Goal: Complete application form: Complete application form

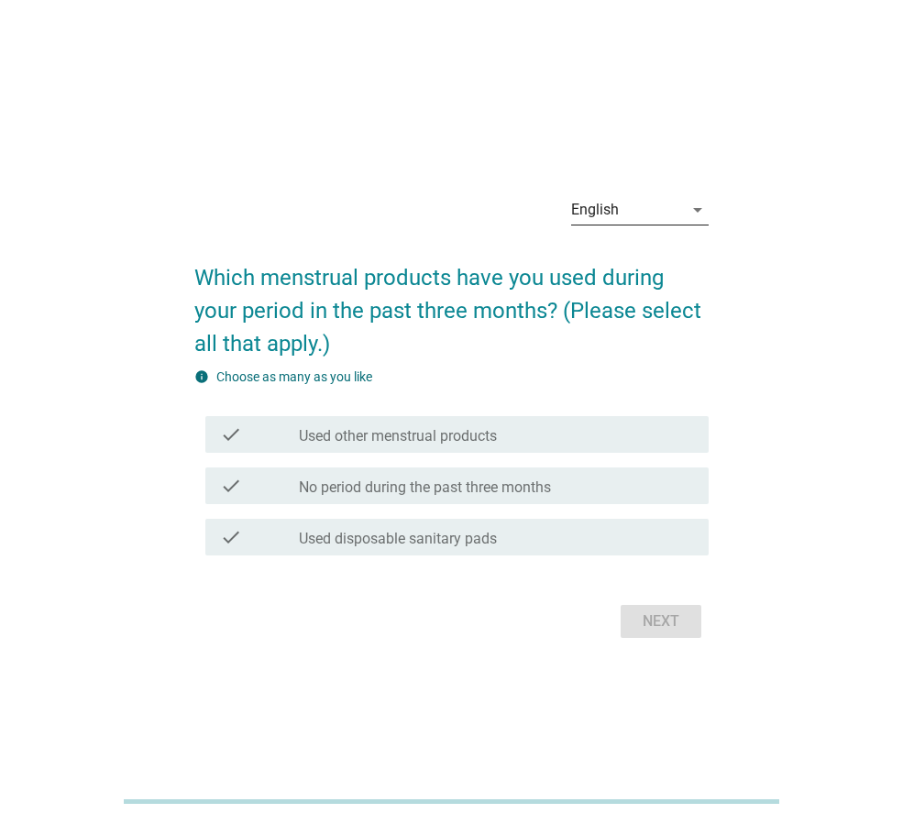
click at [694, 211] on icon "arrow_drop_down" at bounding box center [697, 210] width 22 height 22
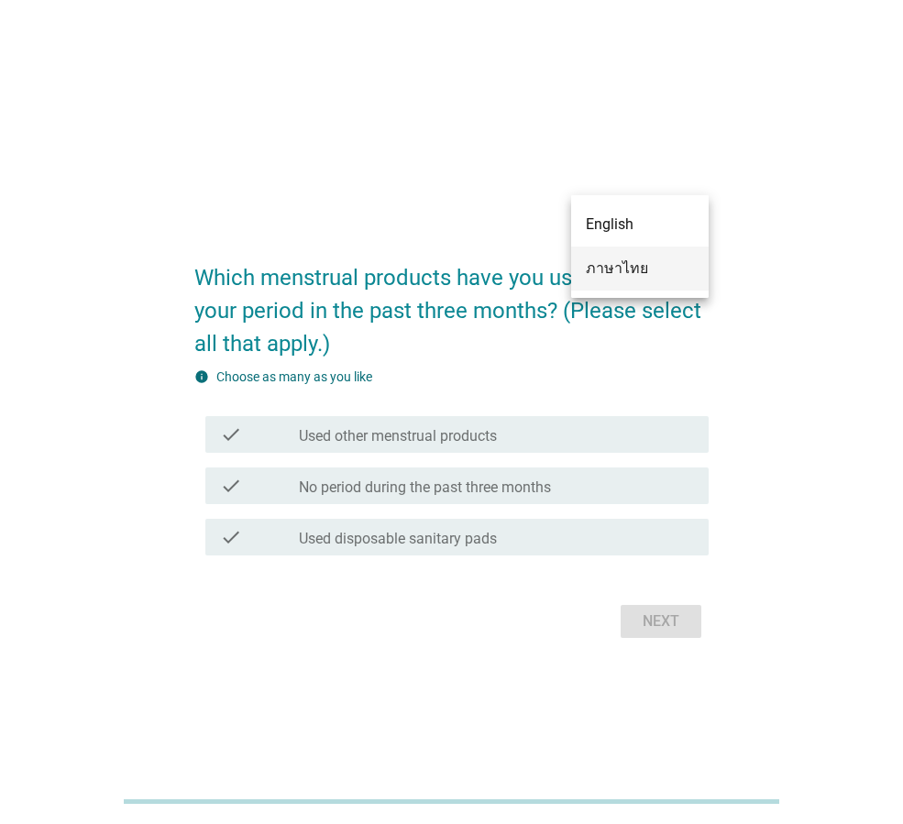
click at [607, 266] on div "ภาษาไทย" at bounding box center [639, 268] width 108 height 22
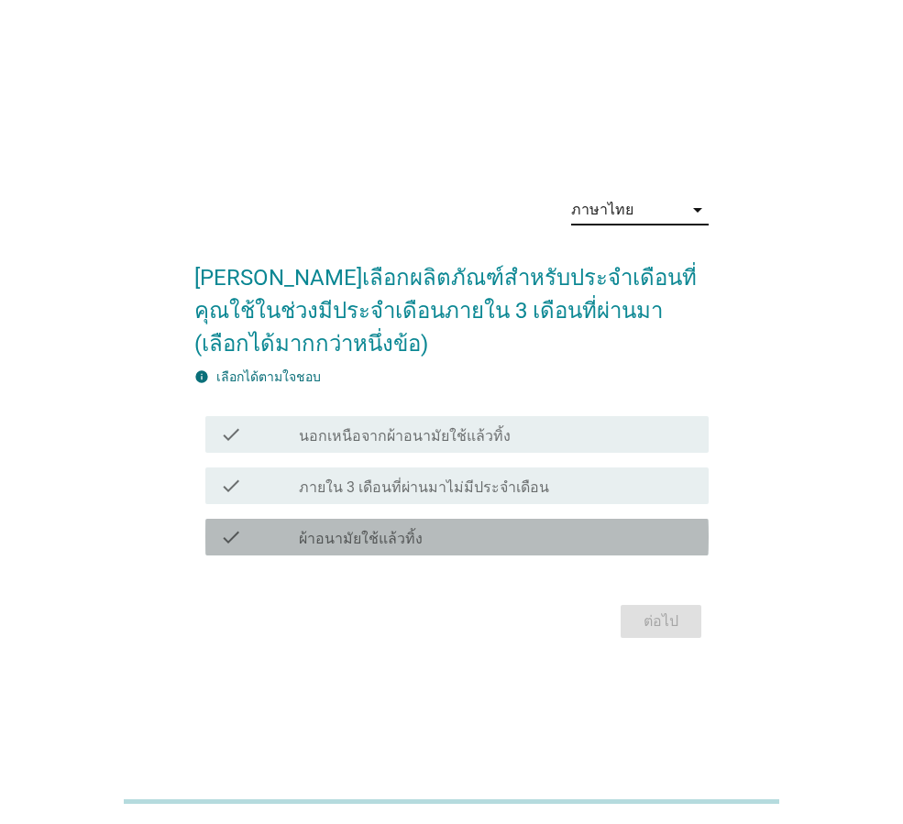
click at [312, 534] on label "ผ้าอนามัยใช้แล้วทิ้ง" at bounding box center [361, 539] width 124 height 18
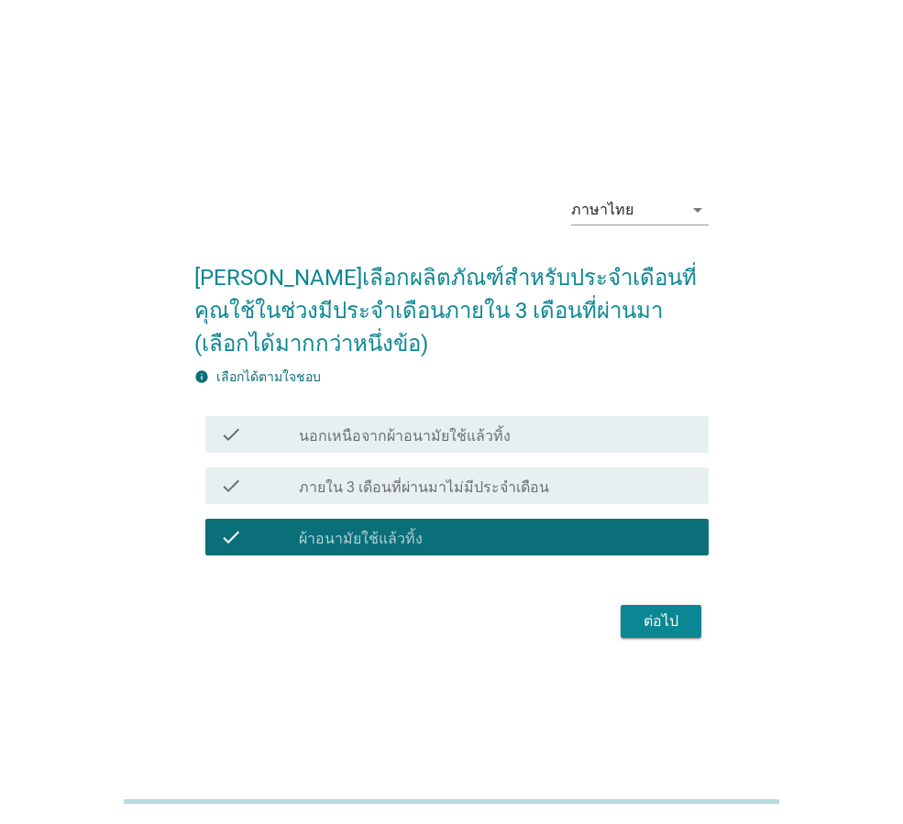
click at [673, 631] on div "ต่อไป" at bounding box center [660, 621] width 51 height 22
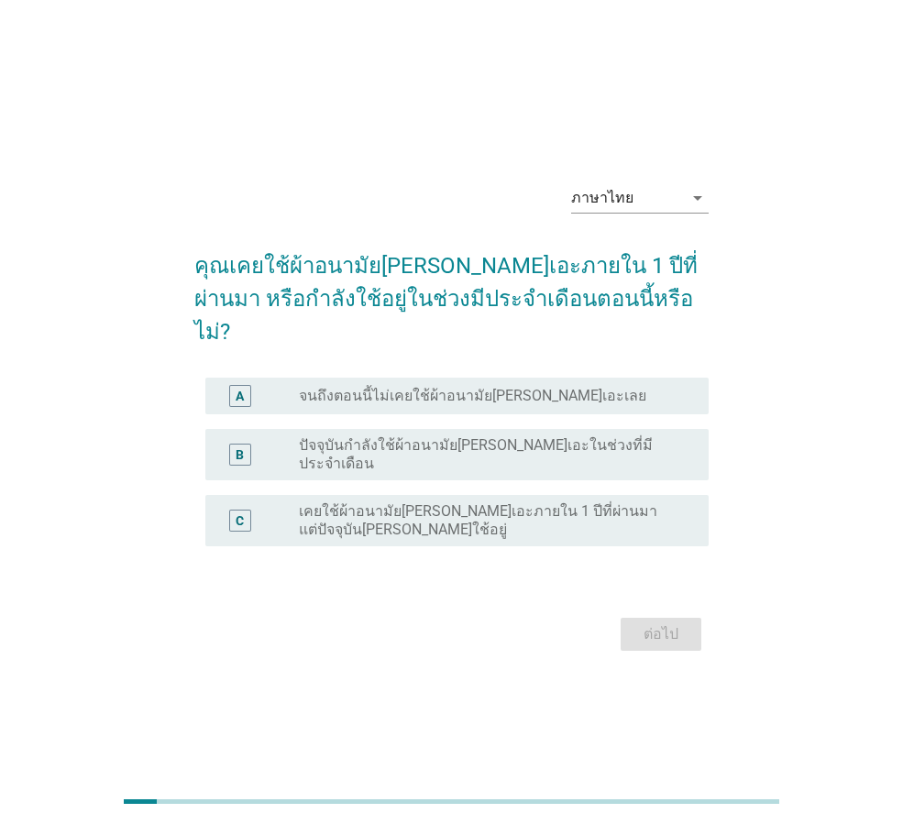
click at [415, 502] on label "เคยใช้ผ้าอนามัย[PERSON_NAME]เอะภายใน 1 ปีที่ผ่านมา แต่ปัจจุบัน[PERSON_NAME]ใช้อ…" at bounding box center [489, 520] width 380 height 37
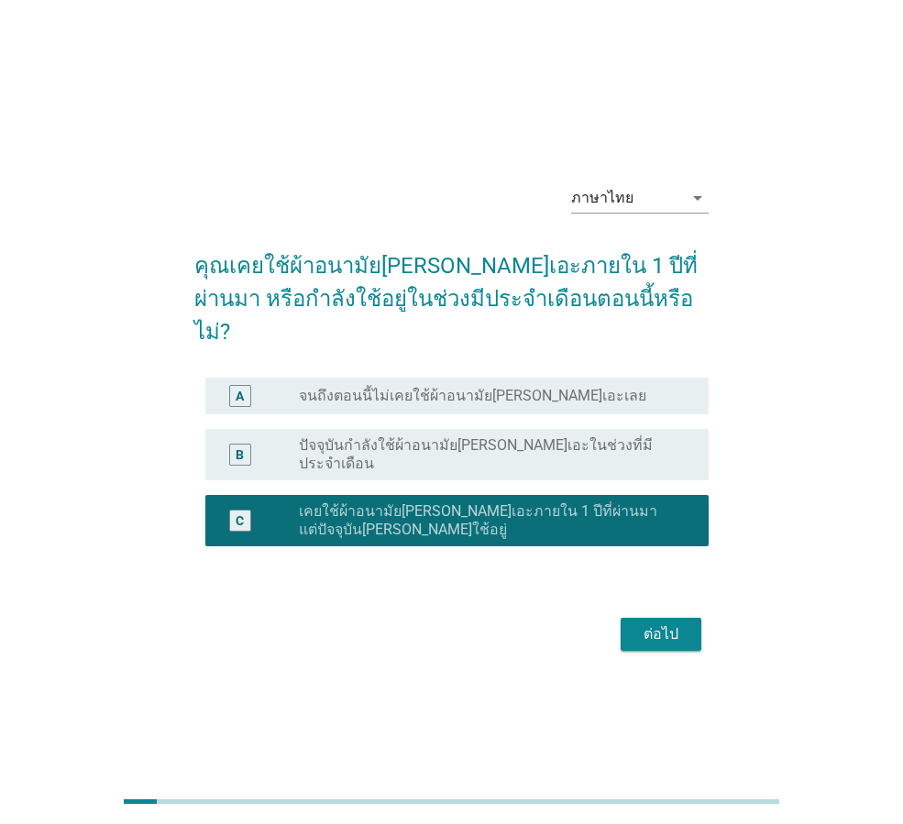
click at [656, 623] on div "ต่อไป" at bounding box center [660, 634] width 51 height 22
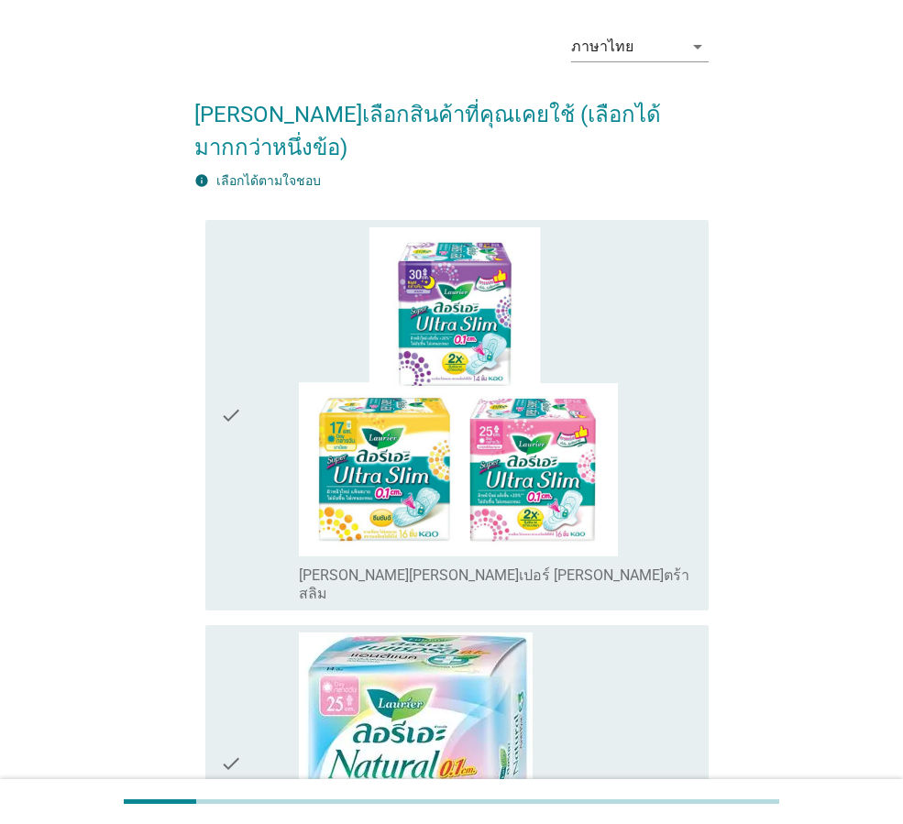
scroll to position [92, 0]
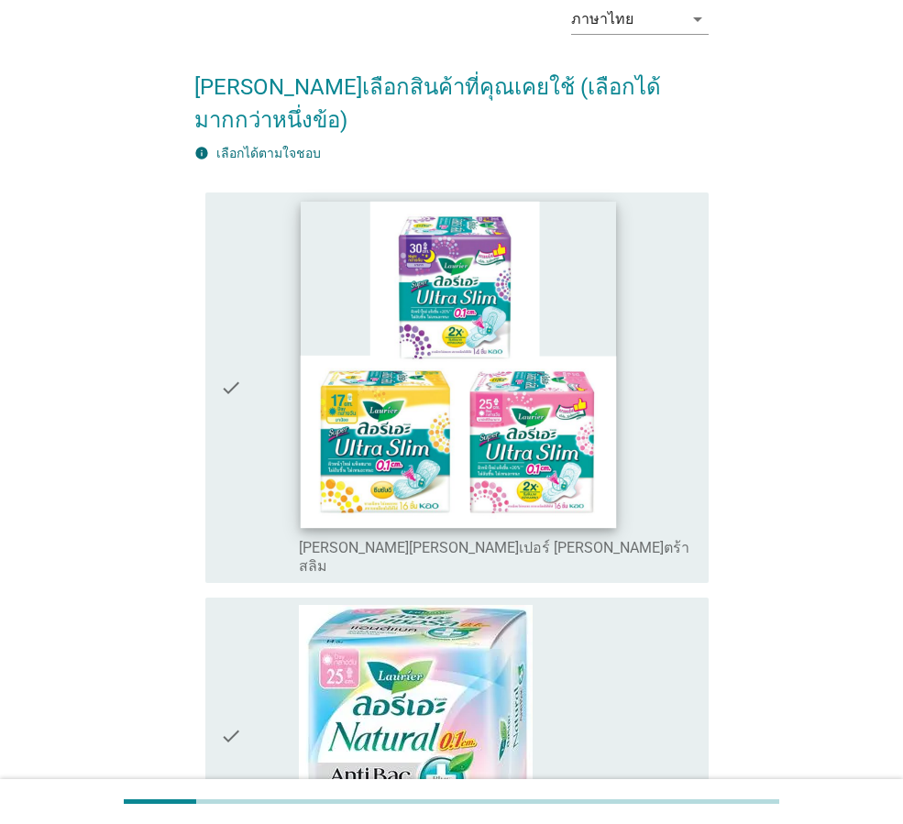
click at [501, 346] on img at bounding box center [459, 364] width 316 height 326
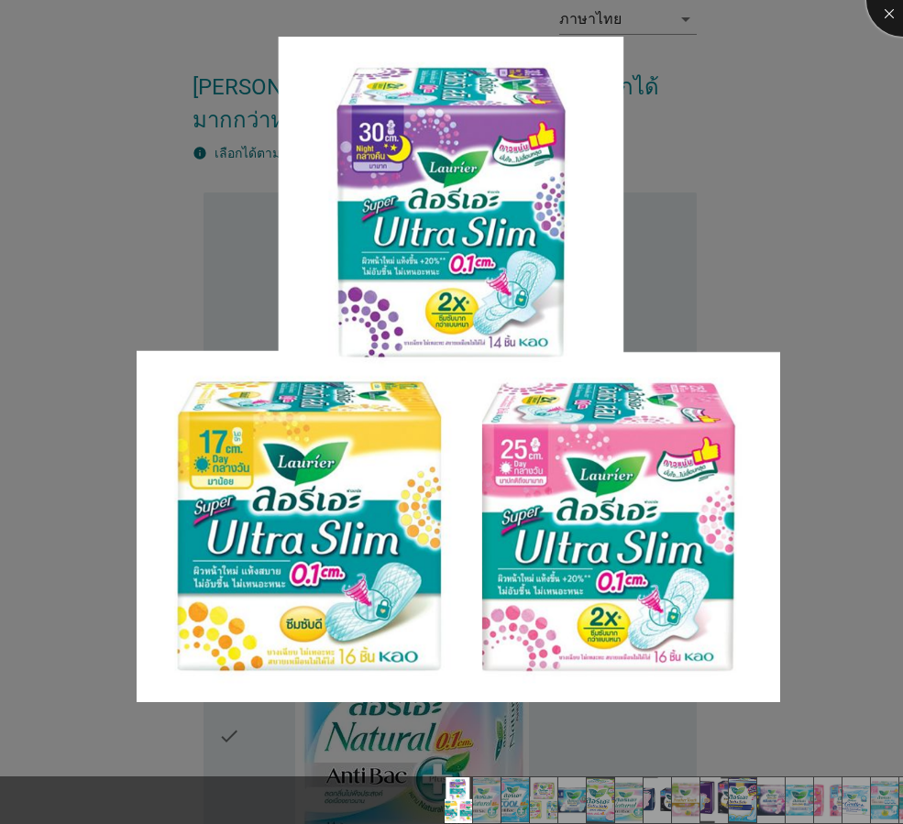
click at [883, 14] on div at bounding box center [902, -1] width 73 height 73
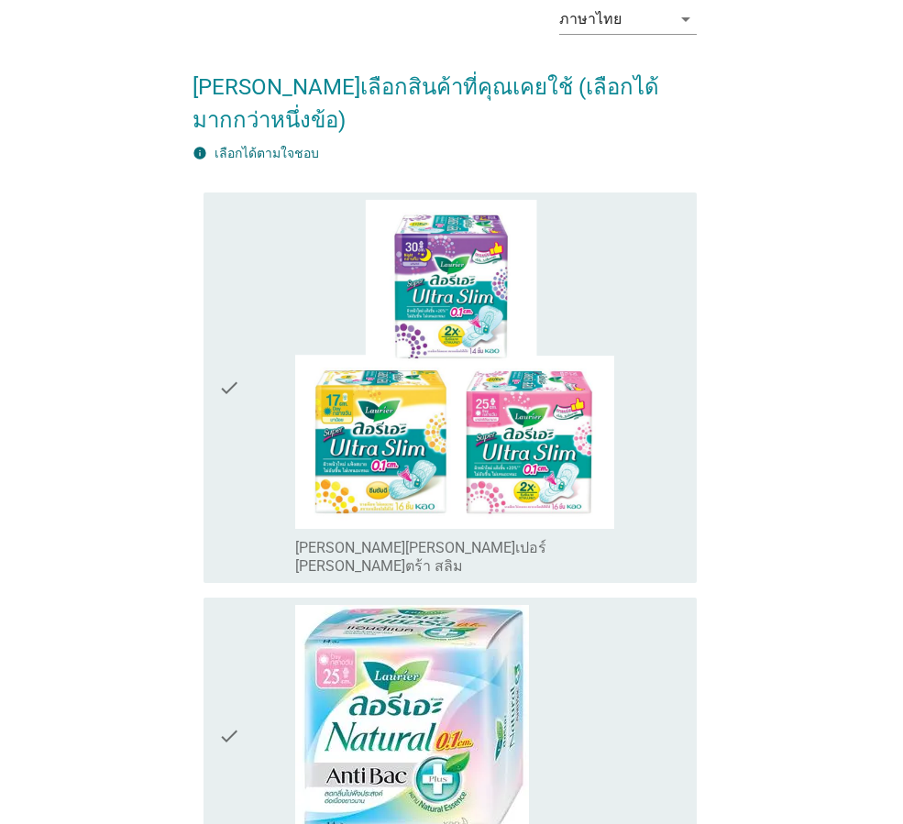
click at [226, 342] on icon "check" at bounding box center [229, 388] width 22 height 377
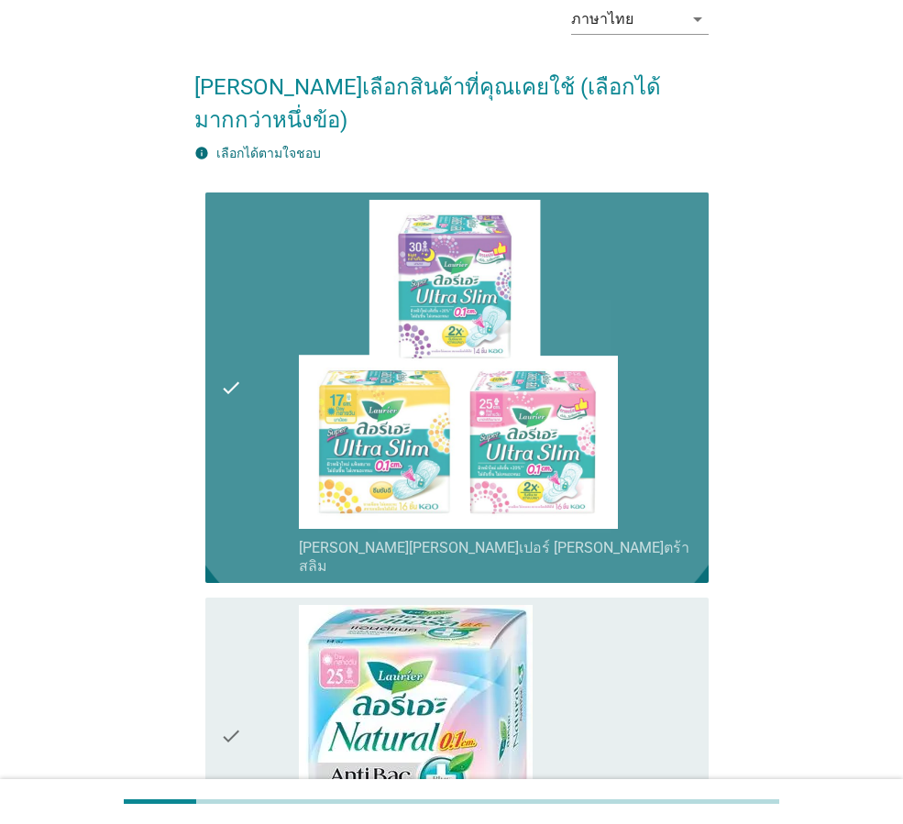
click at [218, 383] on div "check check_box_outline_blank [PERSON_NAME][PERSON_NAME]เปอร์ [PERSON_NAME]ตร้า…" at bounding box center [456, 387] width 503 height 391
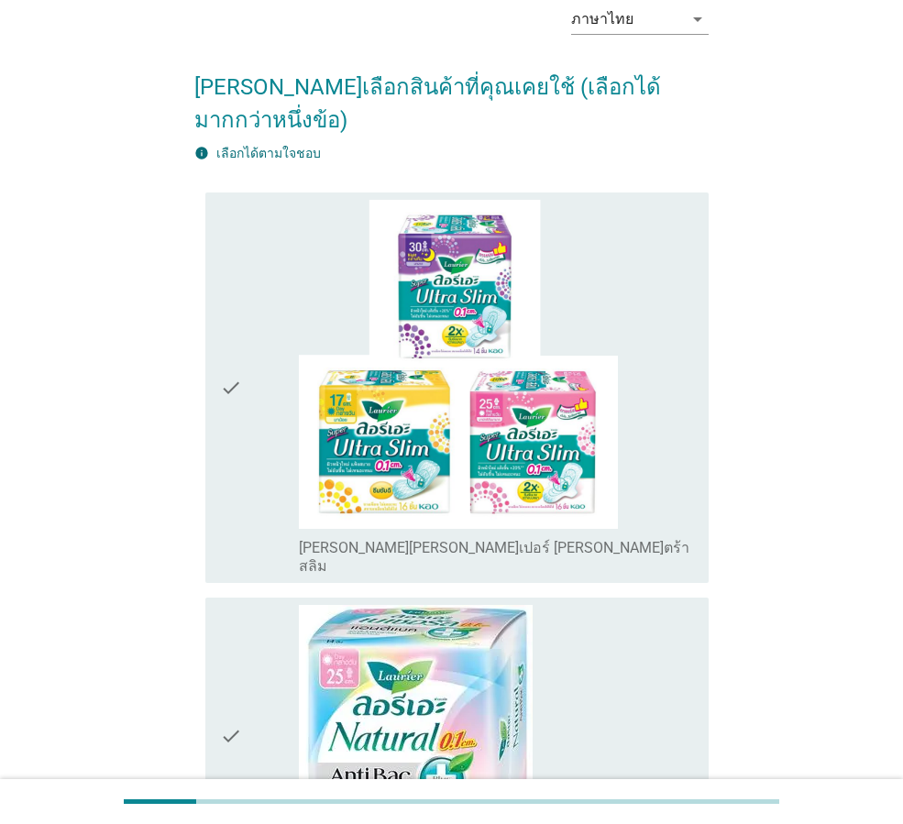
click at [218, 383] on div "check check_box_outline_blank [PERSON_NAME][PERSON_NAME]เปอร์ [PERSON_NAME]ตร้า…" at bounding box center [456, 387] width 503 height 391
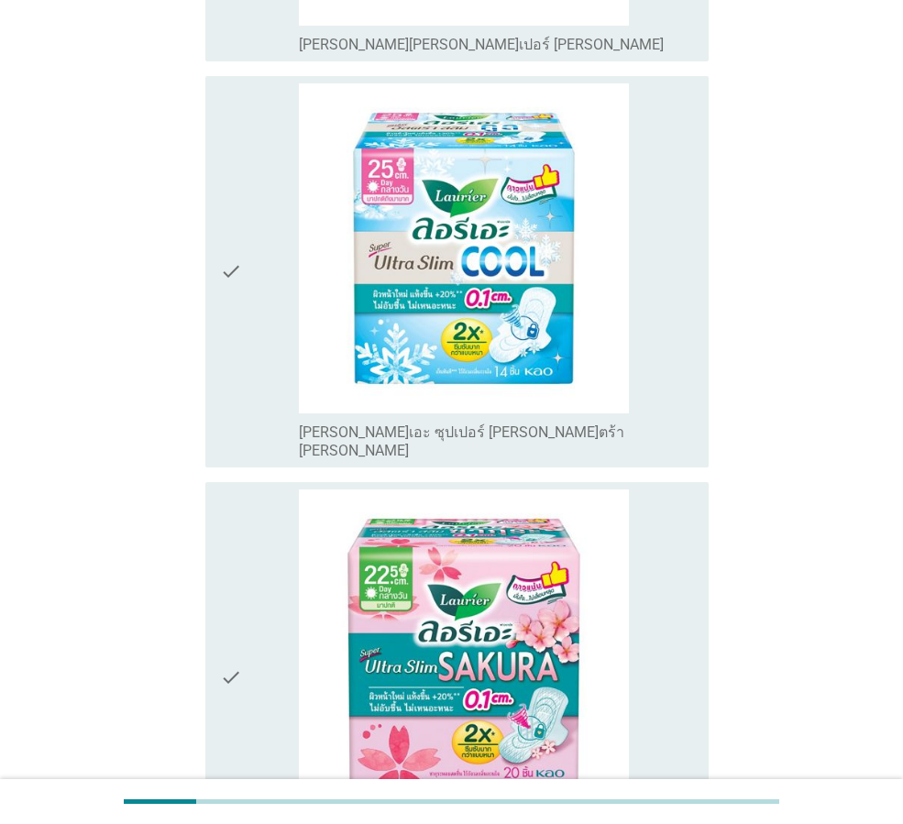
scroll to position [4782, 0]
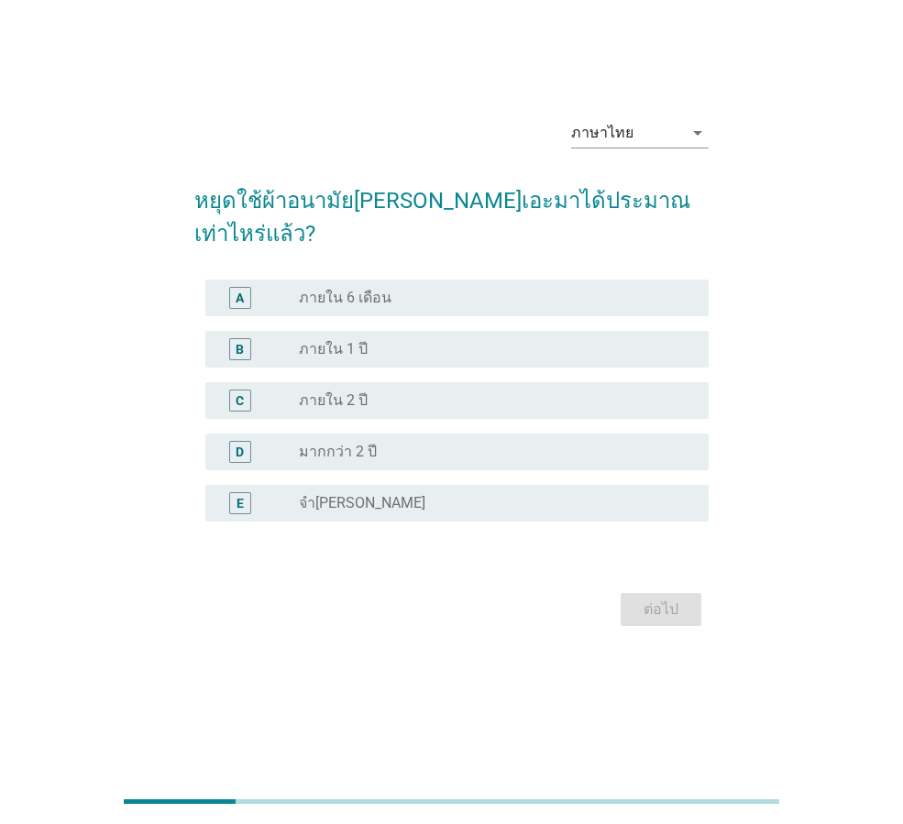
scroll to position [0, 0]
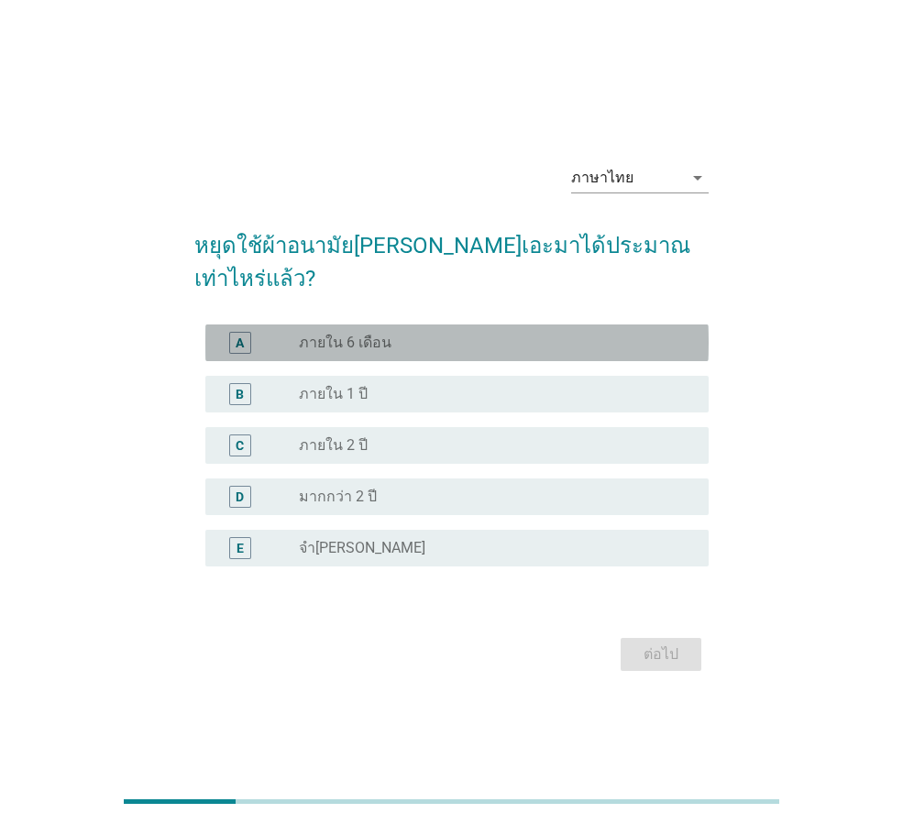
click at [263, 332] on div "A" at bounding box center [259, 343] width 79 height 22
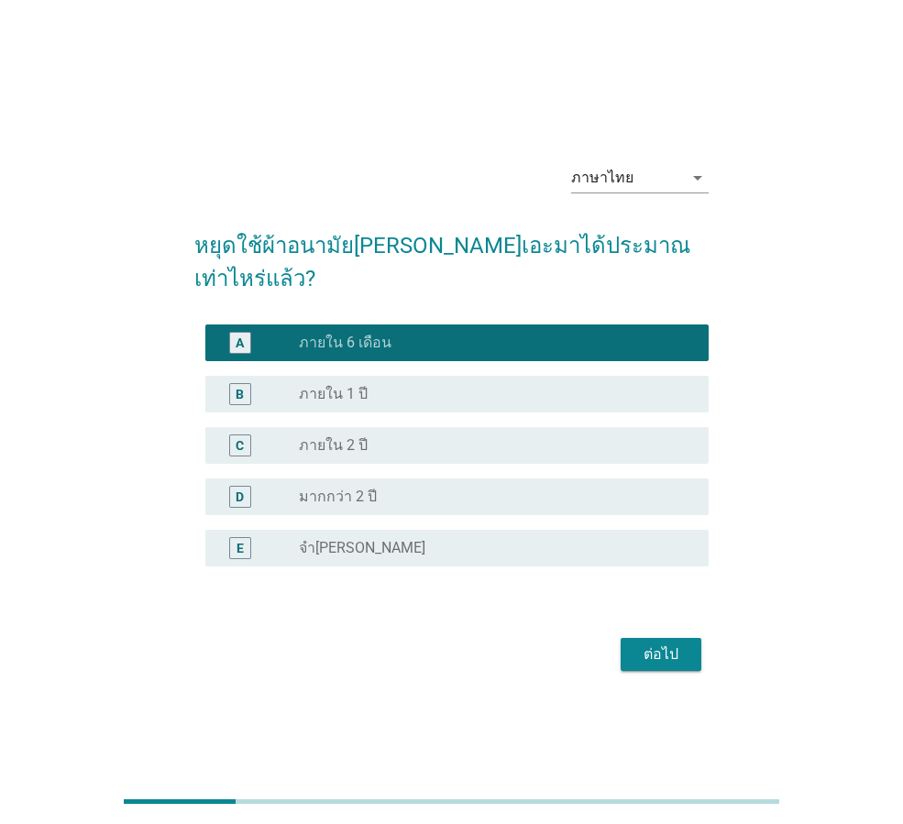
click at [661, 650] on button "ต่อไป" at bounding box center [660, 654] width 81 height 33
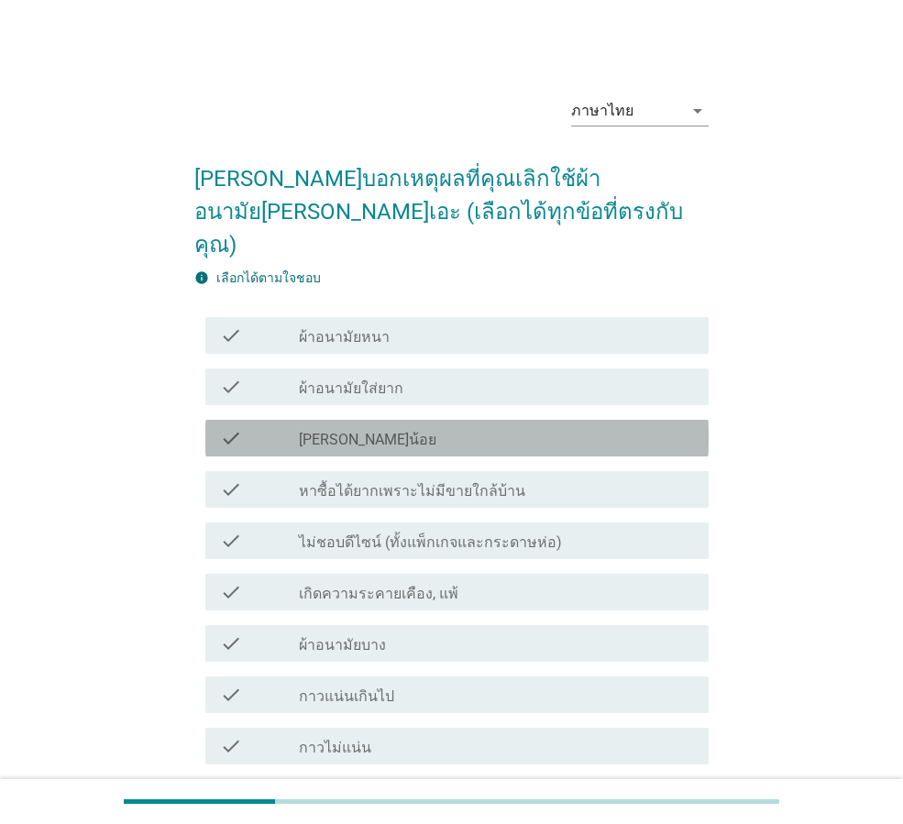
click at [410, 427] on div "check_box_outline_blank [PERSON_NAME]น้อย" at bounding box center [496, 438] width 395 height 22
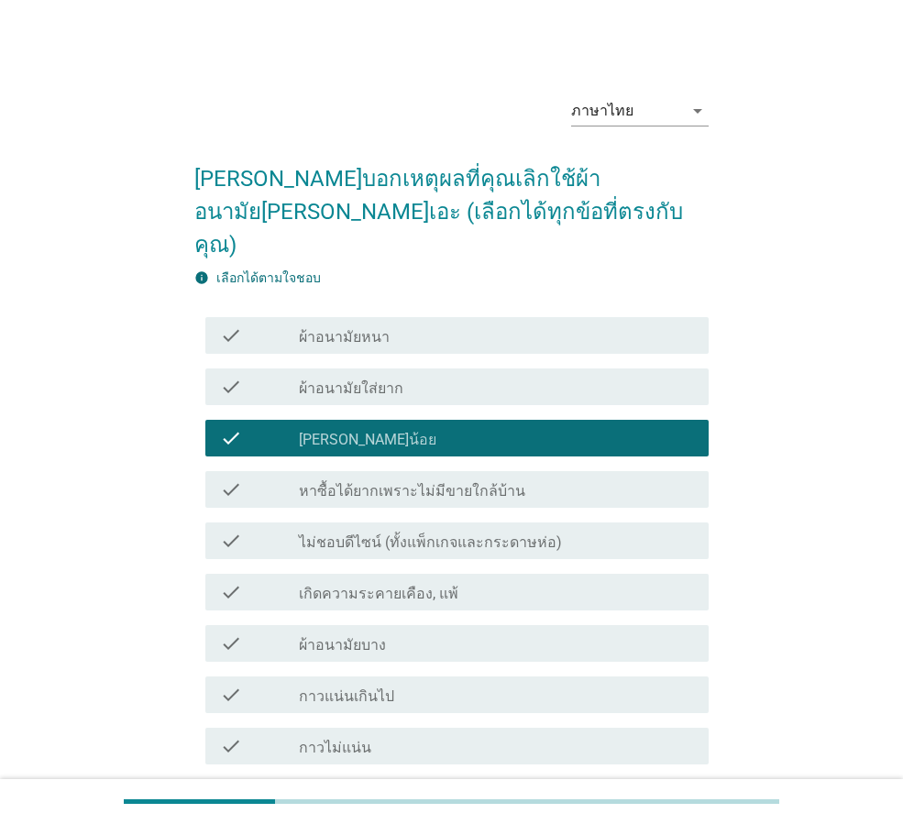
click at [497, 581] on div "check_box_outline_blank เกิดความระคายเคือง, แพ้" at bounding box center [496, 592] width 395 height 22
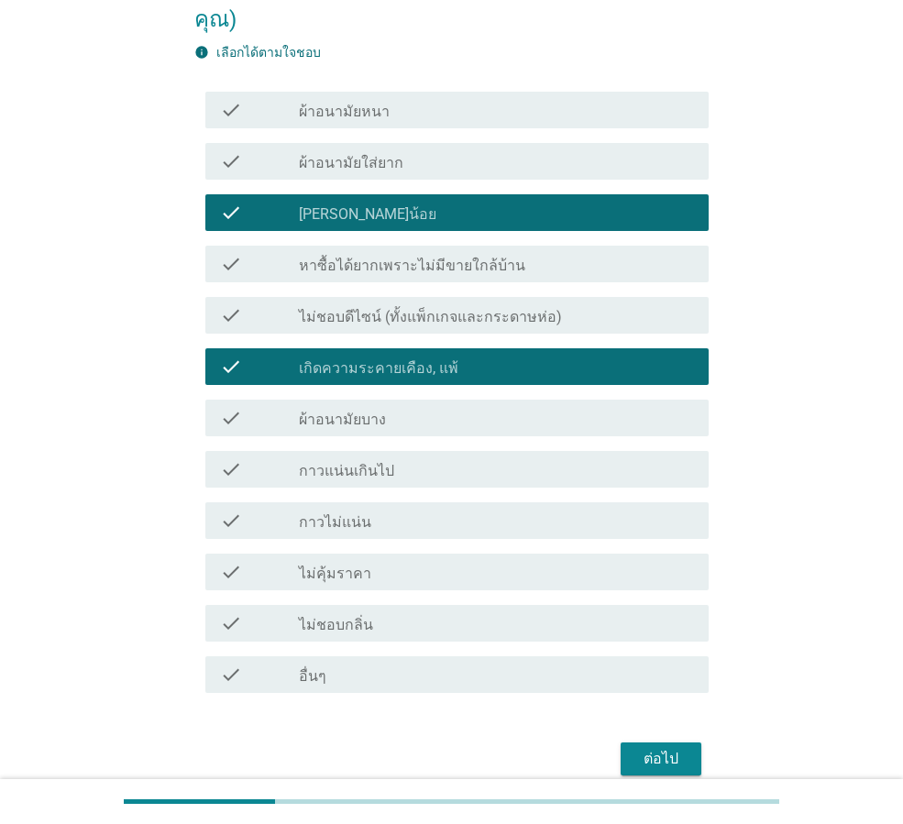
scroll to position [275, 0]
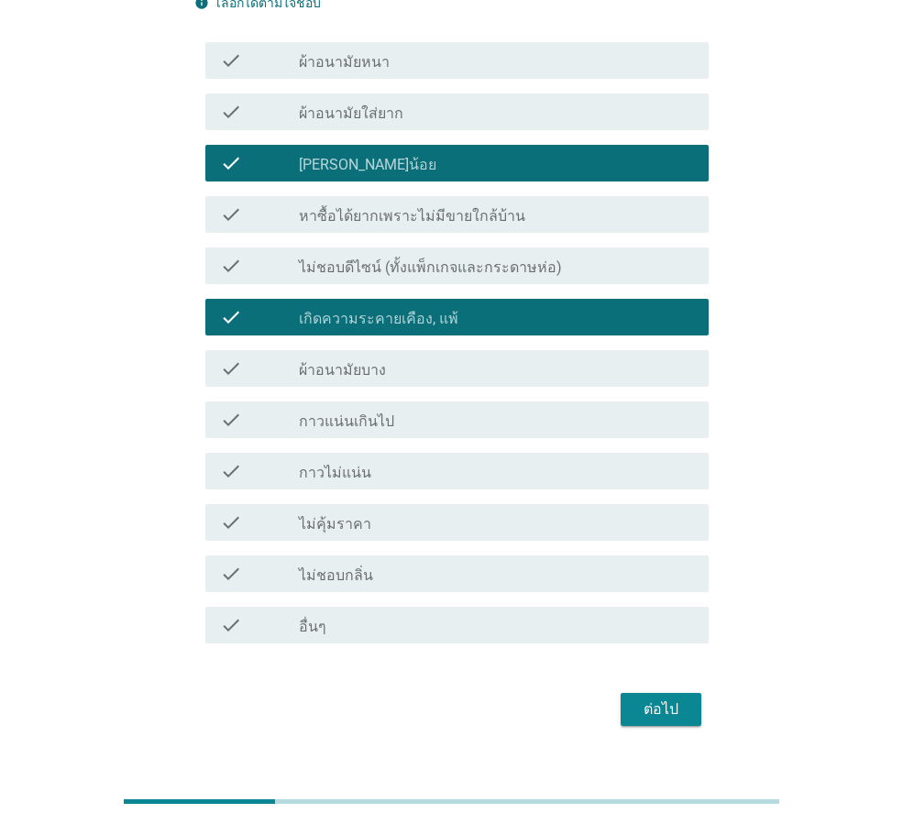
click at [421, 460] on div "check_box_outline_blank กาวไม่แน่น" at bounding box center [496, 471] width 395 height 22
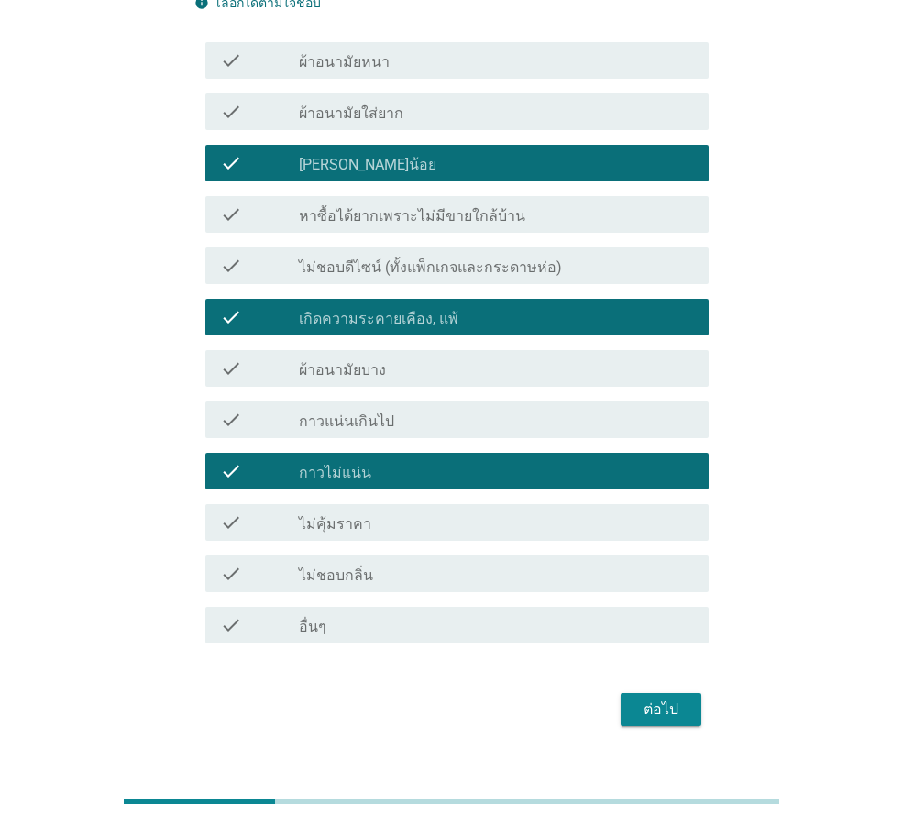
click at [411, 511] on div "check_box_outline_blank ไม่คุ้มราคา" at bounding box center [496, 522] width 395 height 22
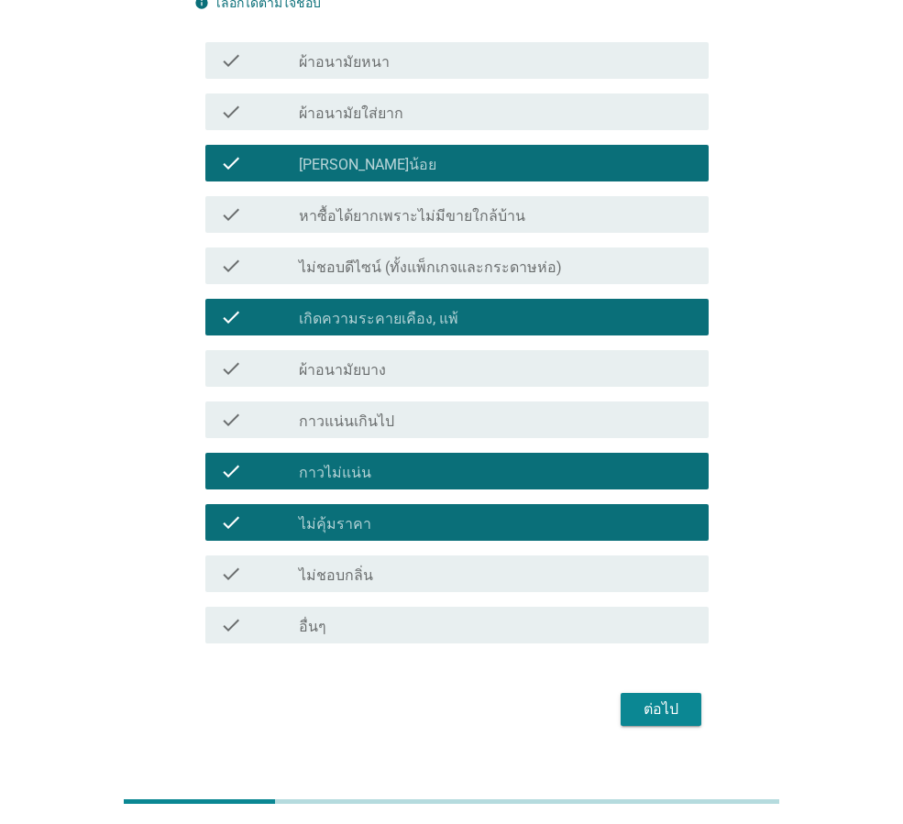
click at [673, 698] on div "ต่อไป" at bounding box center [660, 709] width 51 height 22
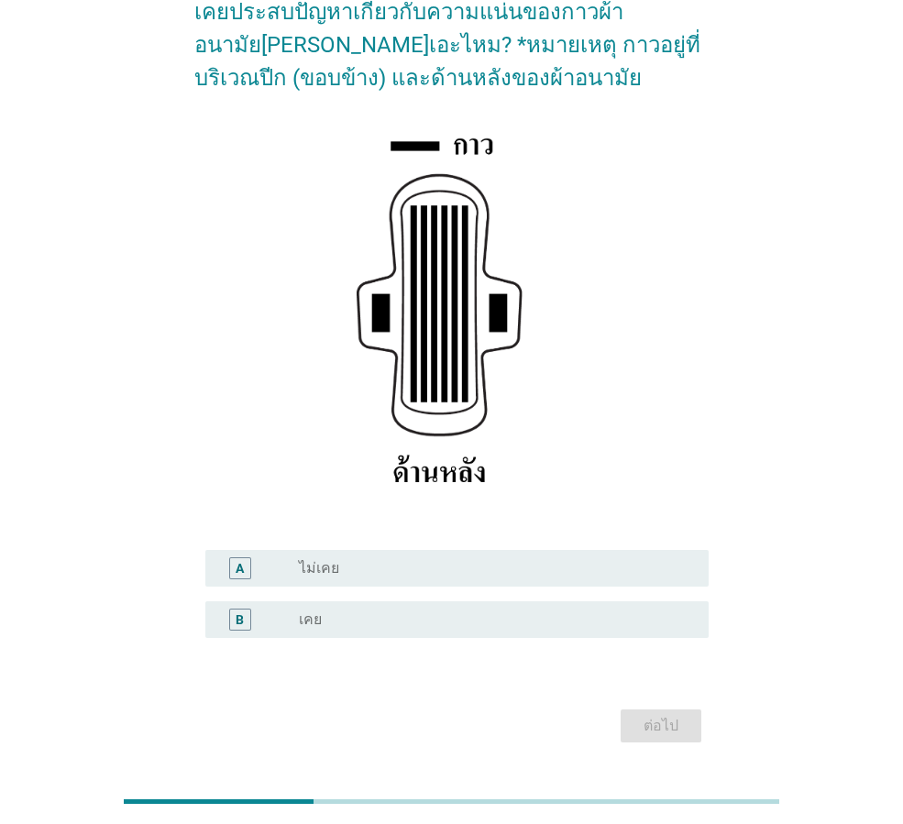
scroll to position [183, 0]
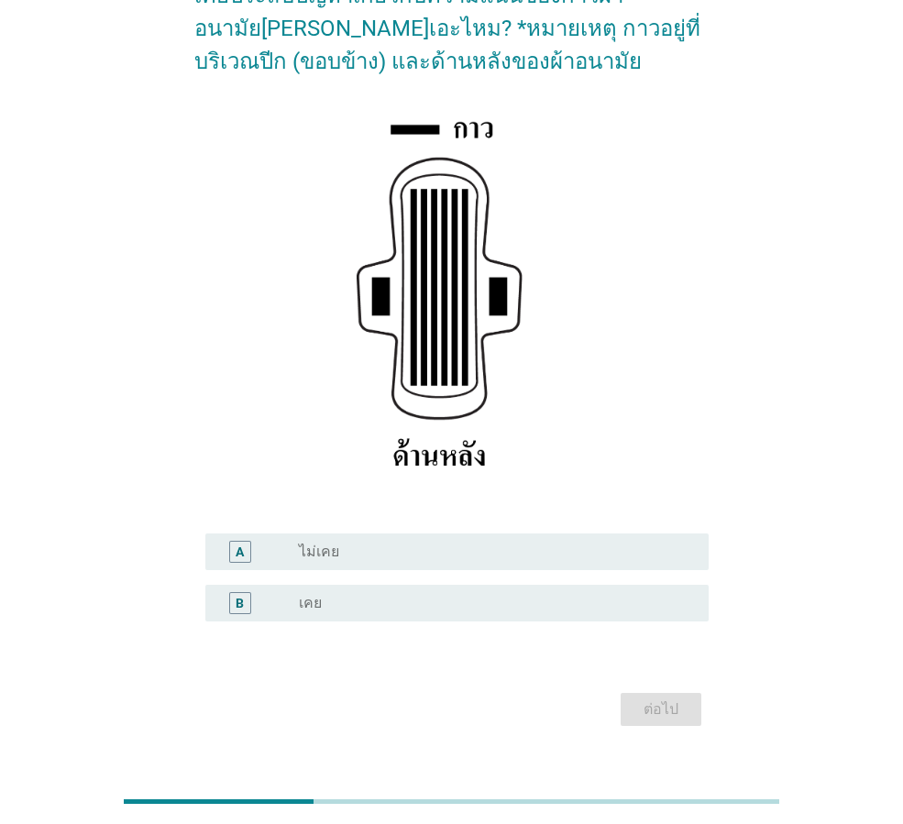
drag, startPoint x: 381, startPoint y: 596, endPoint x: 677, endPoint y: 668, distance: 304.5
click at [389, 597] on div "radio_button_unchecked เคย" at bounding box center [489, 603] width 380 height 18
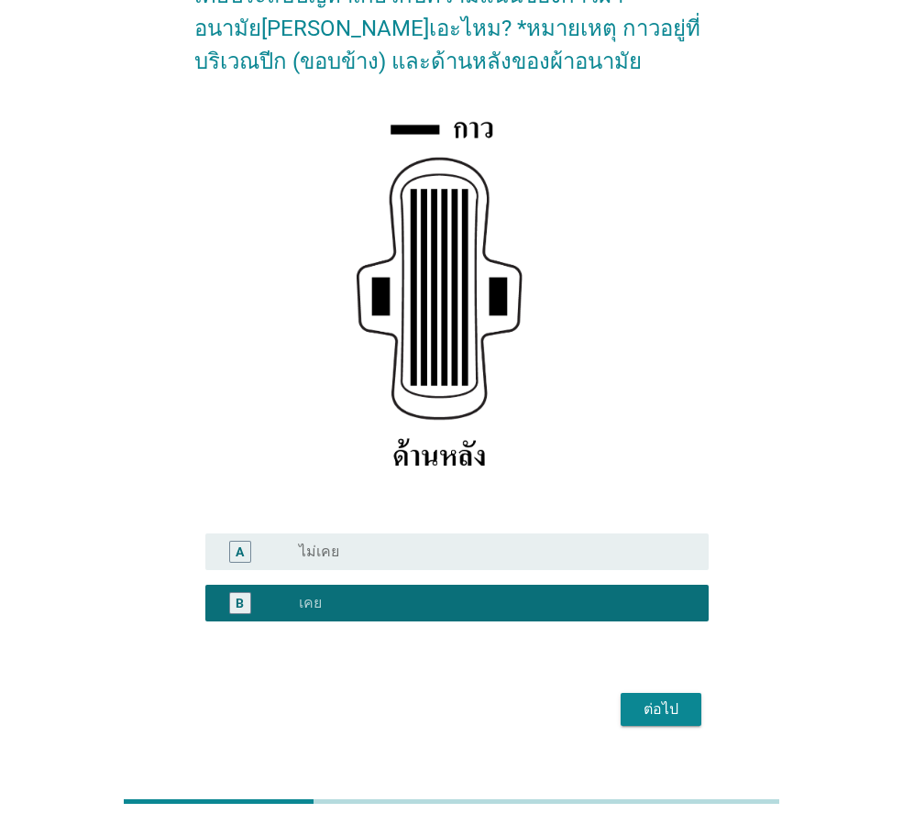
click at [656, 709] on div "ต่อไป" at bounding box center [660, 709] width 51 height 22
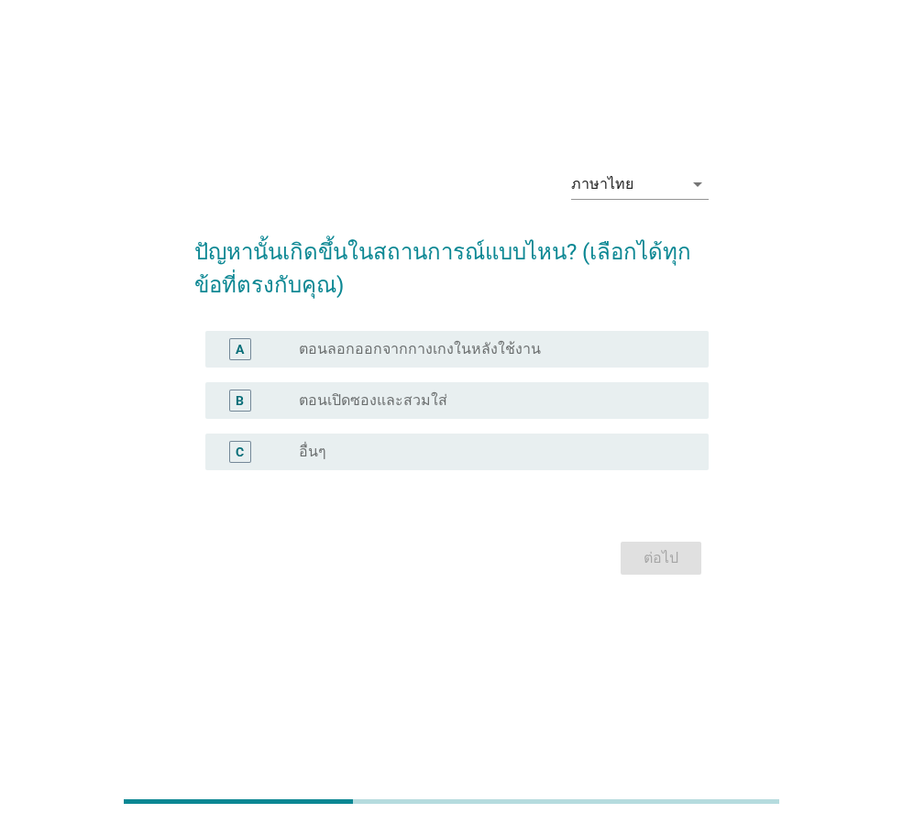
scroll to position [0, 0]
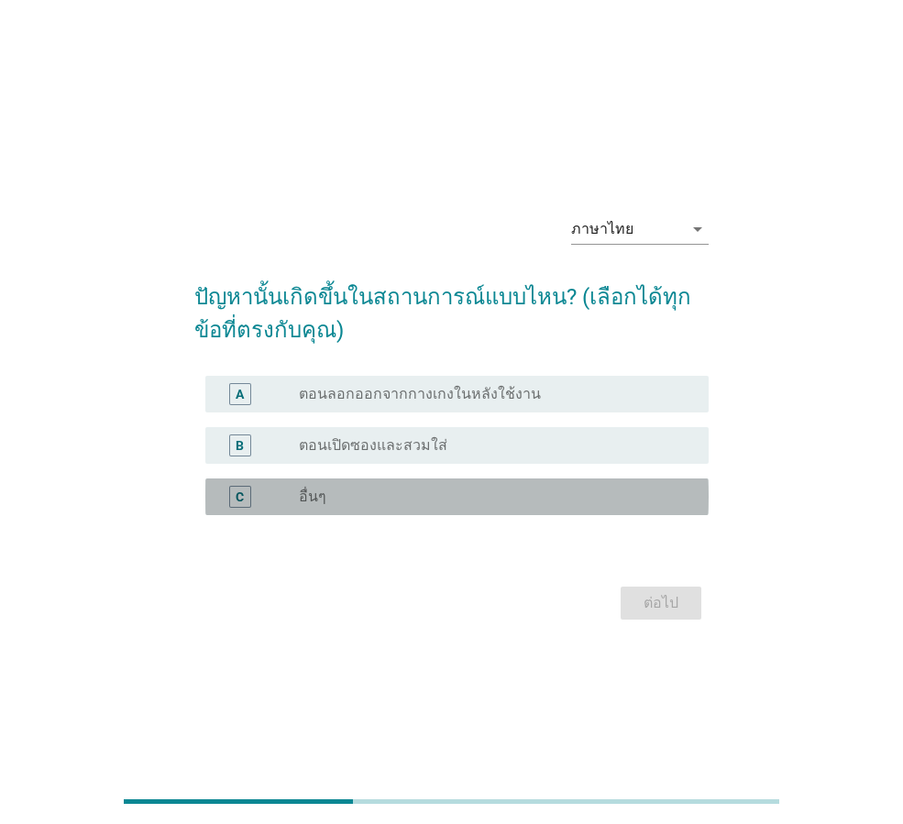
click at [340, 499] on div "radio_button_unchecked อื่นๆ" at bounding box center [489, 496] width 380 height 18
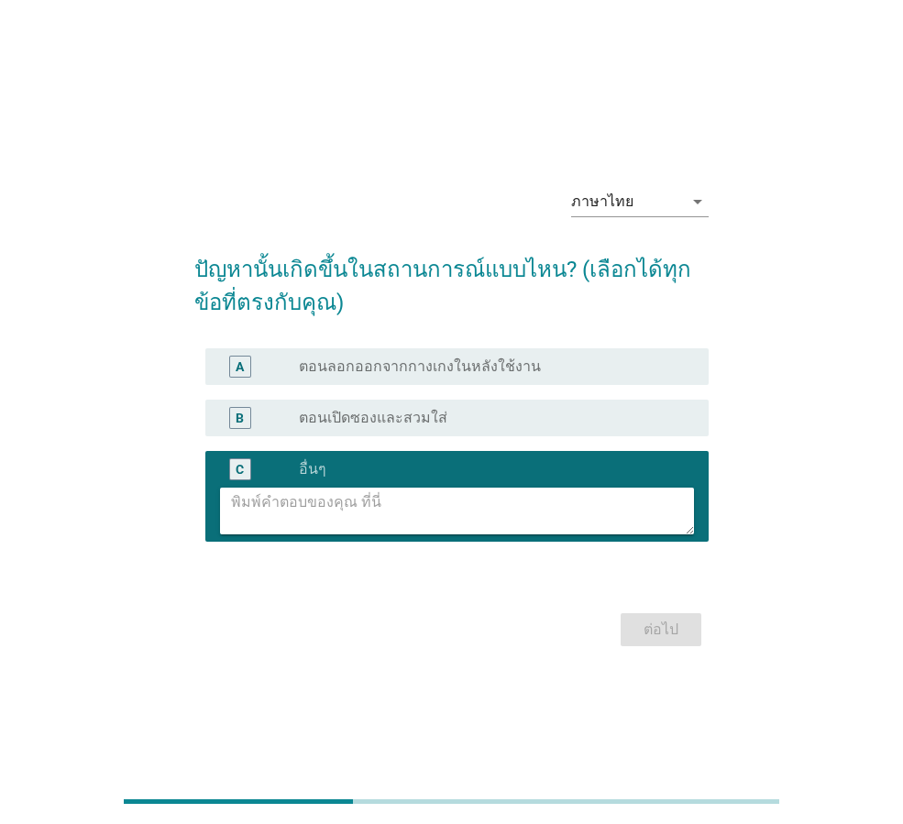
click at [386, 517] on textarea at bounding box center [462, 510] width 463 height 47
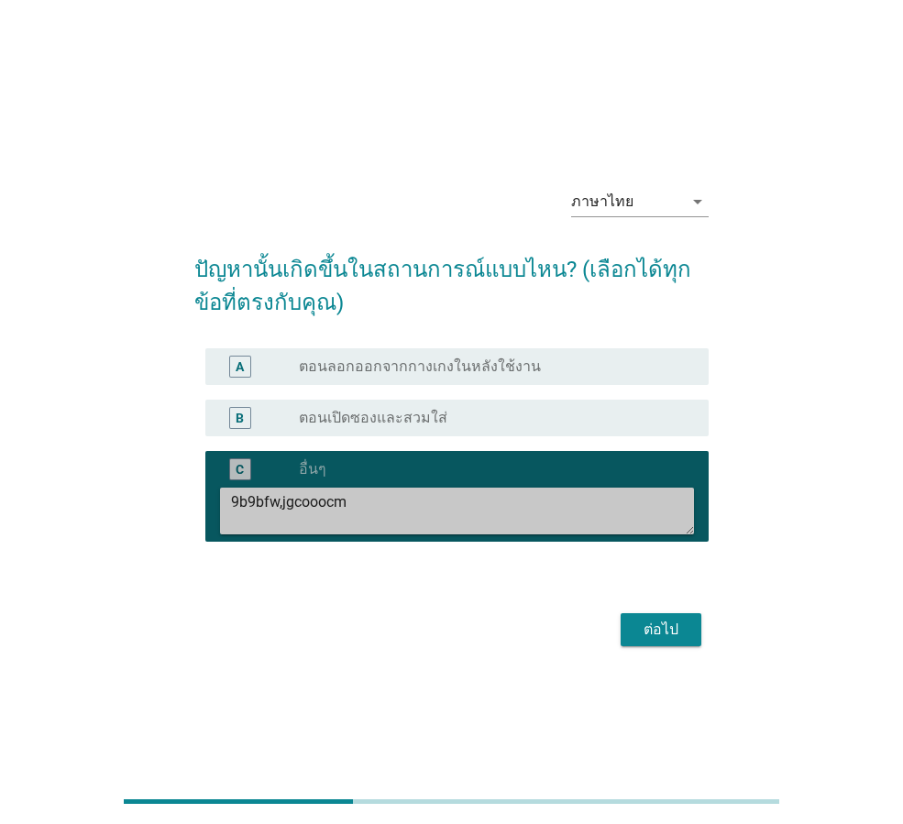
click at [503, 515] on textarea "9b9bfw,jgcooocm" at bounding box center [462, 510] width 463 height 47
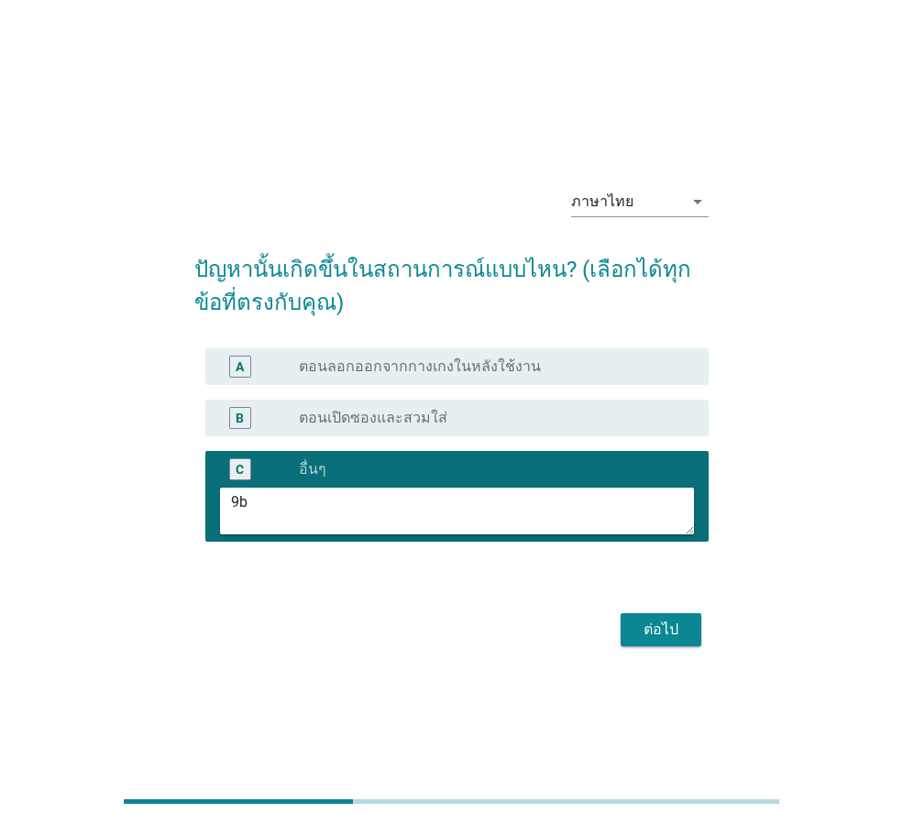
type textarea "9"
type textarea "ติดไม่แน่น เลื่อน ขยับ"
click at [646, 629] on div "ต่อไป" at bounding box center [660, 629] width 51 height 22
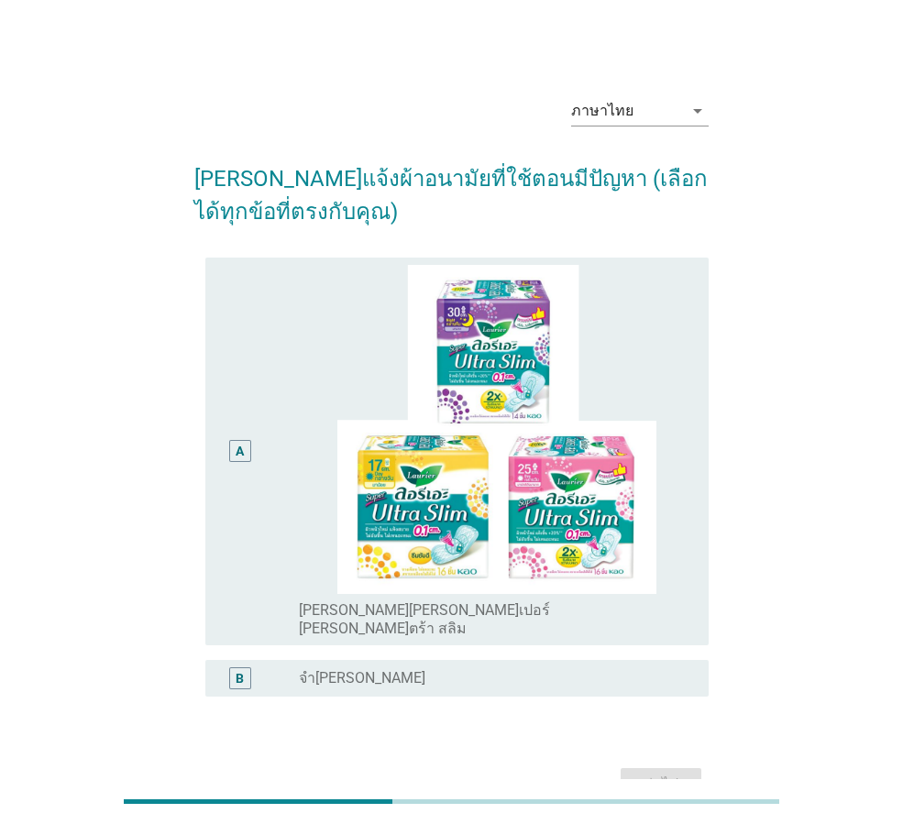
click at [226, 516] on div "A" at bounding box center [239, 452] width 39 height 374
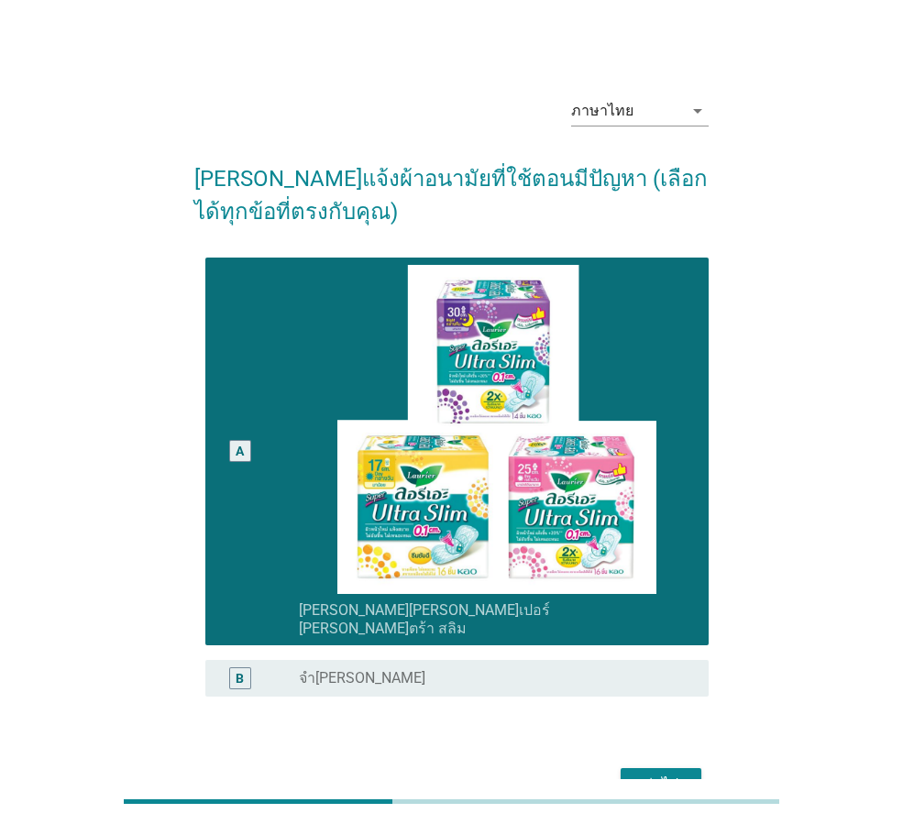
click at [674, 773] on div "ต่อไป" at bounding box center [660, 784] width 51 height 22
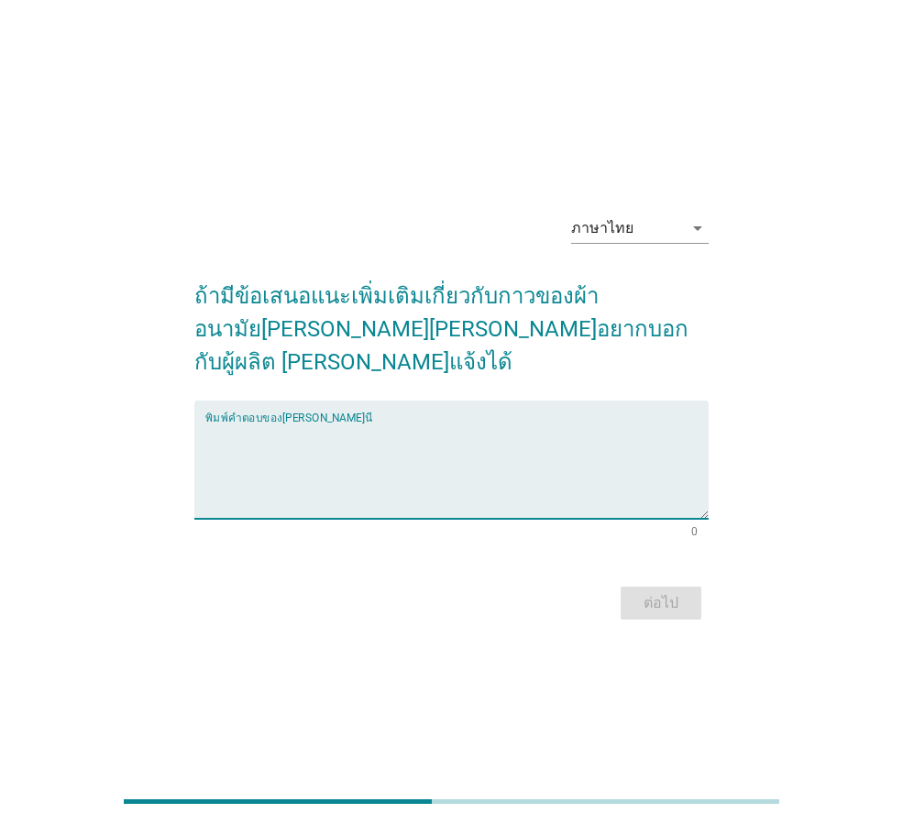
click at [338, 459] on textarea "พิมพ์คำตอบของคุณ ที่นี่" at bounding box center [456, 470] width 503 height 96
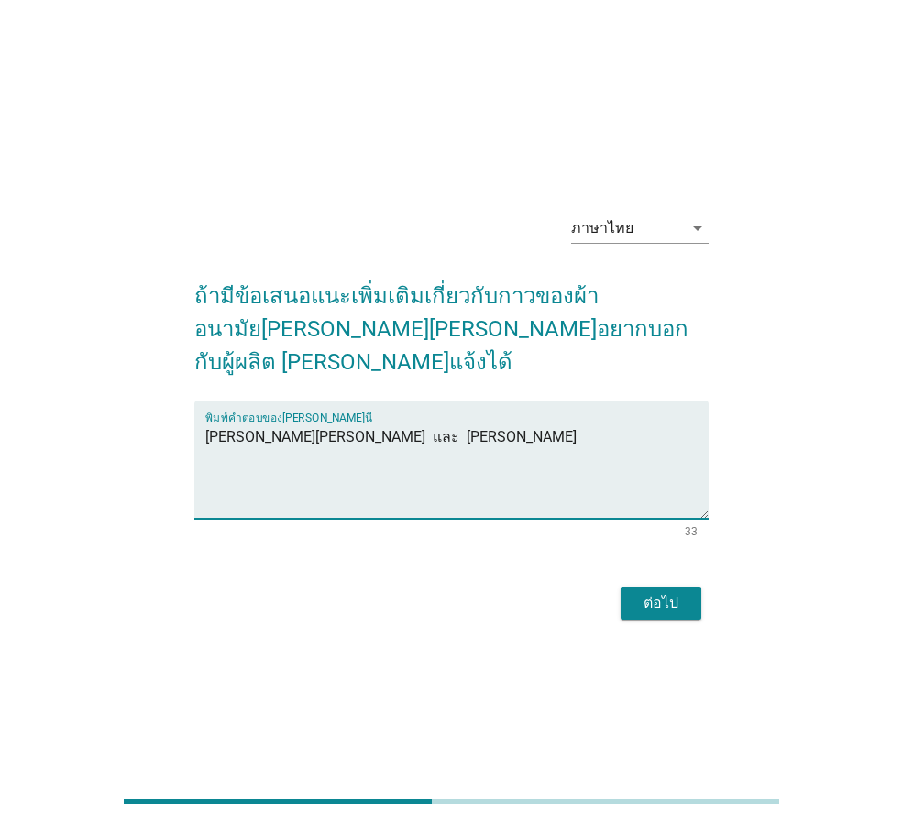
type textarea "[PERSON_NAME][PERSON_NAME] และ [PERSON_NAME]"
click at [658, 592] on div "ต่อไป" at bounding box center [660, 603] width 51 height 22
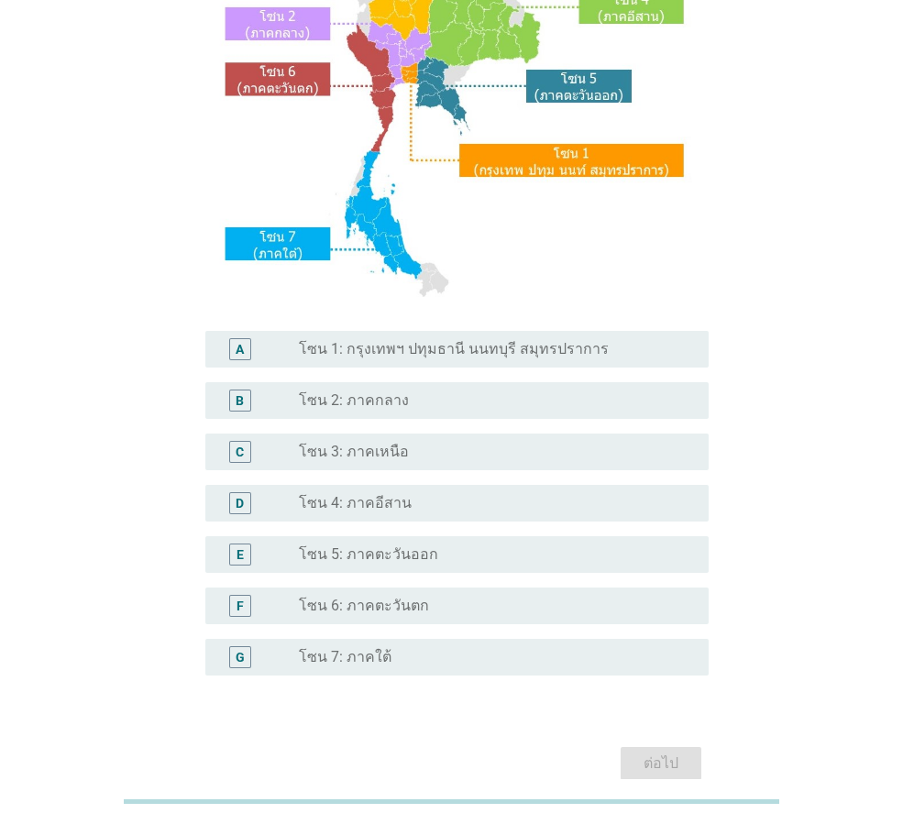
scroll to position [275, 0]
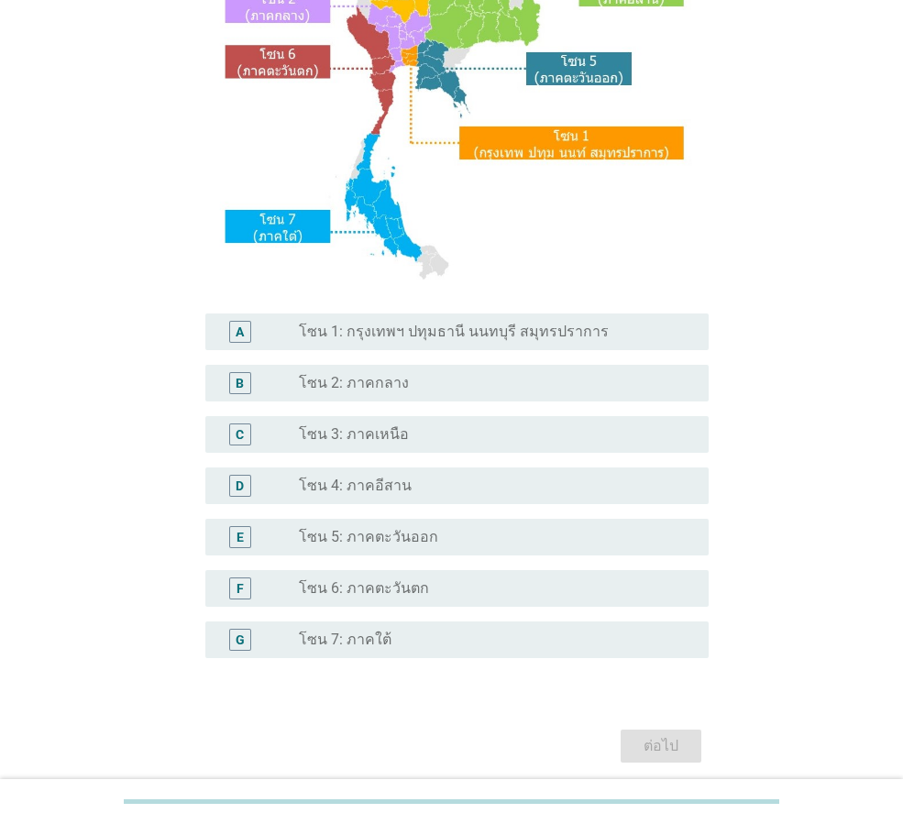
click at [440, 383] on div "radio_button_unchecked โซน 2: ภาคกลาง" at bounding box center [489, 383] width 380 height 18
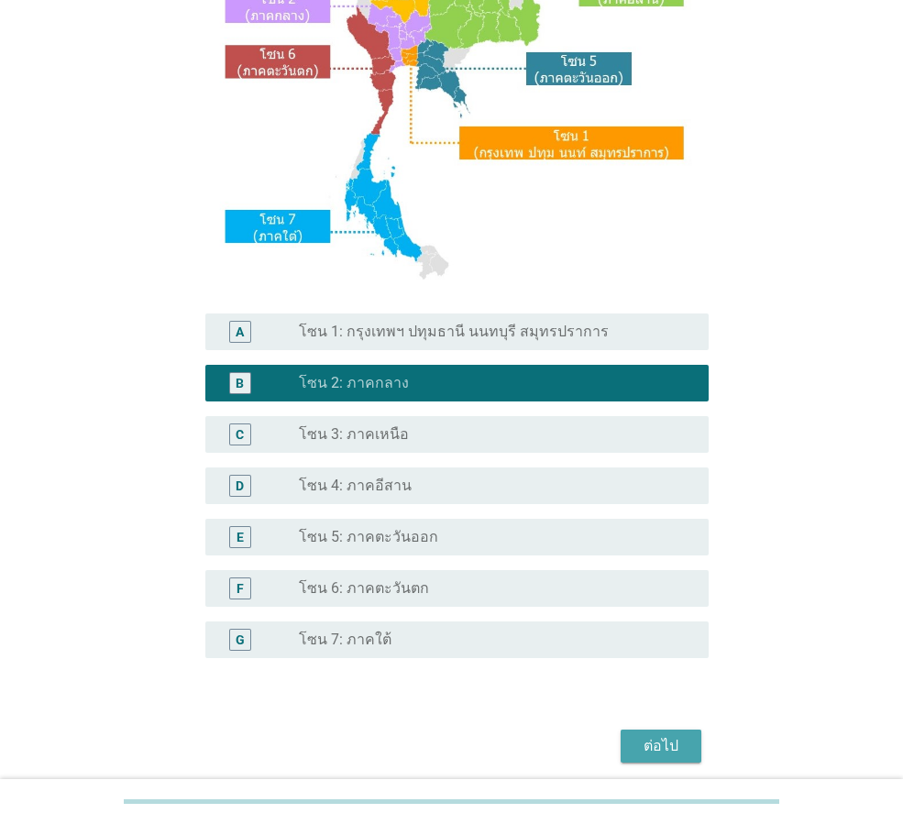
click at [674, 752] on div "ต่อไป" at bounding box center [660, 746] width 51 height 22
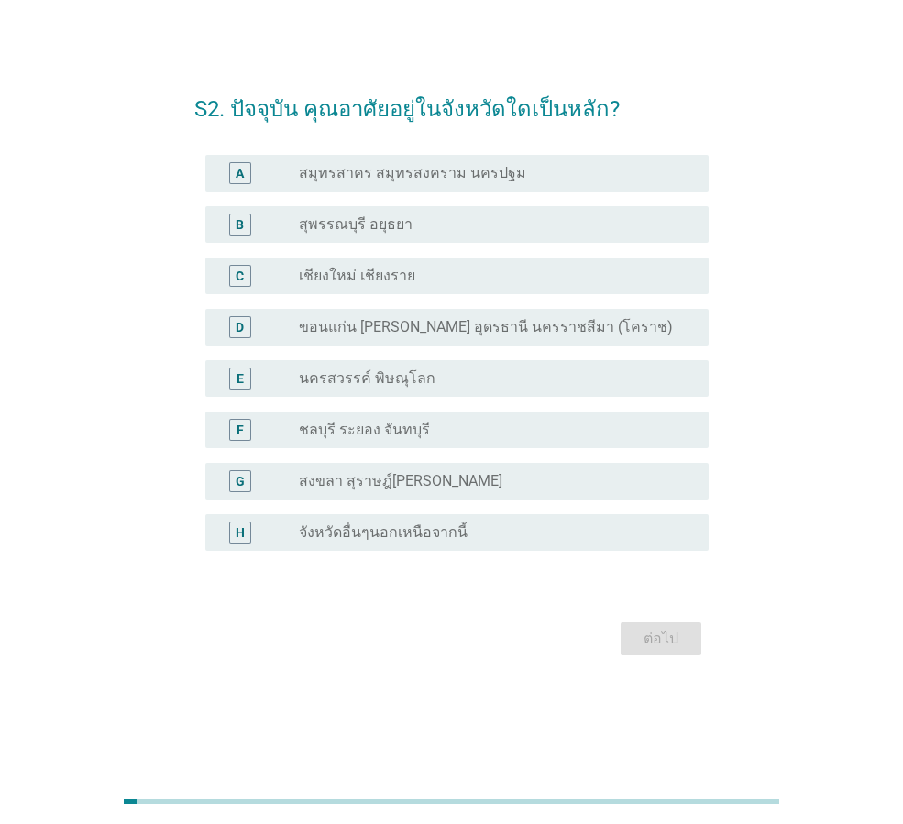
scroll to position [0, 0]
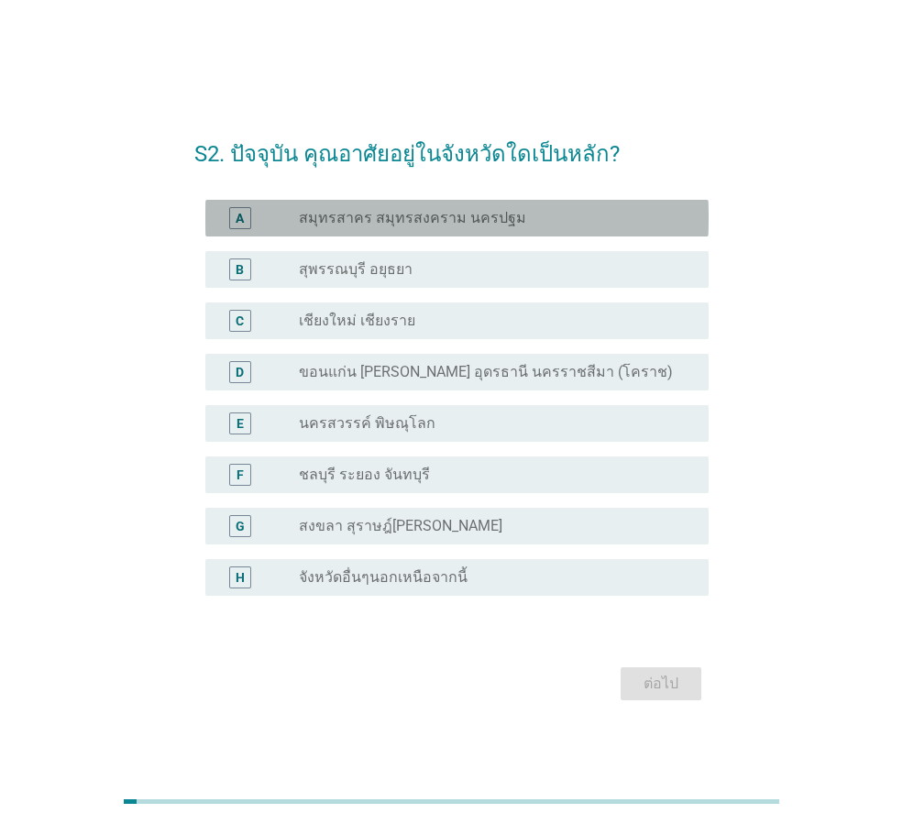
click at [498, 220] on label "สมุทรสาคร สมุทรสงคราม นครปฐม" at bounding box center [412, 218] width 227 height 18
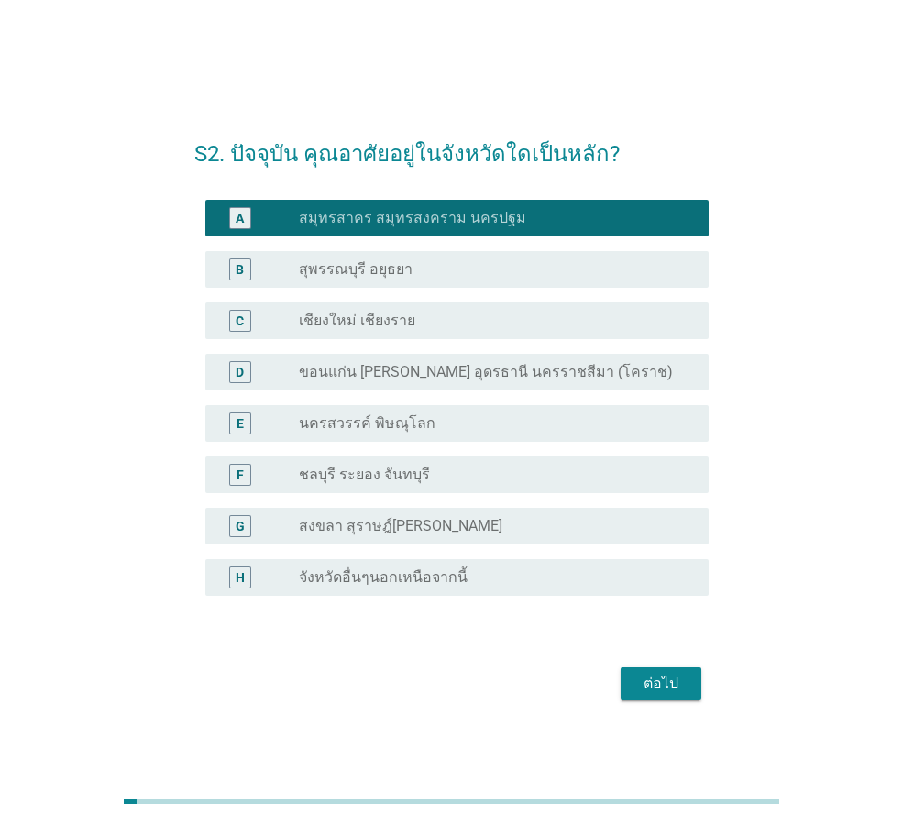
click at [670, 679] on div "ต่อไป" at bounding box center [660, 684] width 51 height 22
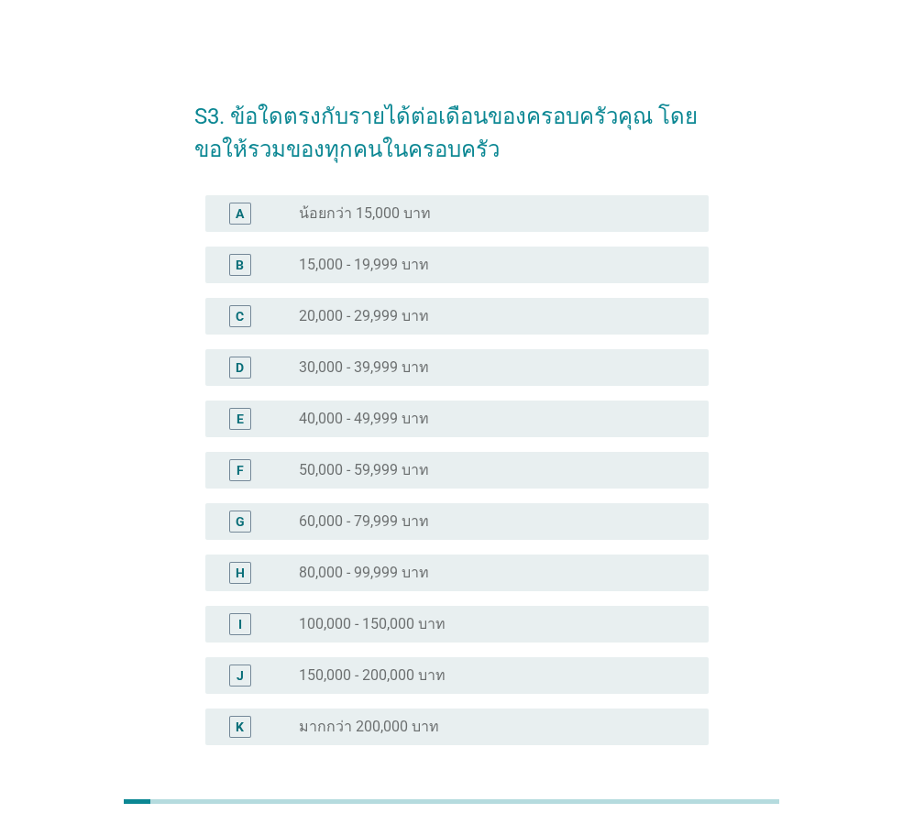
drag, startPoint x: 330, startPoint y: 569, endPoint x: 388, endPoint y: 606, distance: 69.2
click at [342, 574] on label "80,000 - 99,999 บาท" at bounding box center [364, 573] width 130 height 18
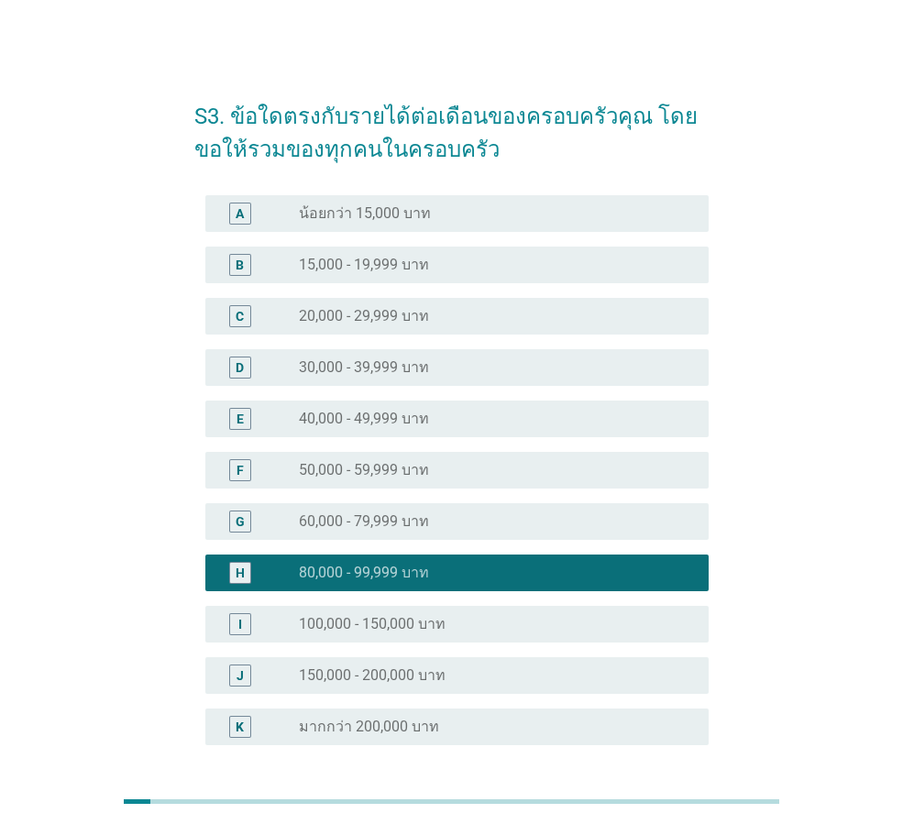
scroll to position [157, 0]
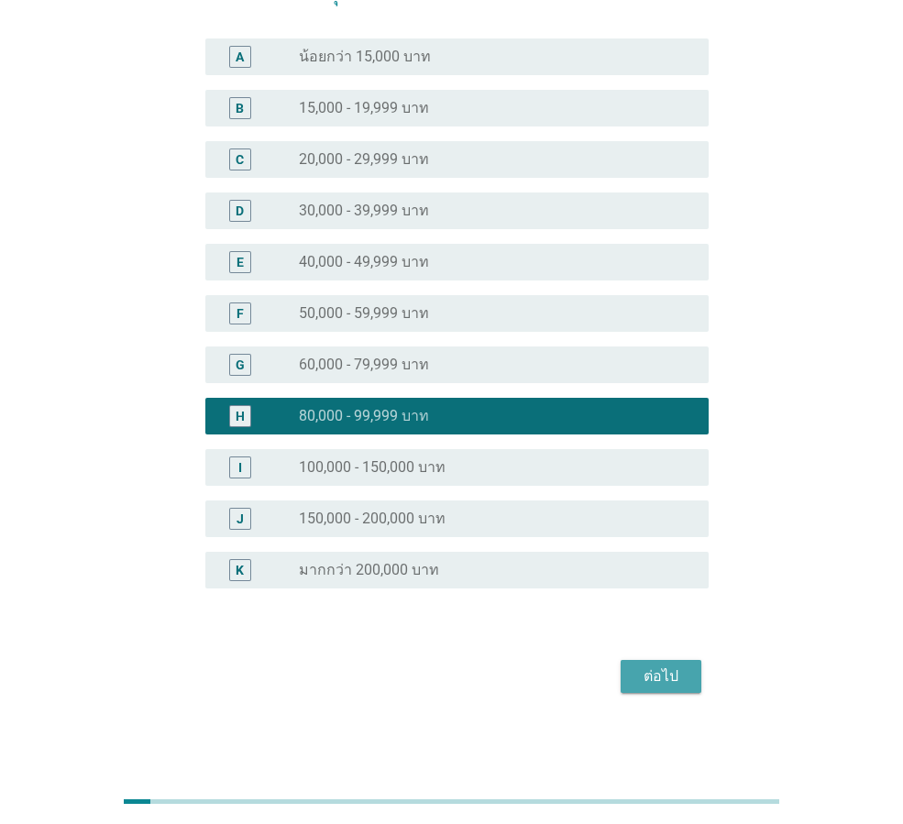
click at [671, 668] on div "ต่อไป" at bounding box center [660, 676] width 51 height 22
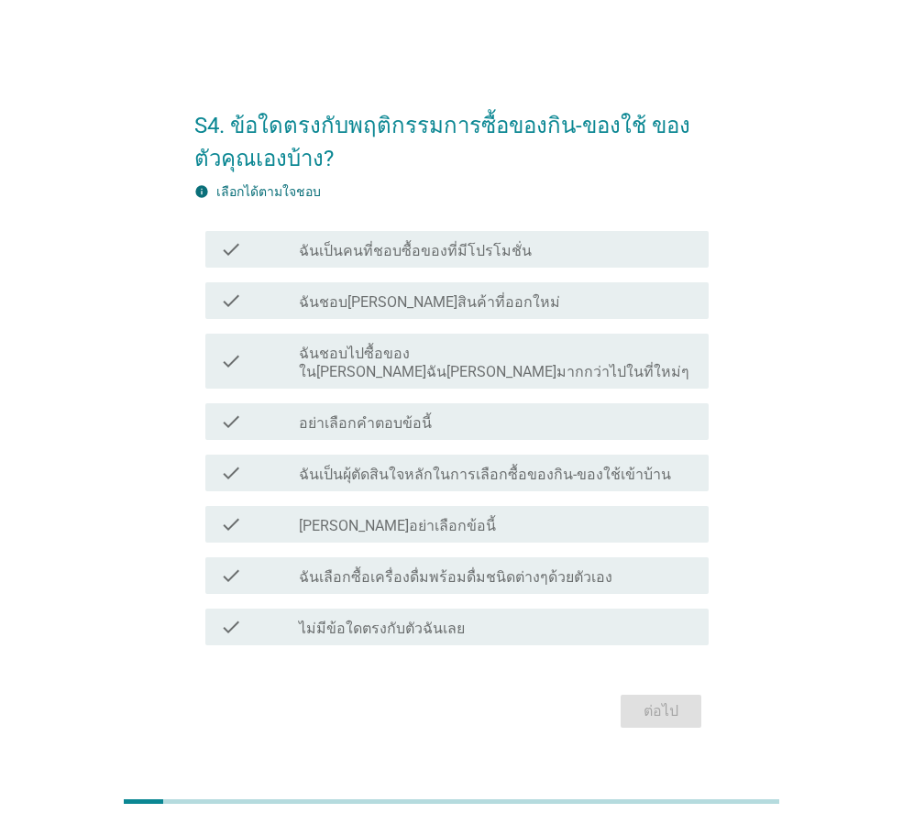
click at [482, 255] on label "ฉันเป็นคนที่ชอบซื้อของที่มีโปรโมชั่น" at bounding box center [415, 251] width 233 height 18
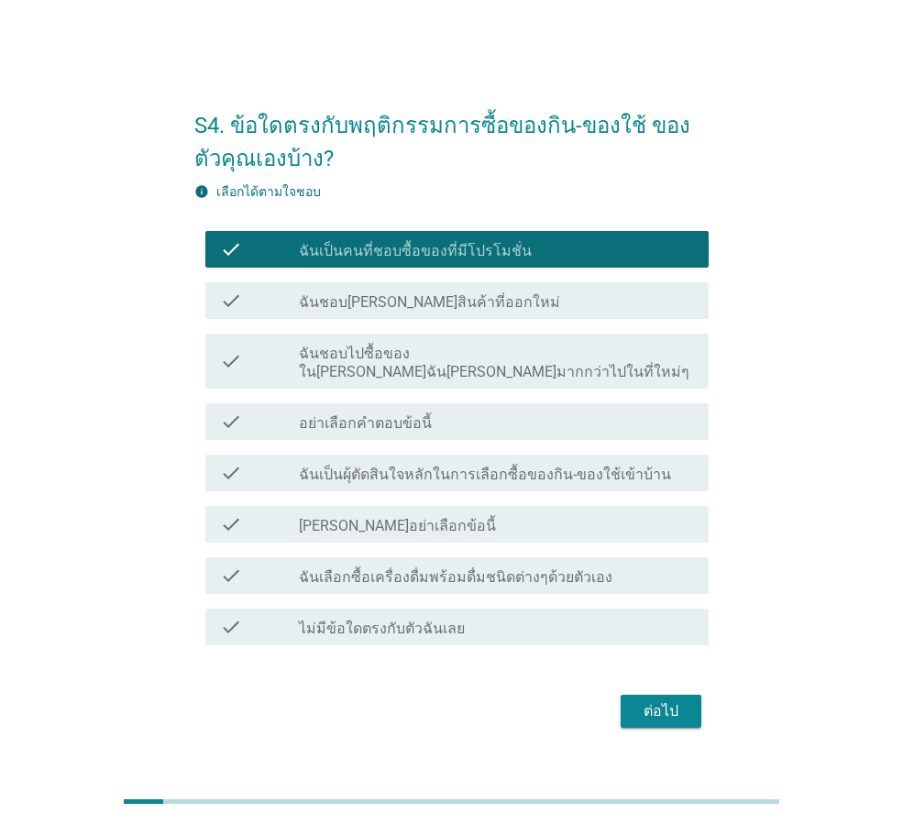
drag, startPoint x: 447, startPoint y: 310, endPoint x: 458, endPoint y: 323, distance: 17.6
click at [448, 311] on label "ฉันชอบลองสินค้าที่ออกใหม่" at bounding box center [429, 302] width 261 height 18
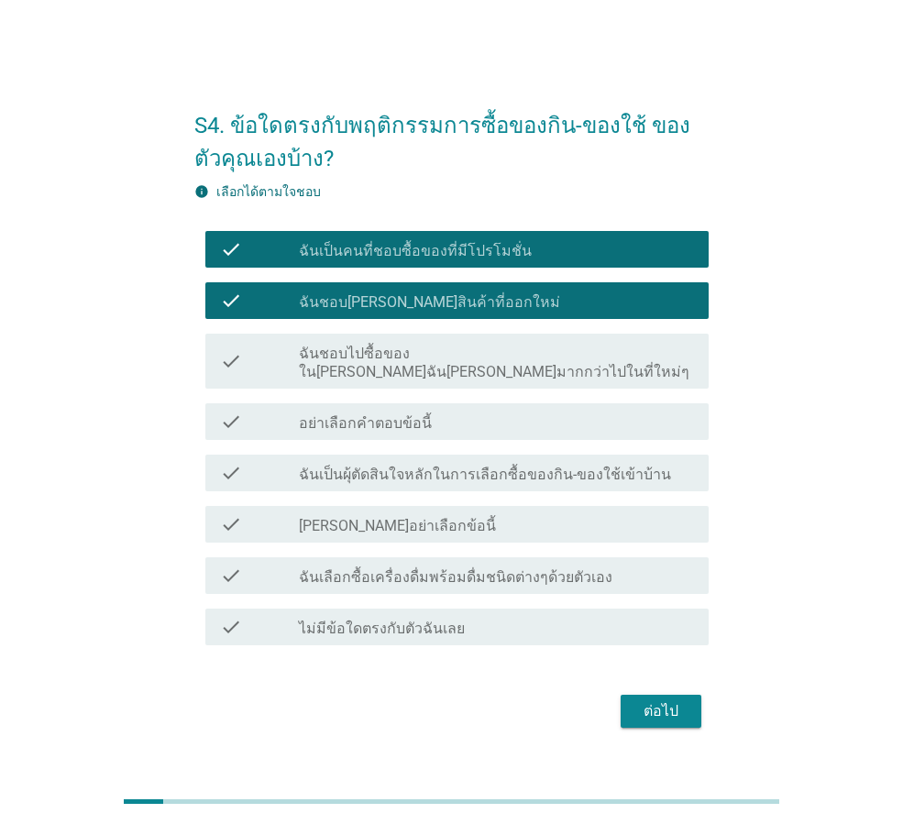
click at [479, 356] on label "ฉันชอบไปซื้อของในที่ที่ฉันคุ้นเคยมากกว่าไปในที่ใหม่ๆ" at bounding box center [496, 363] width 395 height 37
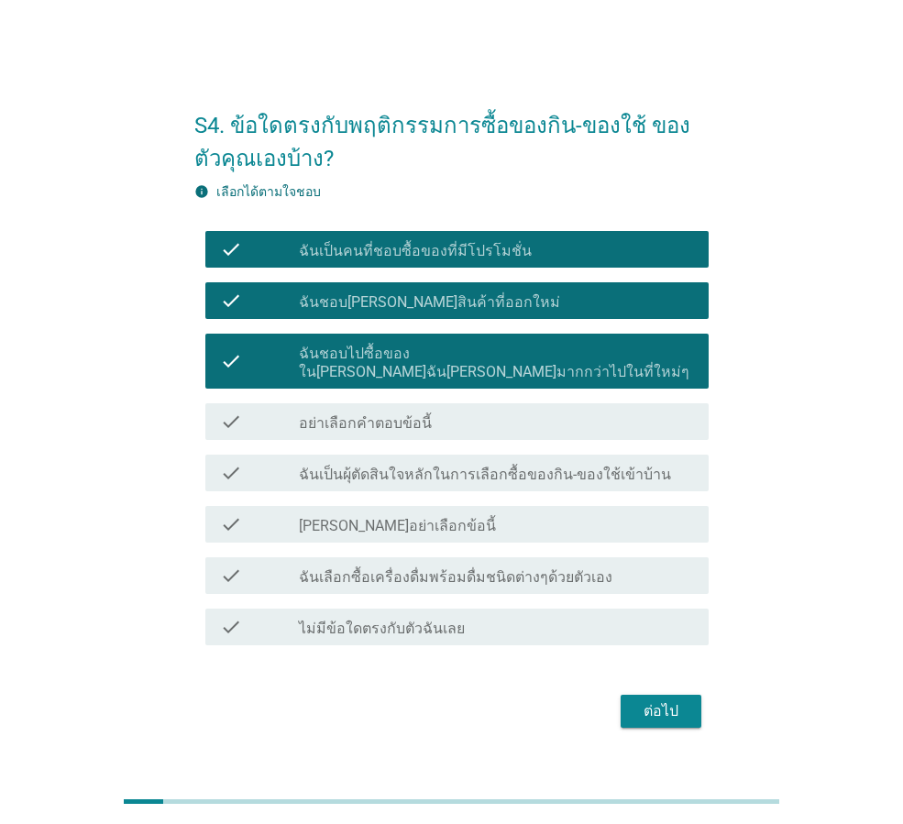
click at [459, 465] on label "ฉันเป็นผุ้ตัดสินใจหลักในการเลือกซื้อของกิน-ของใช้เข้าบ้าน" at bounding box center [485, 474] width 372 height 18
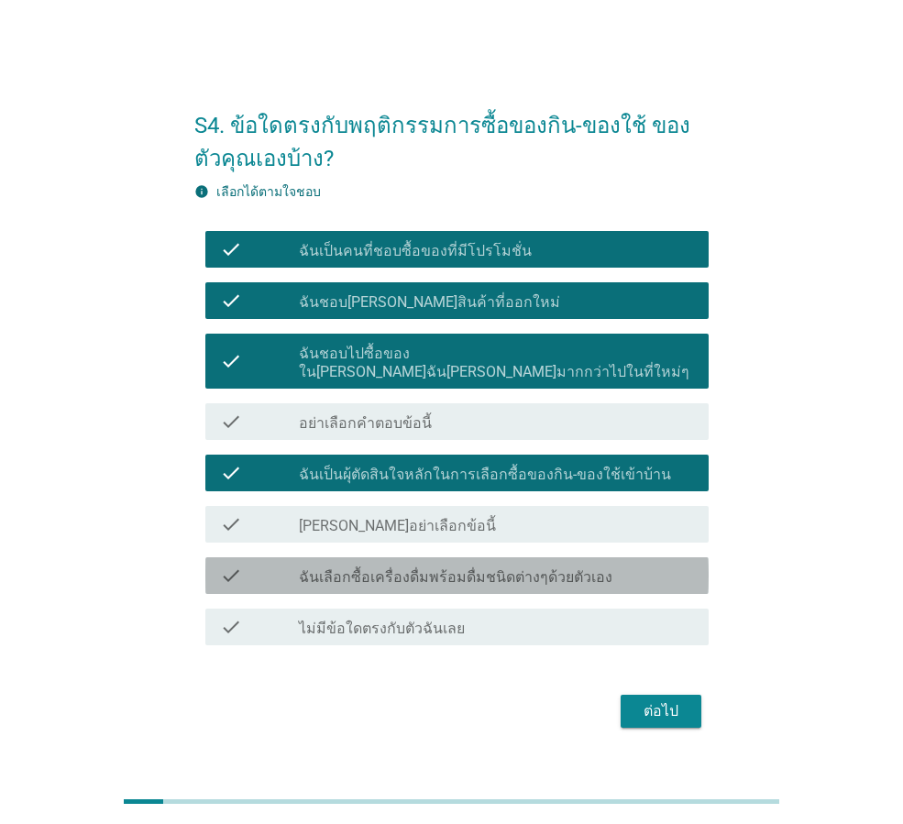
click at [522, 568] on label "ฉันเลือกซื้อเครื่องดื่มพร้อมดื่มชนิดต่างๆด้วยตัวเอง" at bounding box center [455, 577] width 313 height 18
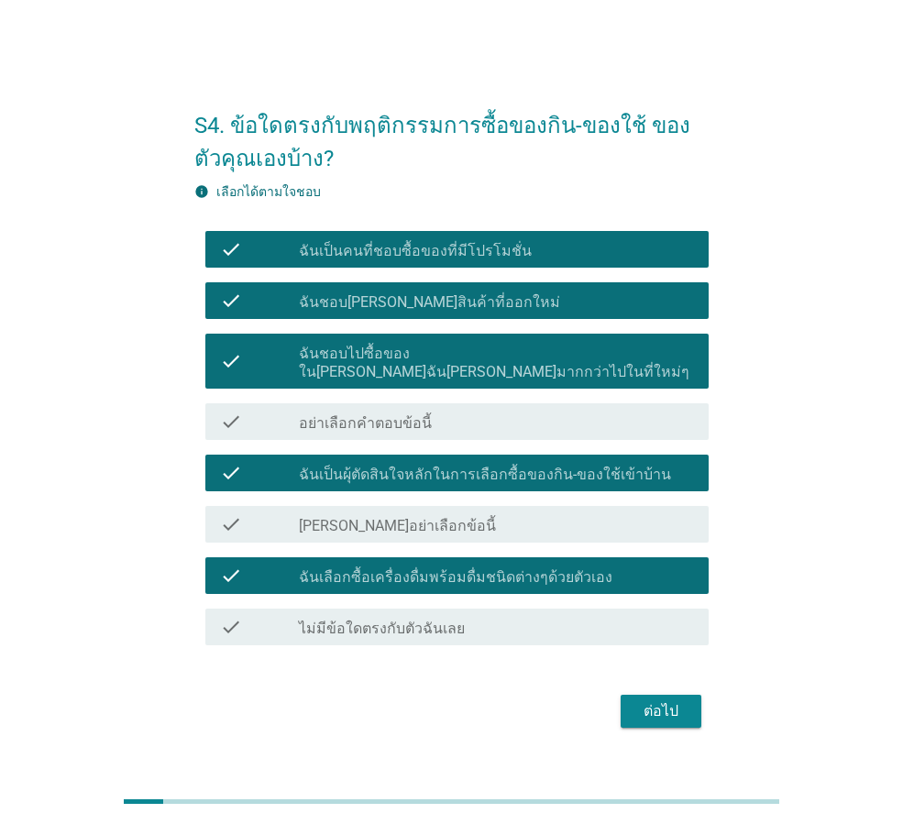
click at [670, 700] on div "ต่อไป" at bounding box center [660, 711] width 51 height 22
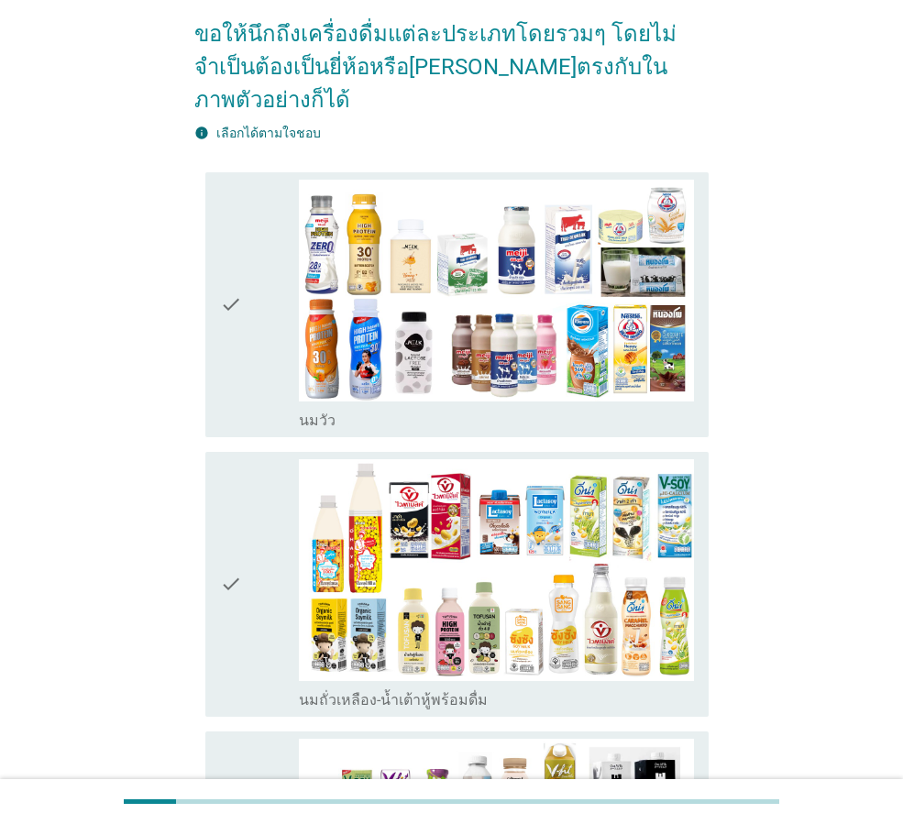
scroll to position [183, 0]
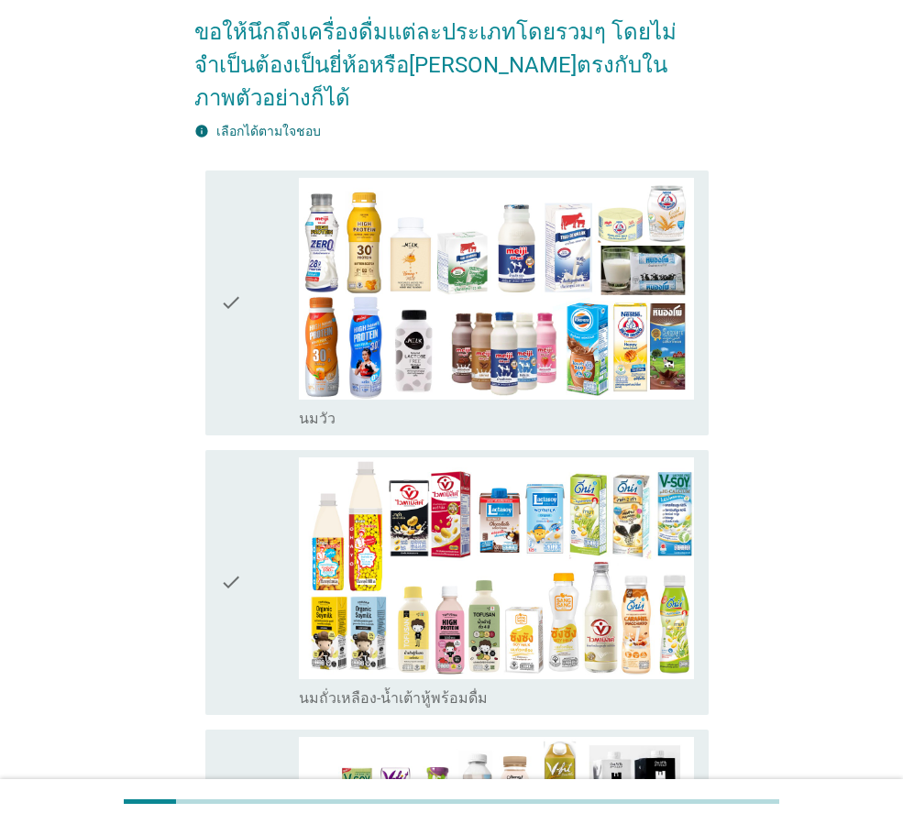
click at [245, 324] on div "check" at bounding box center [259, 303] width 79 height 250
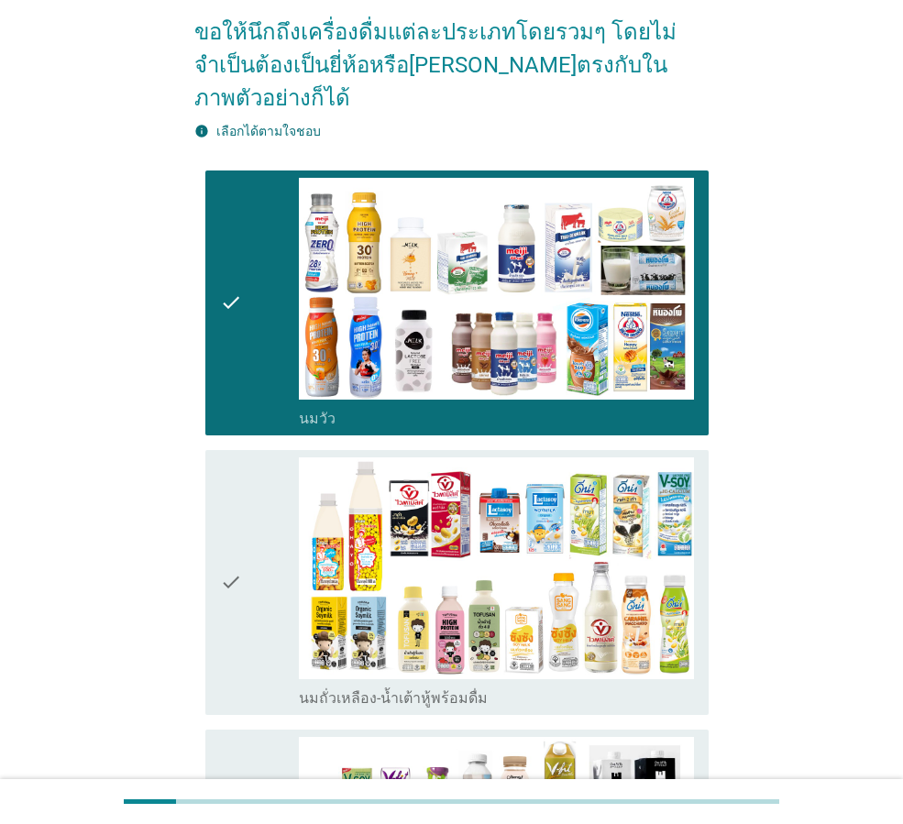
drag, startPoint x: 240, startPoint y: 449, endPoint x: 295, endPoint y: 460, distance: 56.1
click at [239, 457] on icon "check" at bounding box center [231, 582] width 22 height 250
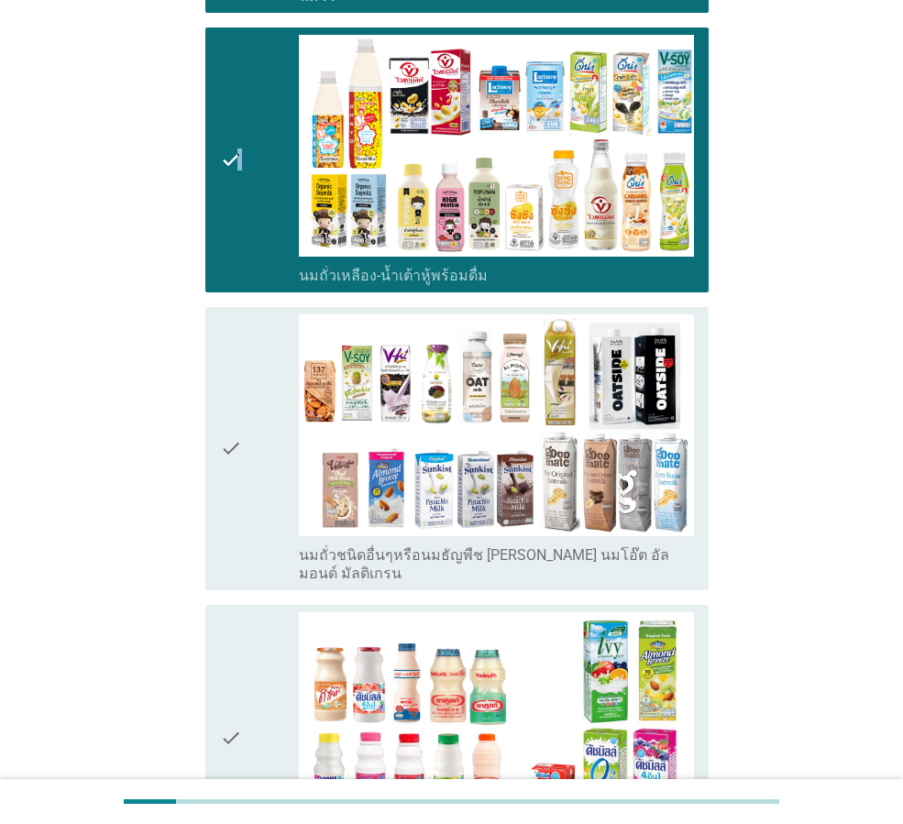
scroll to position [641, 0]
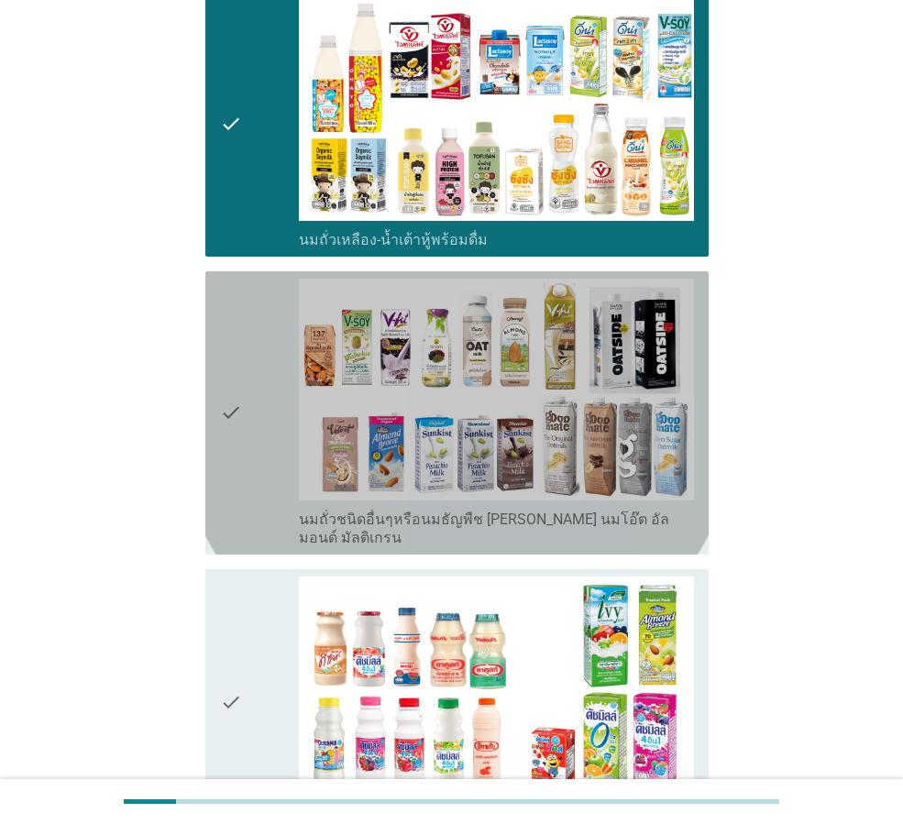
click at [251, 444] on div "check" at bounding box center [259, 413] width 79 height 268
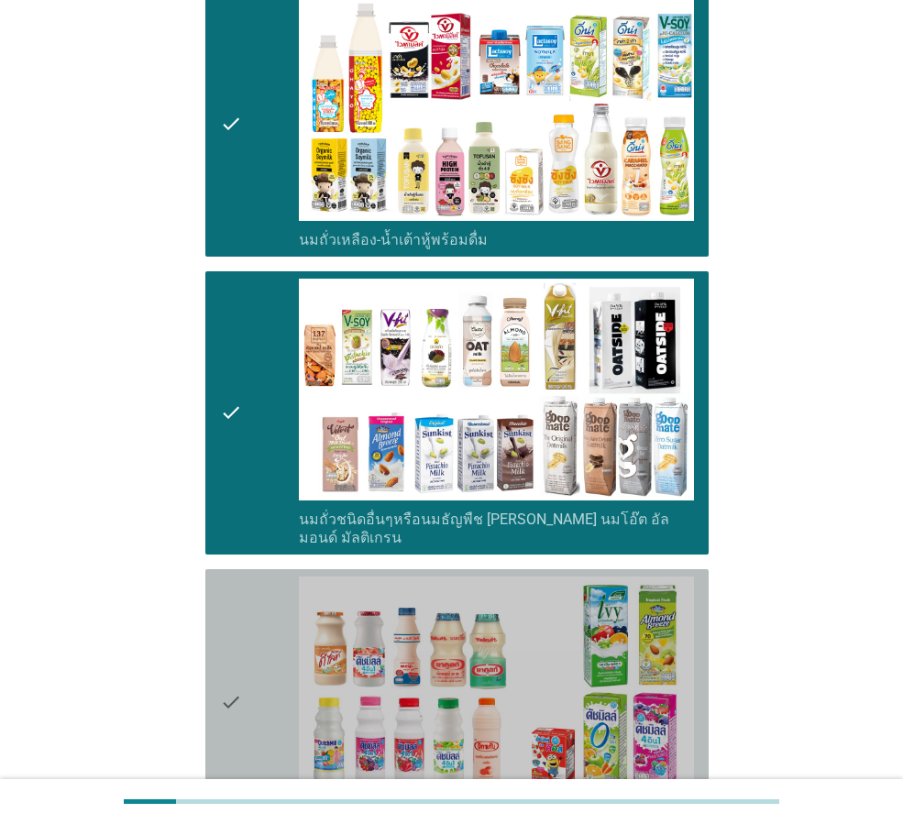
click at [246, 576] on div "check" at bounding box center [259, 701] width 79 height 250
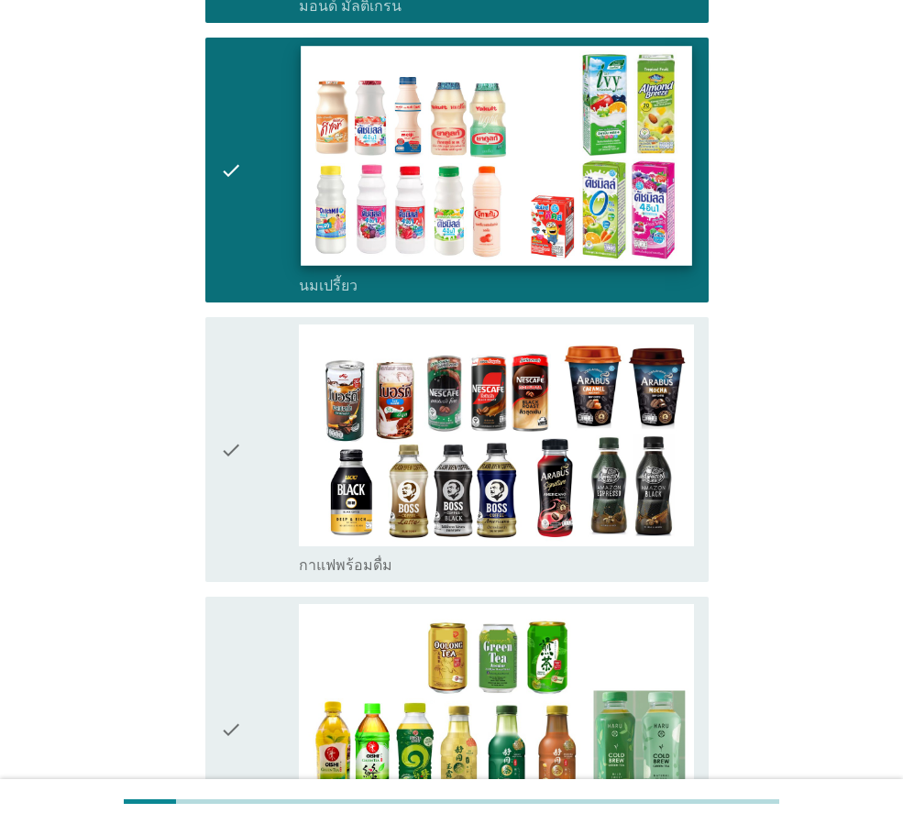
scroll to position [1191, 0]
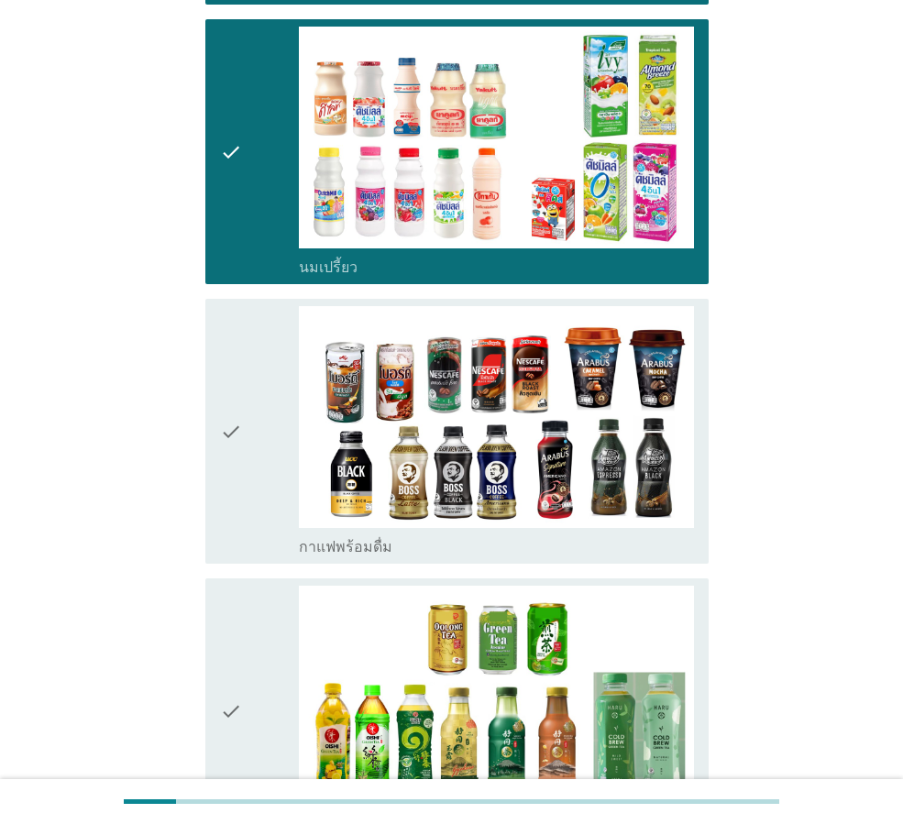
drag, startPoint x: 243, startPoint y: 467, endPoint x: 246, endPoint y: 572, distance: 104.5
click at [243, 468] on div "check" at bounding box center [259, 431] width 79 height 250
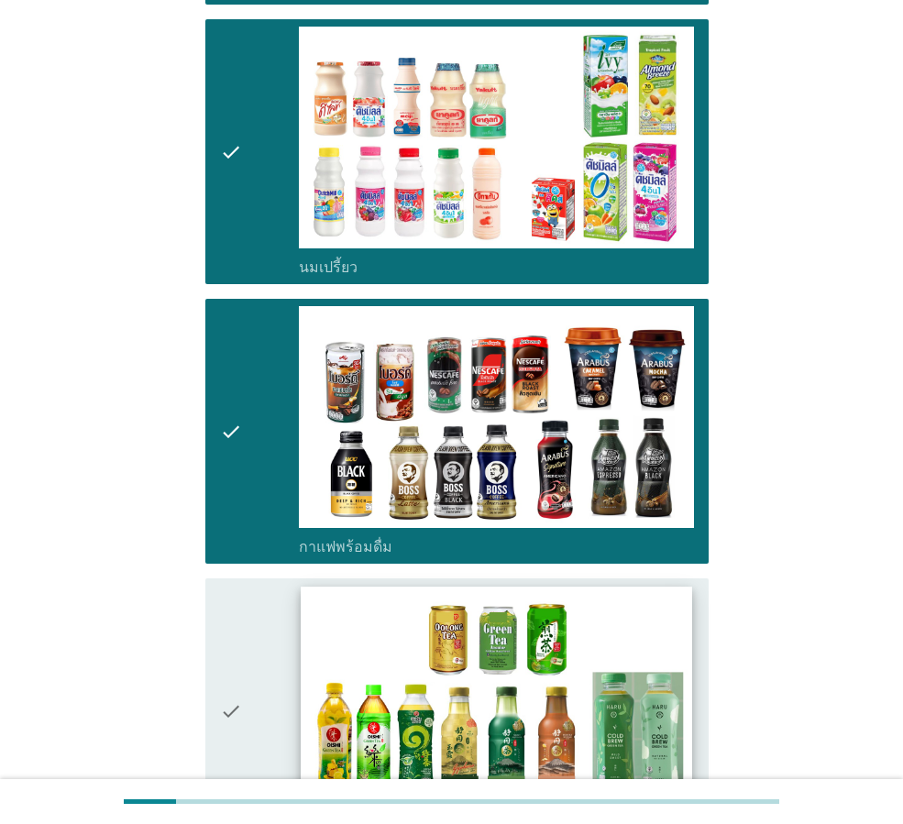
drag, startPoint x: 254, startPoint y: 604, endPoint x: 388, endPoint y: 591, distance: 134.4
click at [255, 604] on div "check" at bounding box center [259, 710] width 79 height 250
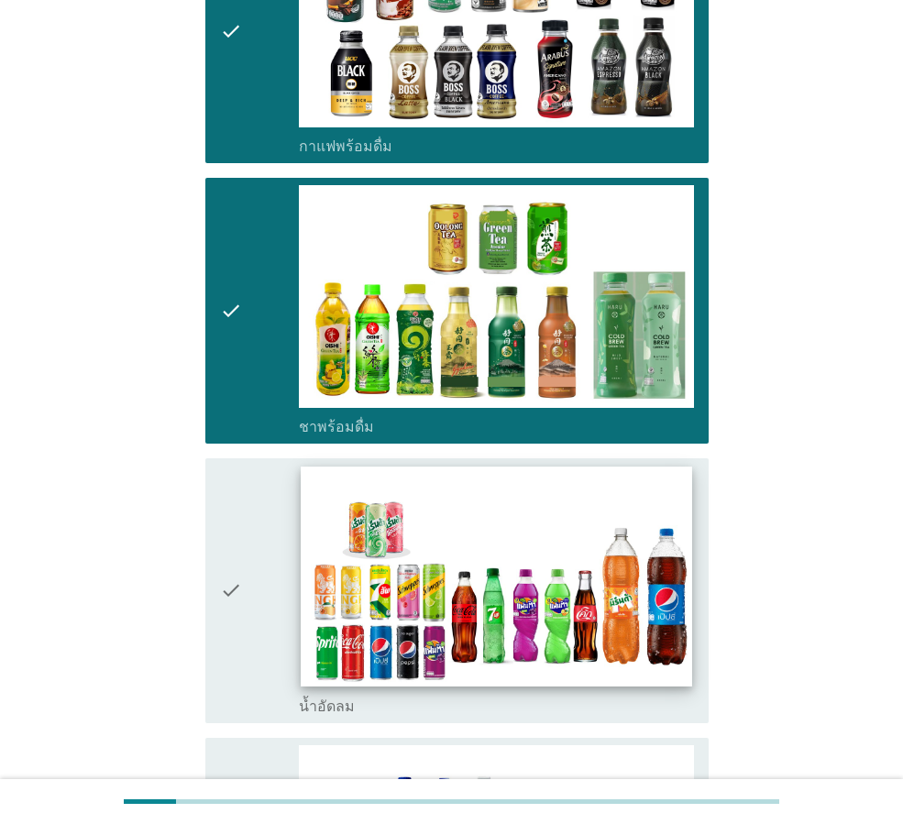
scroll to position [1649, 0]
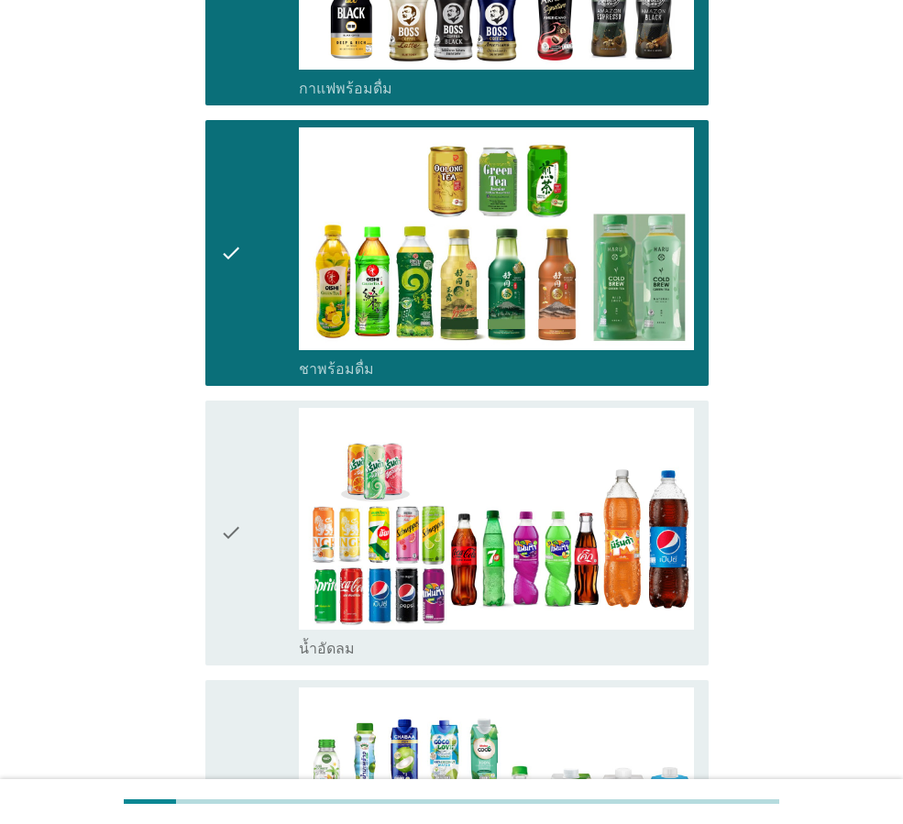
drag, startPoint x: 238, startPoint y: 554, endPoint x: 237, endPoint y: 581, distance: 26.6
click at [238, 556] on icon "check" at bounding box center [231, 533] width 22 height 250
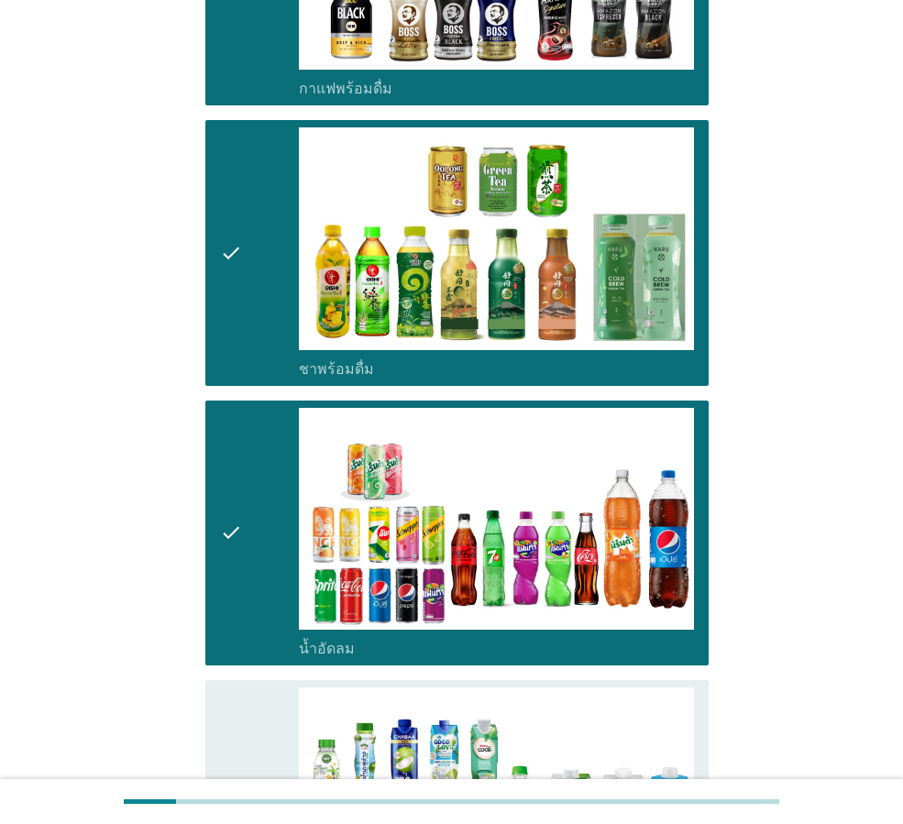
click at [250, 687] on div "check" at bounding box center [259, 812] width 79 height 250
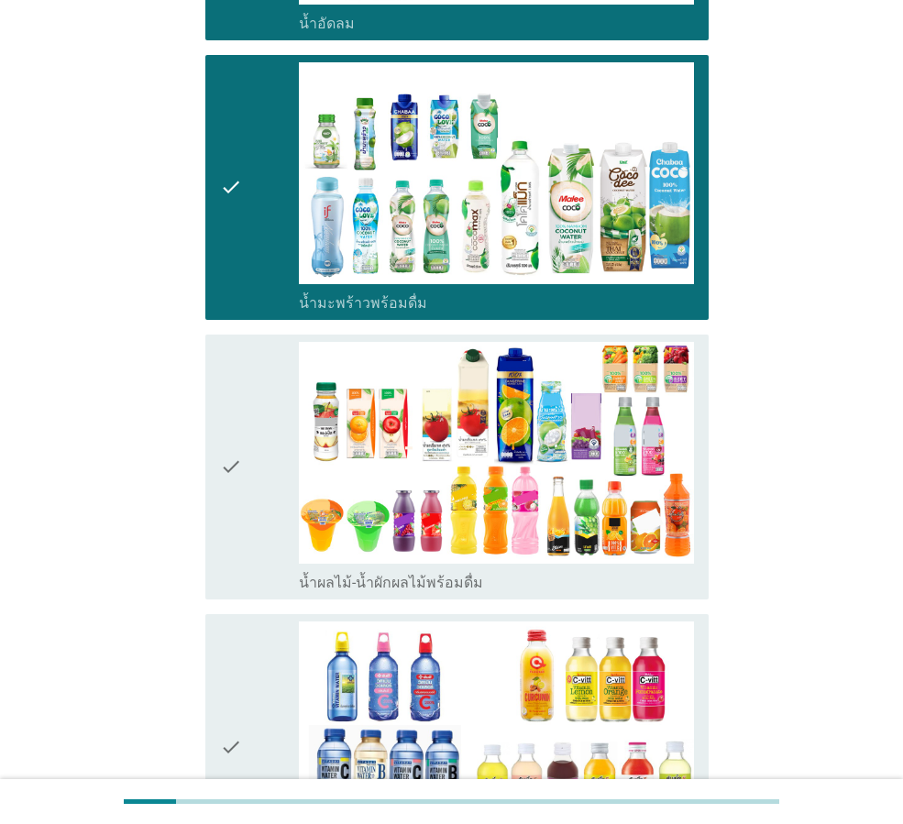
scroll to position [2291, 0]
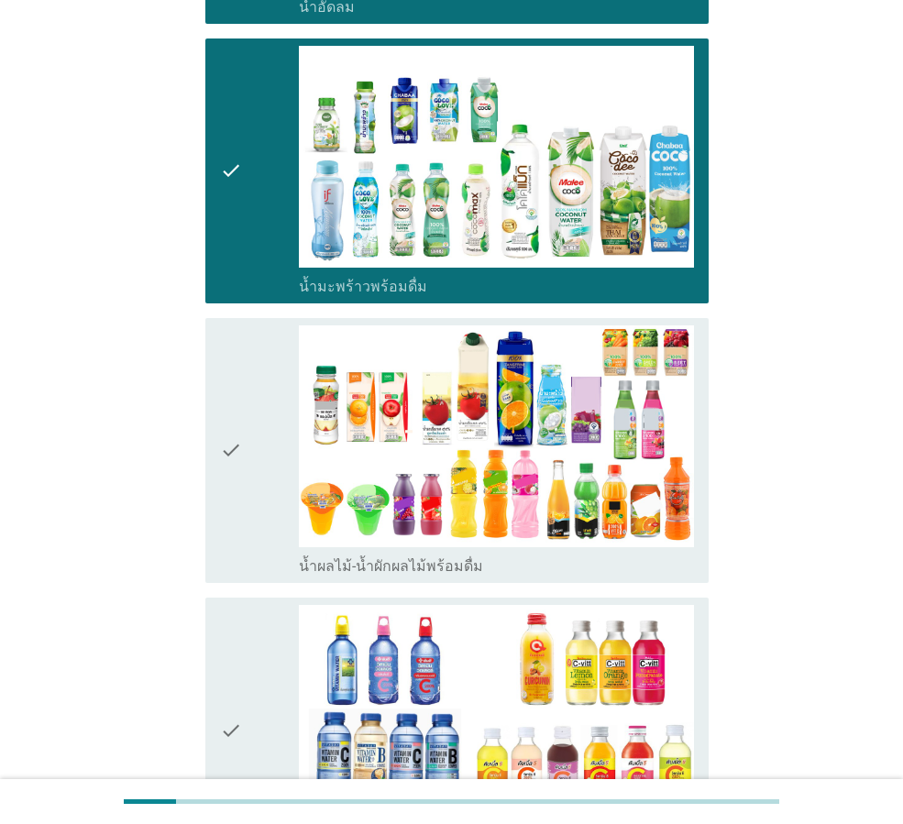
drag, startPoint x: 254, startPoint y: 481, endPoint x: 240, endPoint y: 520, distance: 40.9
click at [250, 485] on div "check" at bounding box center [259, 450] width 79 height 250
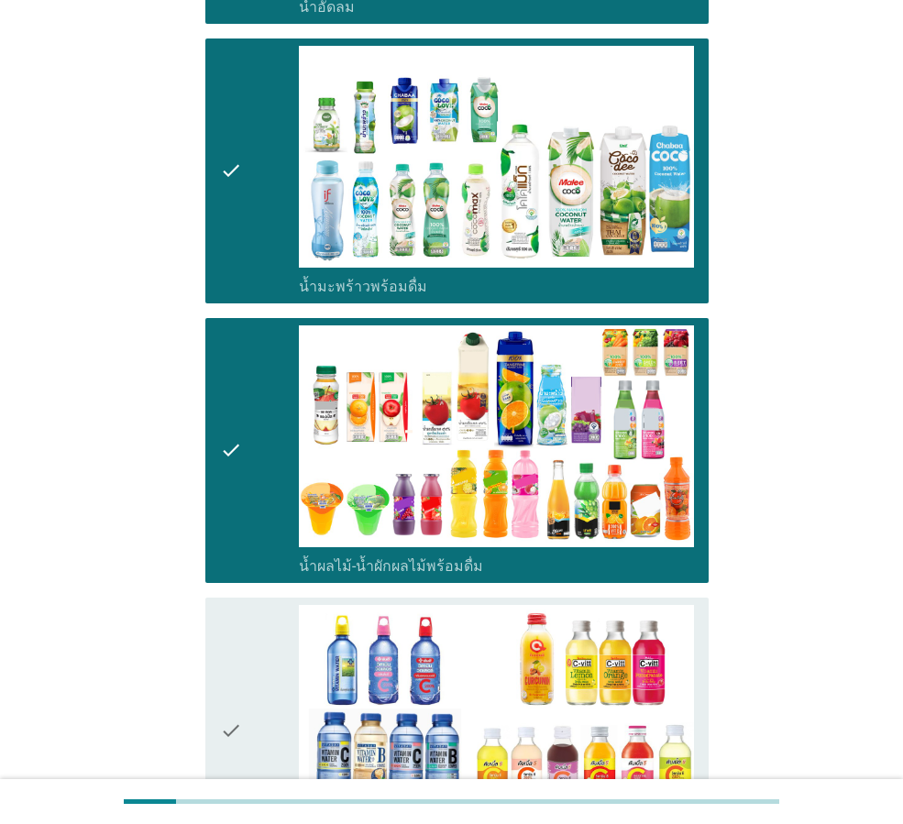
click at [249, 632] on div "check" at bounding box center [259, 730] width 79 height 250
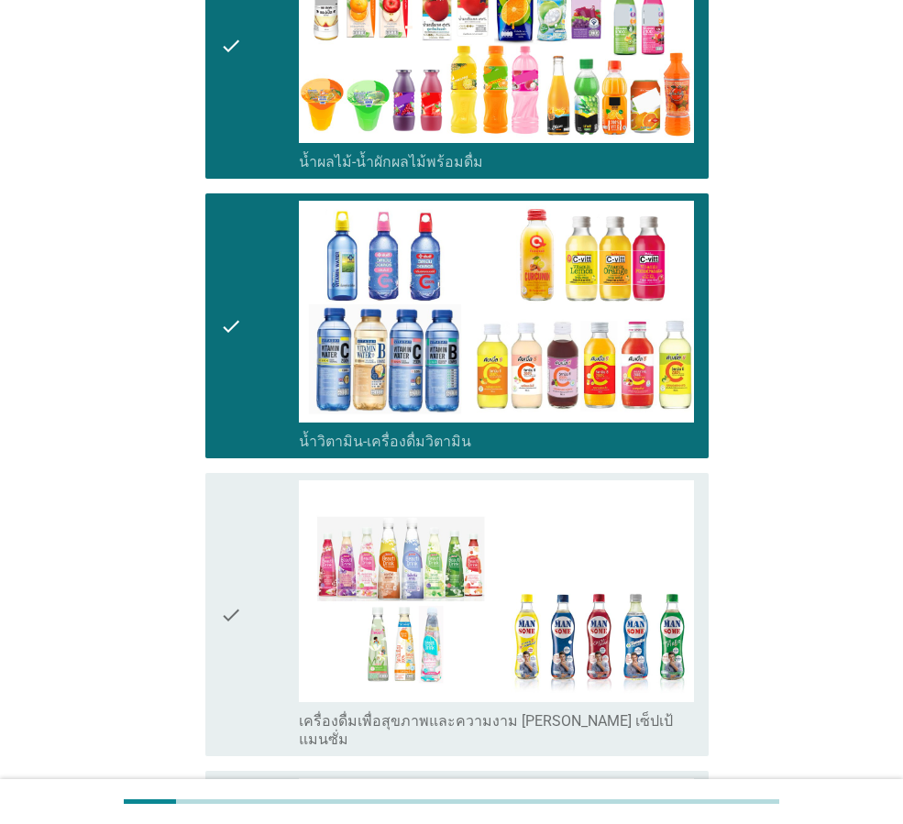
scroll to position [2749, 0]
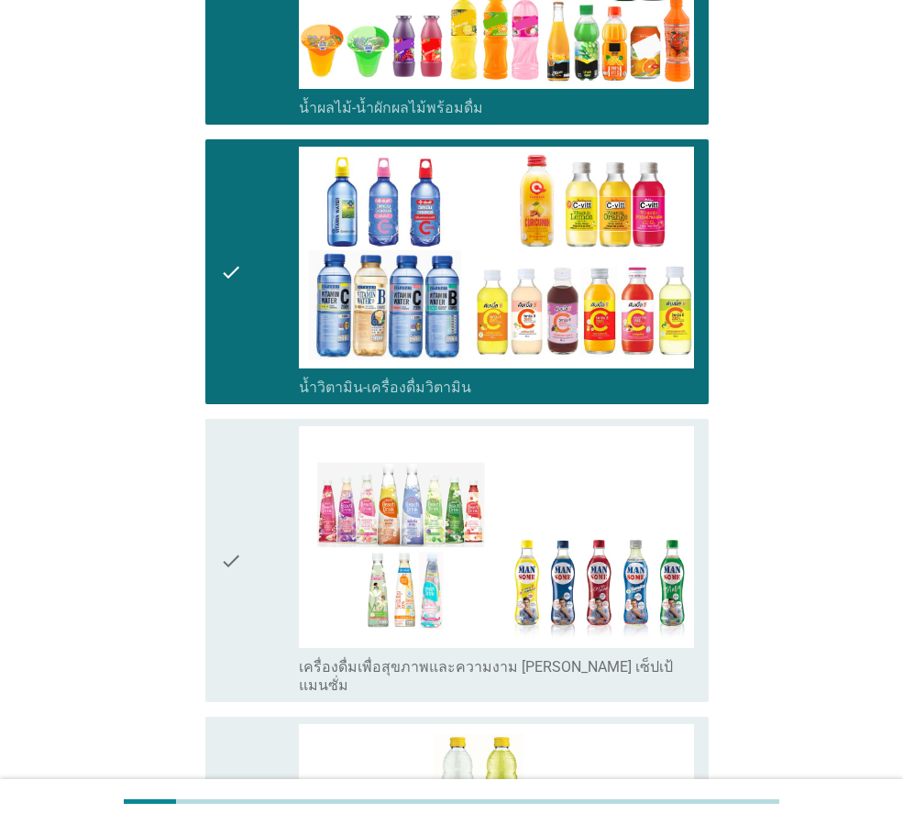
drag, startPoint x: 257, startPoint y: 537, endPoint x: 254, endPoint y: 596, distance: 58.8
click at [257, 537] on div "check" at bounding box center [259, 560] width 79 height 268
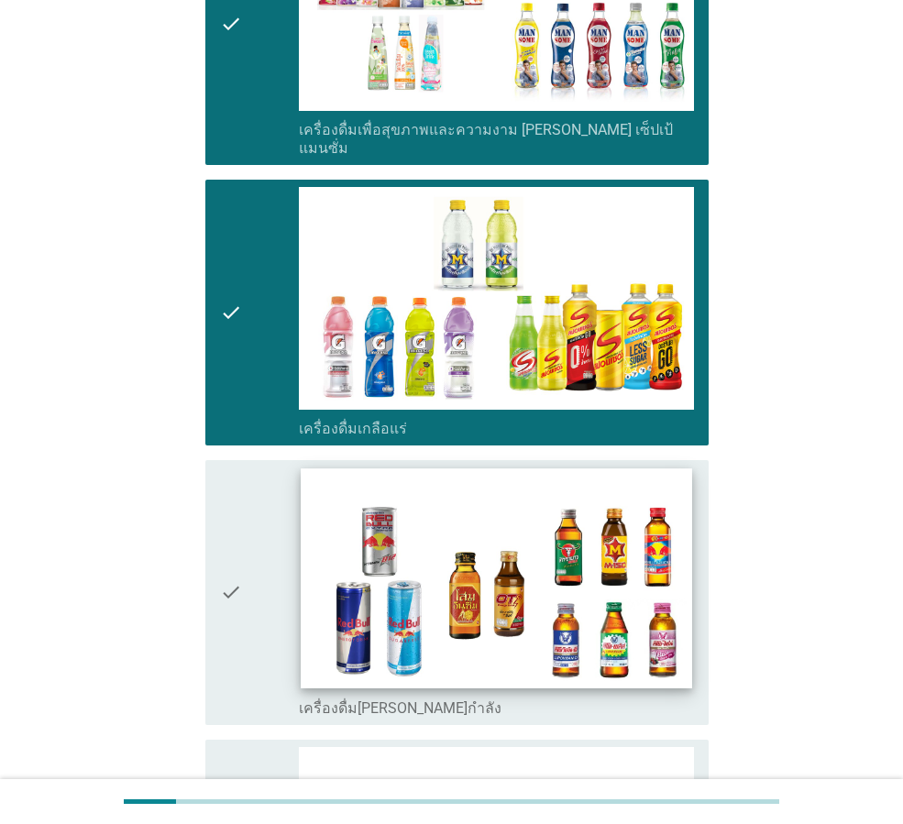
scroll to position [3299, 0]
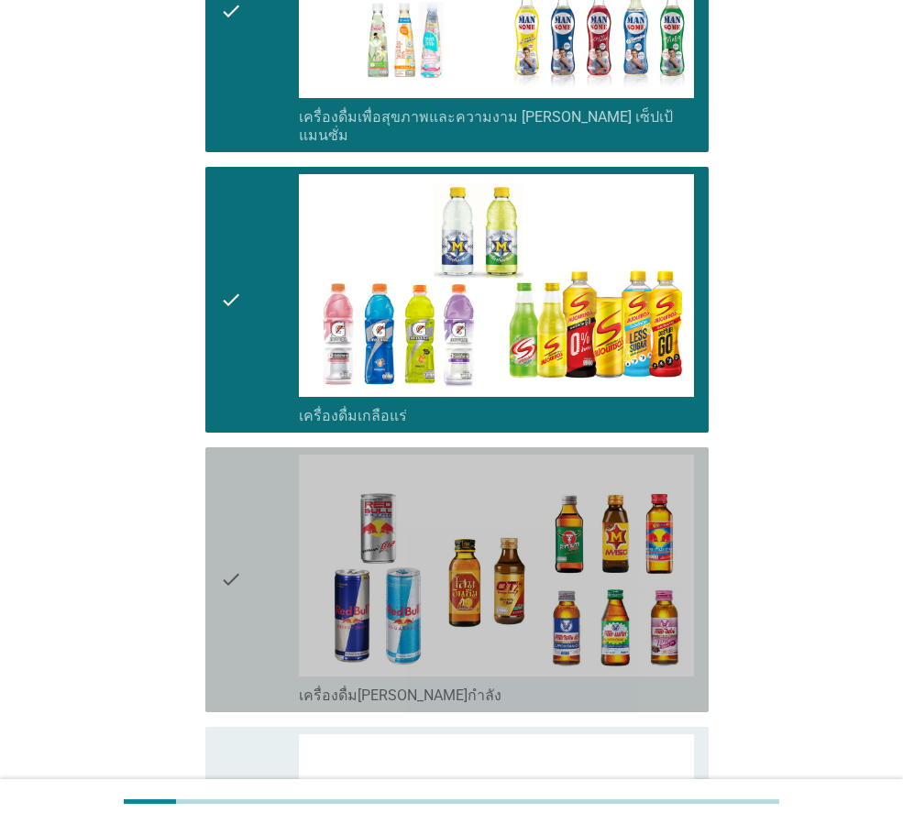
click at [262, 564] on div "check" at bounding box center [259, 579] width 79 height 250
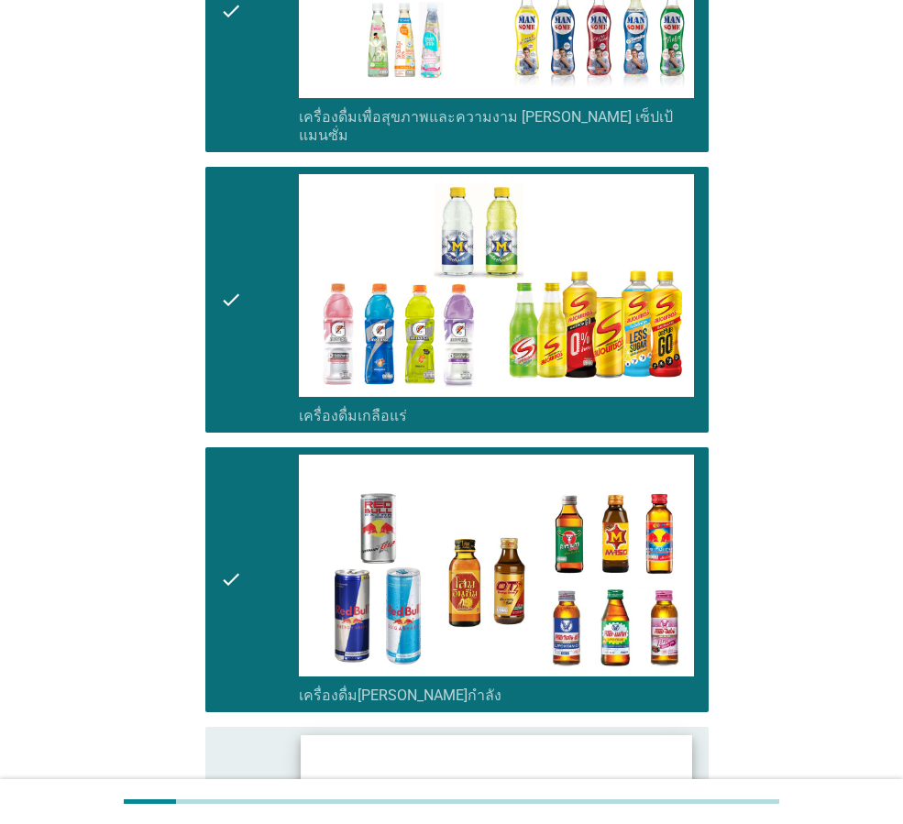
drag, startPoint x: 256, startPoint y: 733, endPoint x: 404, endPoint y: 686, distance: 155.6
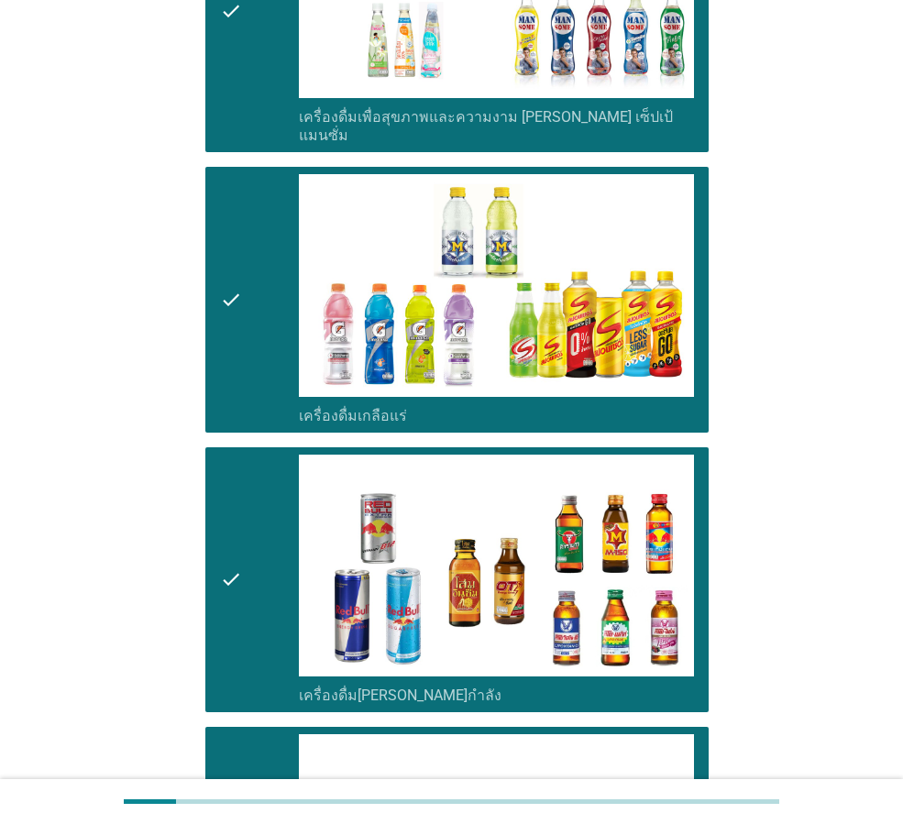
scroll to position [3661, 0]
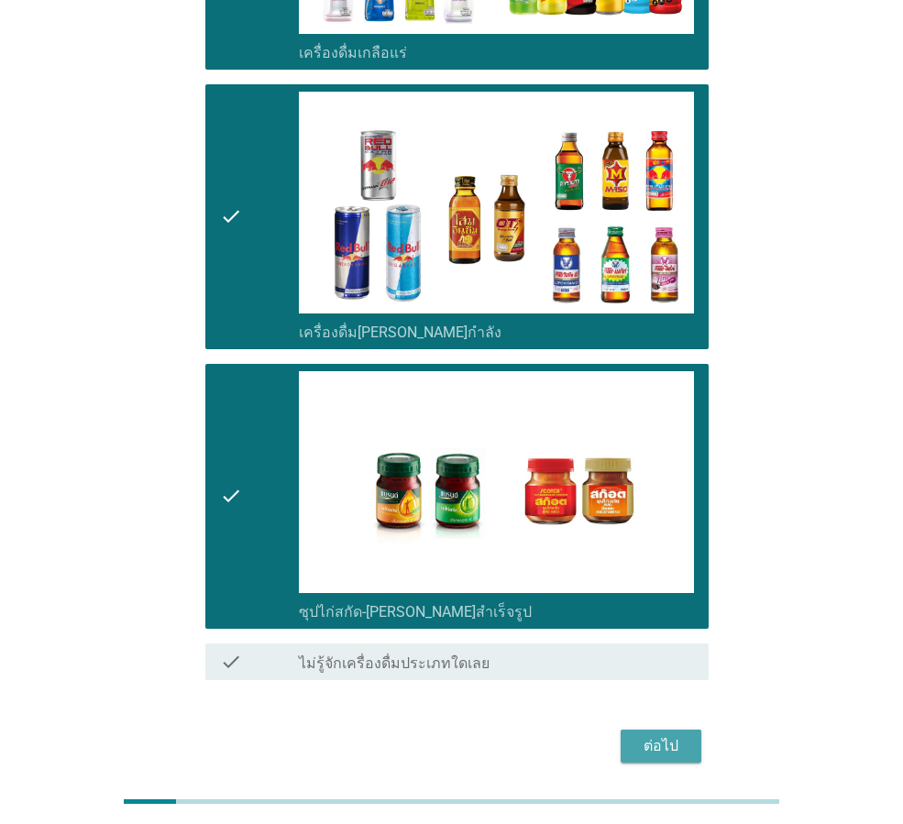
click at [651, 735] on div "ต่อไป" at bounding box center [660, 746] width 51 height 22
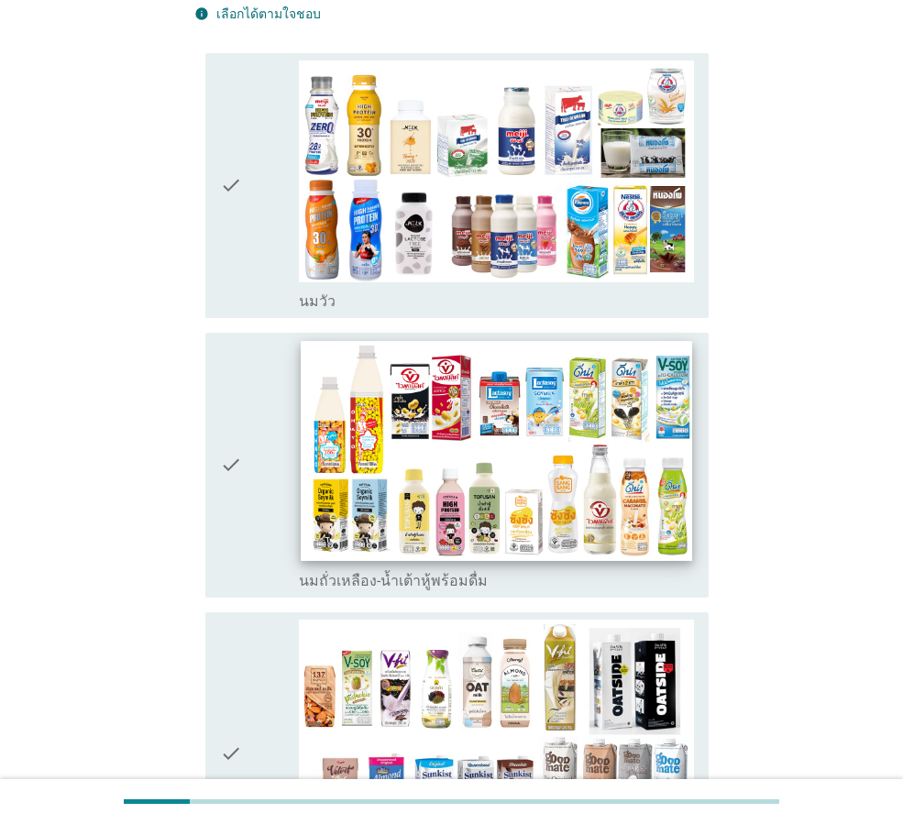
scroll to position [183, 0]
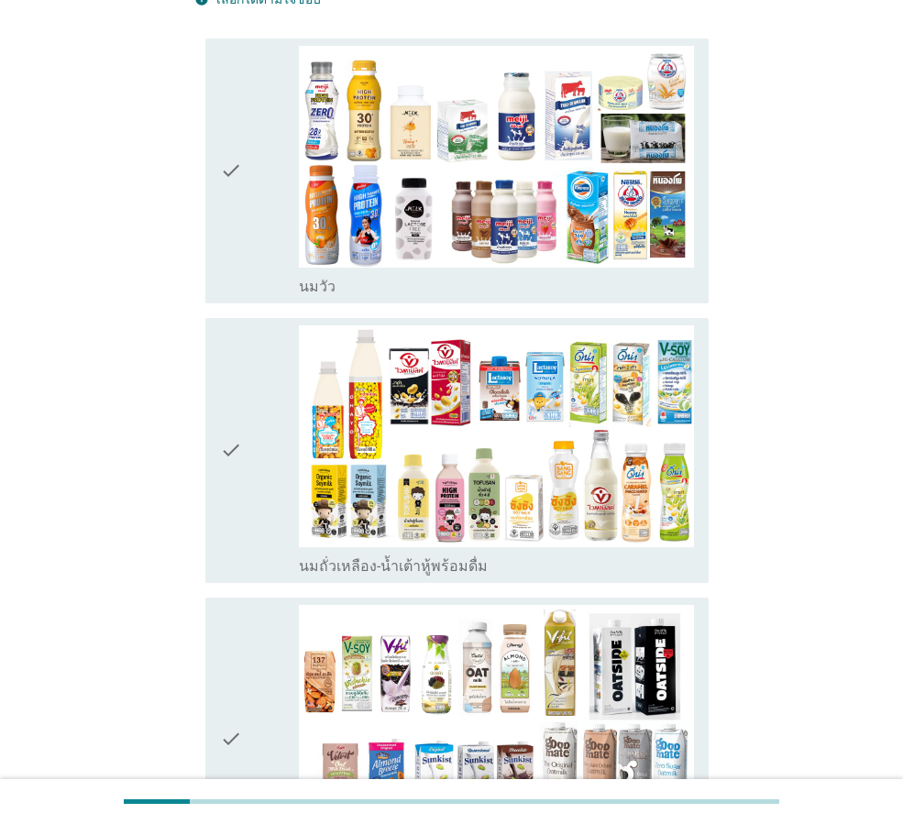
drag, startPoint x: 242, startPoint y: 212, endPoint x: 221, endPoint y: 330, distance: 120.1
click at [242, 213] on icon "check" at bounding box center [231, 171] width 22 height 250
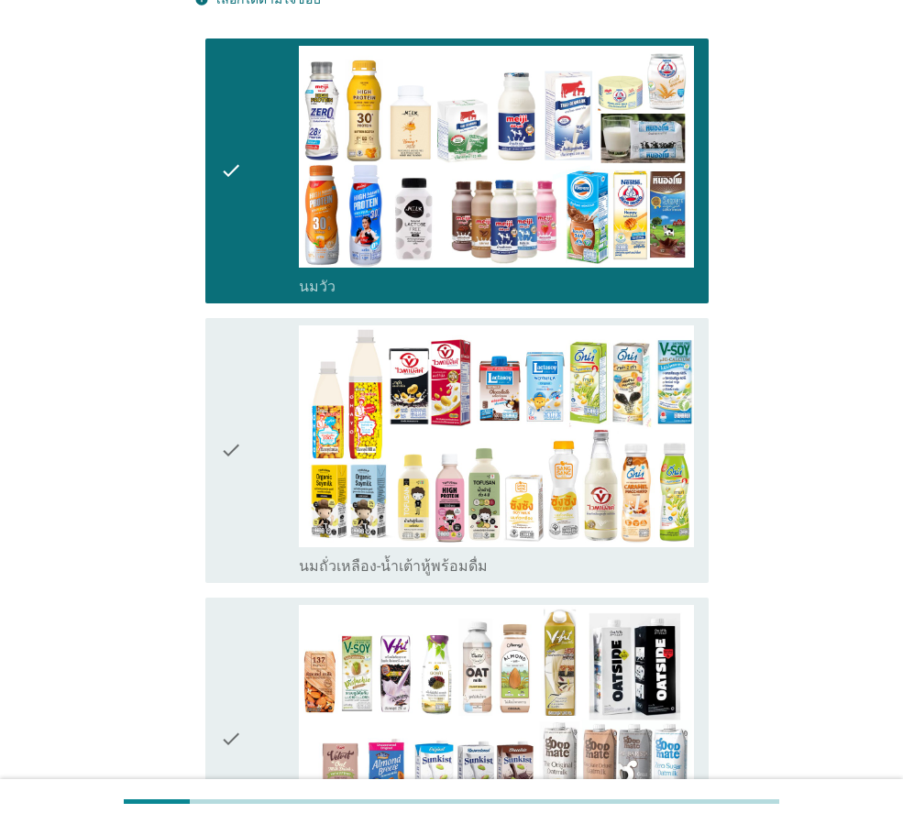
click at [219, 349] on div "check check_box_outline_blank นมถั่วเหลือง-น้ำเต้าหู้พร้อมดื่ม" at bounding box center [456, 450] width 503 height 265
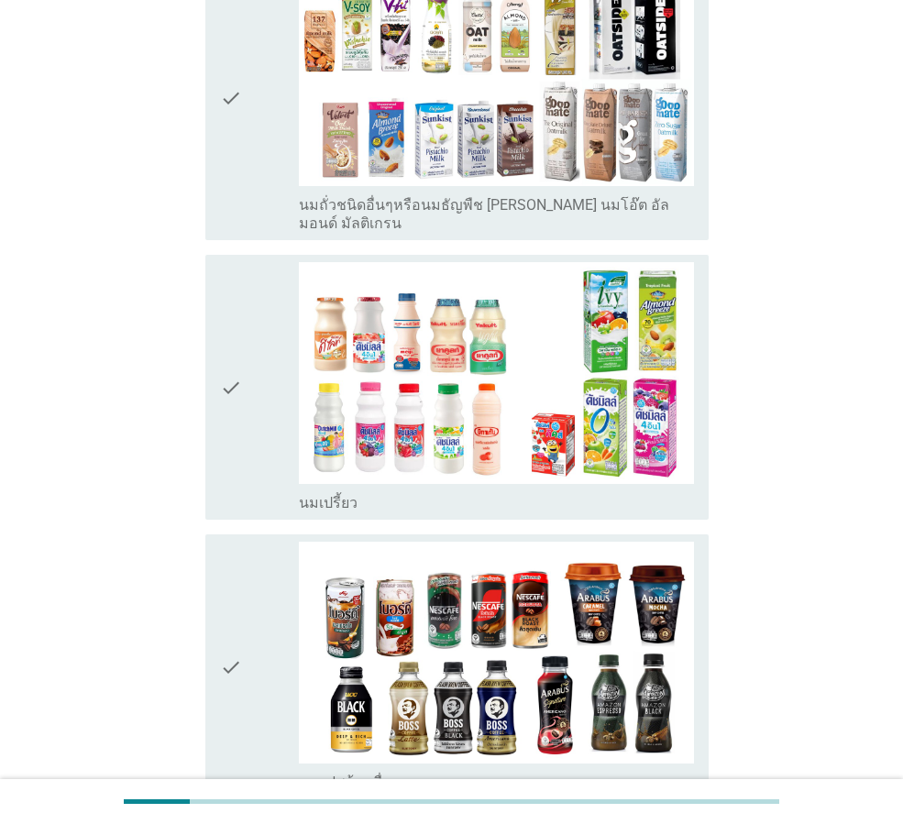
scroll to position [825, 0]
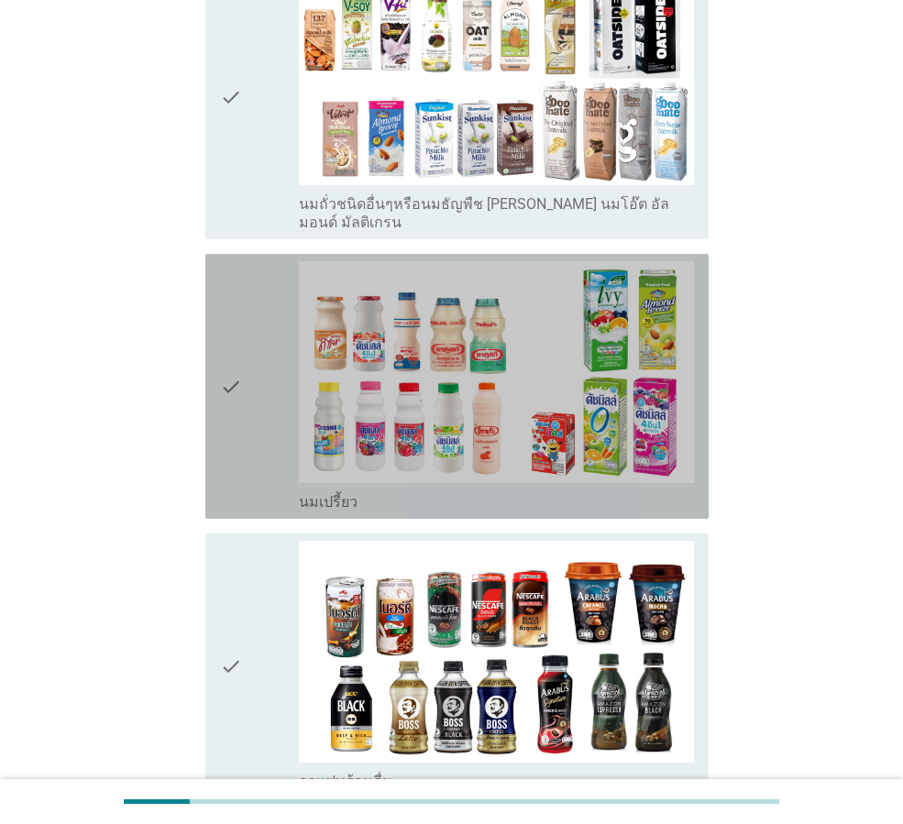
click at [232, 432] on icon "check" at bounding box center [231, 386] width 22 height 250
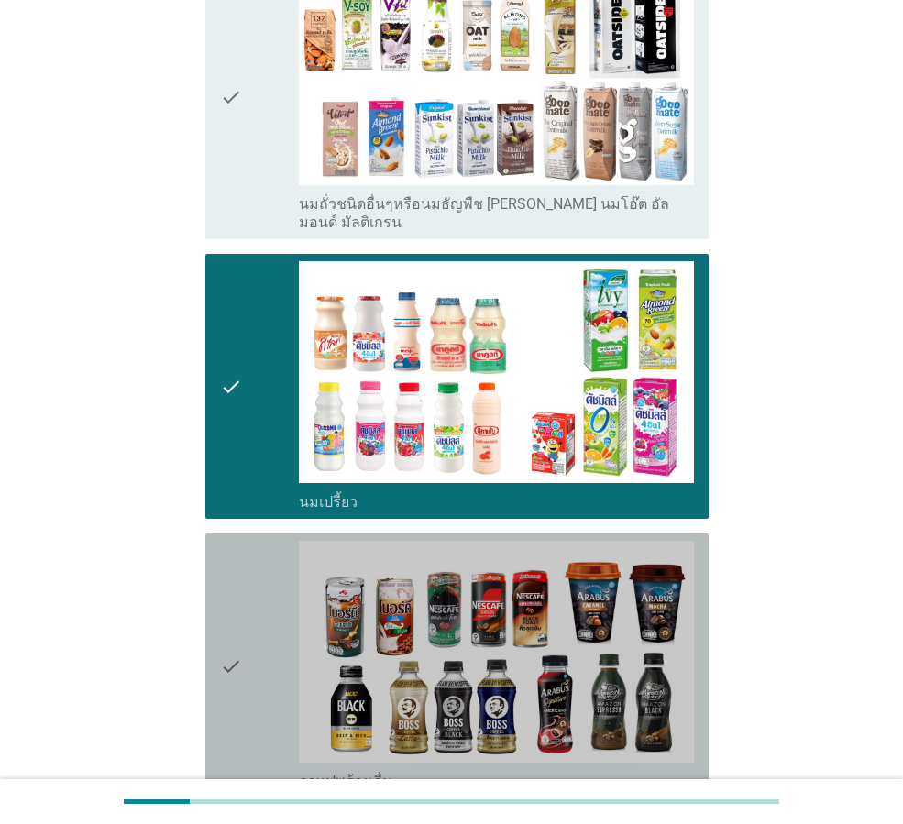
click at [257, 582] on div "check" at bounding box center [259, 666] width 79 height 250
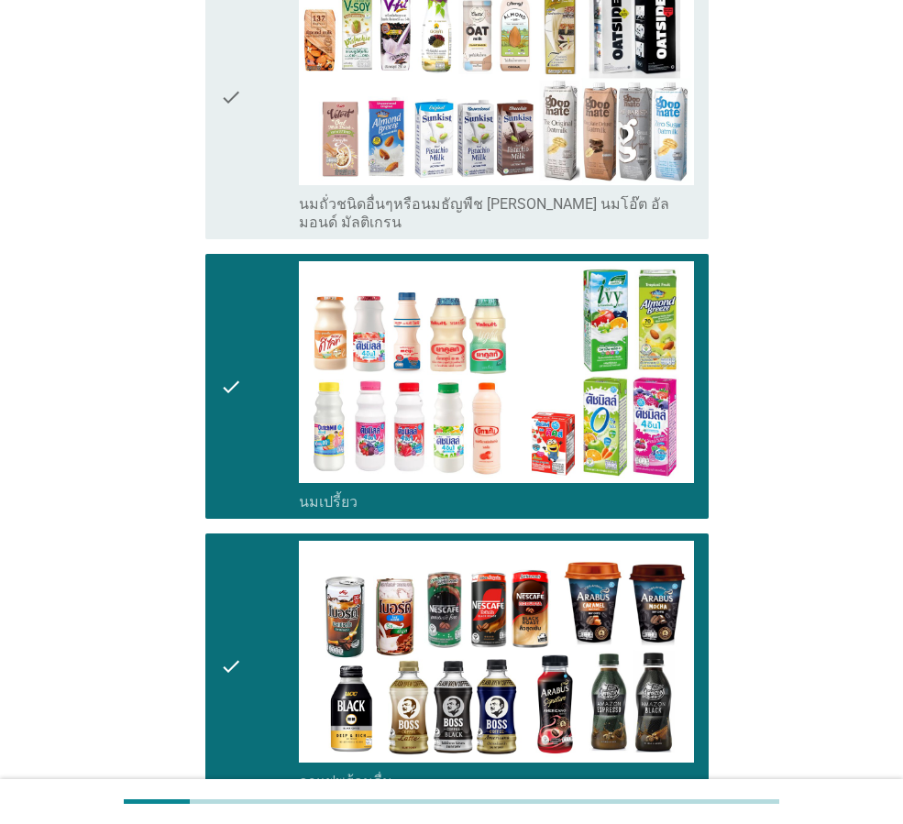
scroll to position [1374, 0]
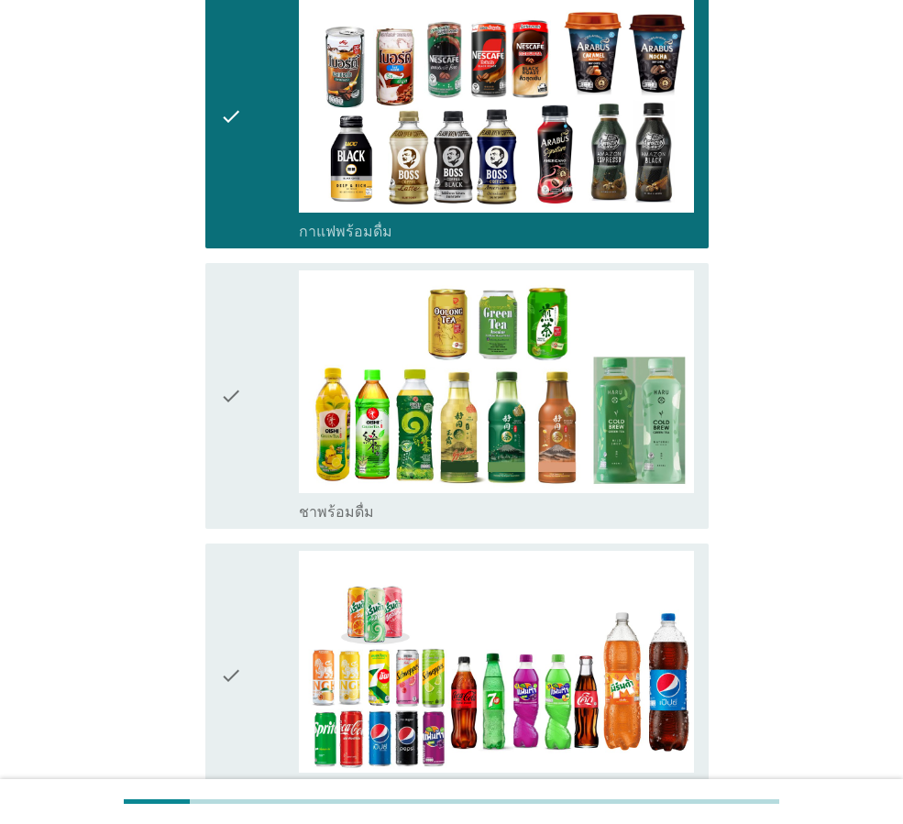
click at [247, 437] on div "check" at bounding box center [259, 395] width 79 height 250
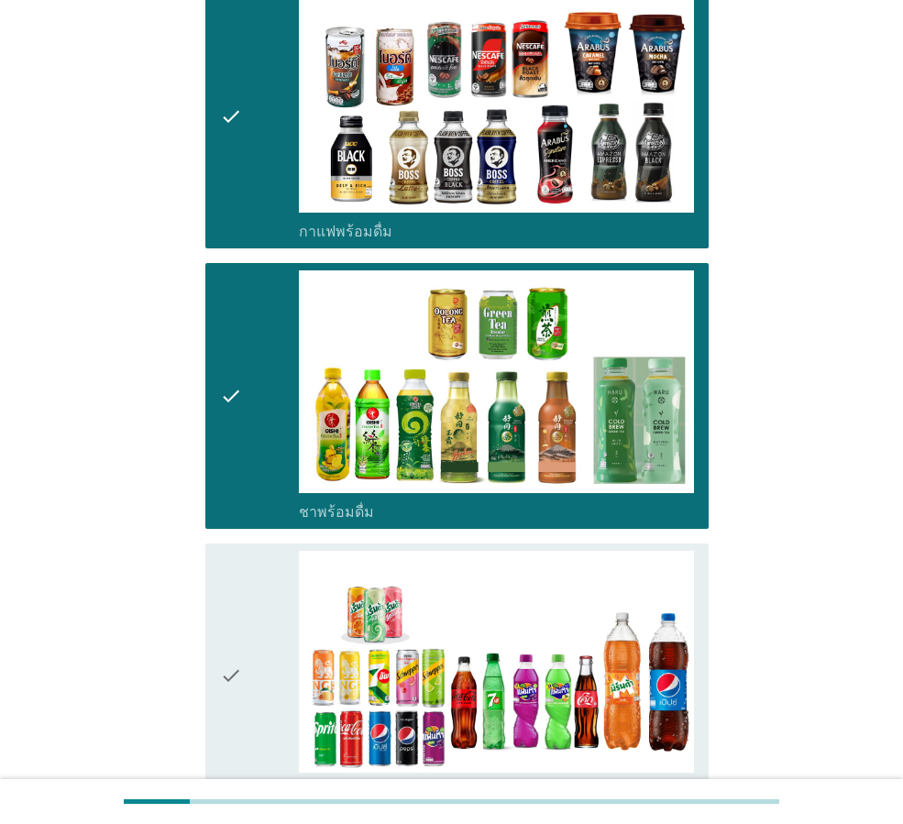
click at [254, 557] on div "check" at bounding box center [259, 676] width 79 height 250
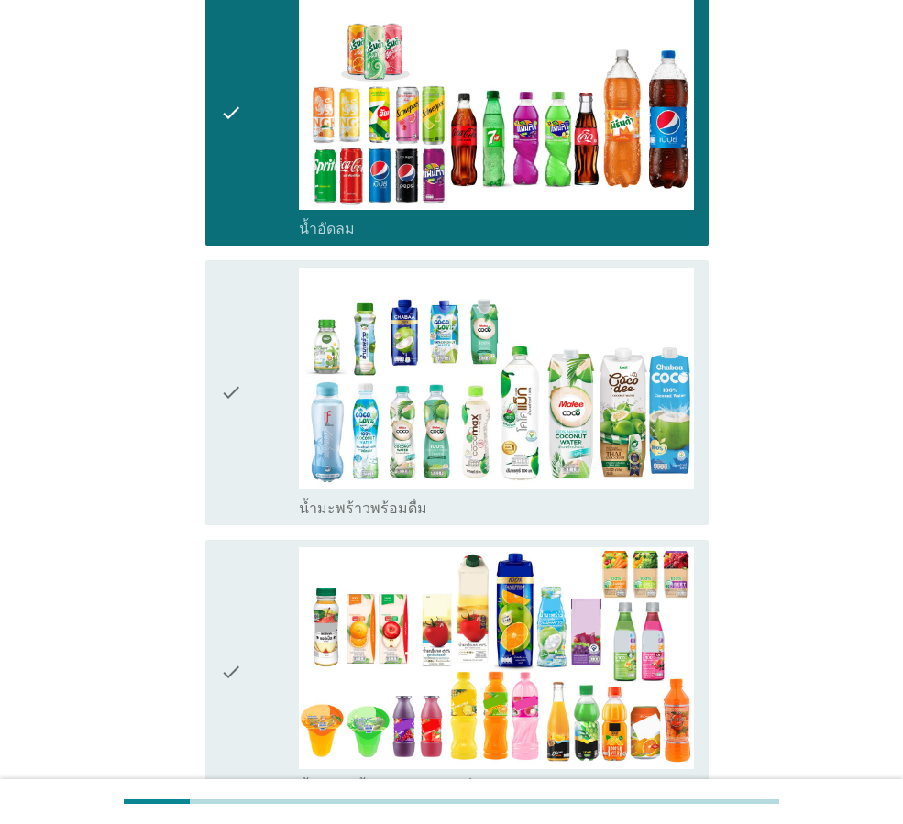
scroll to position [2107, 0]
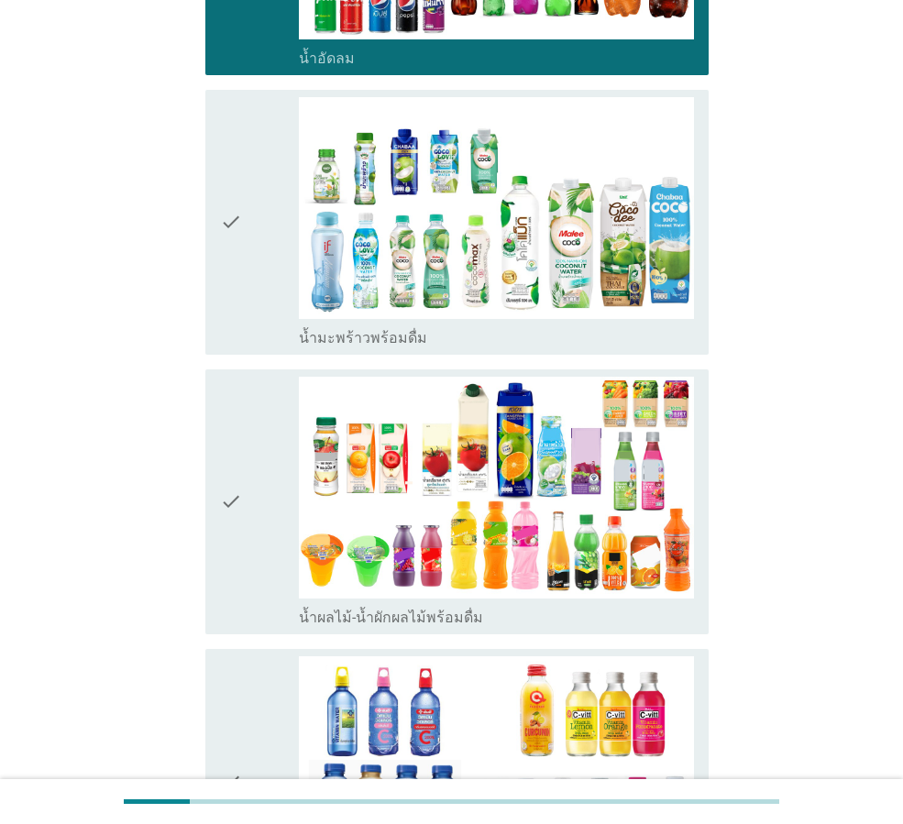
click at [248, 255] on div "check" at bounding box center [259, 222] width 79 height 250
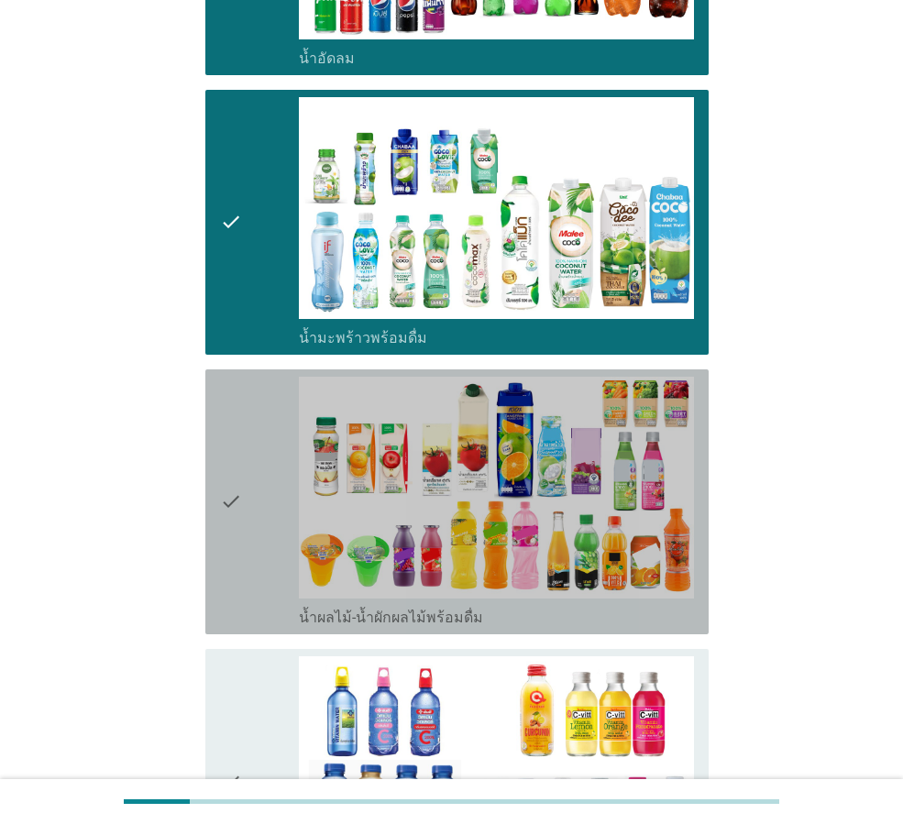
drag, startPoint x: 247, startPoint y: 506, endPoint x: 248, endPoint y: 539, distance: 33.0
click at [247, 507] on div "check" at bounding box center [259, 502] width 79 height 250
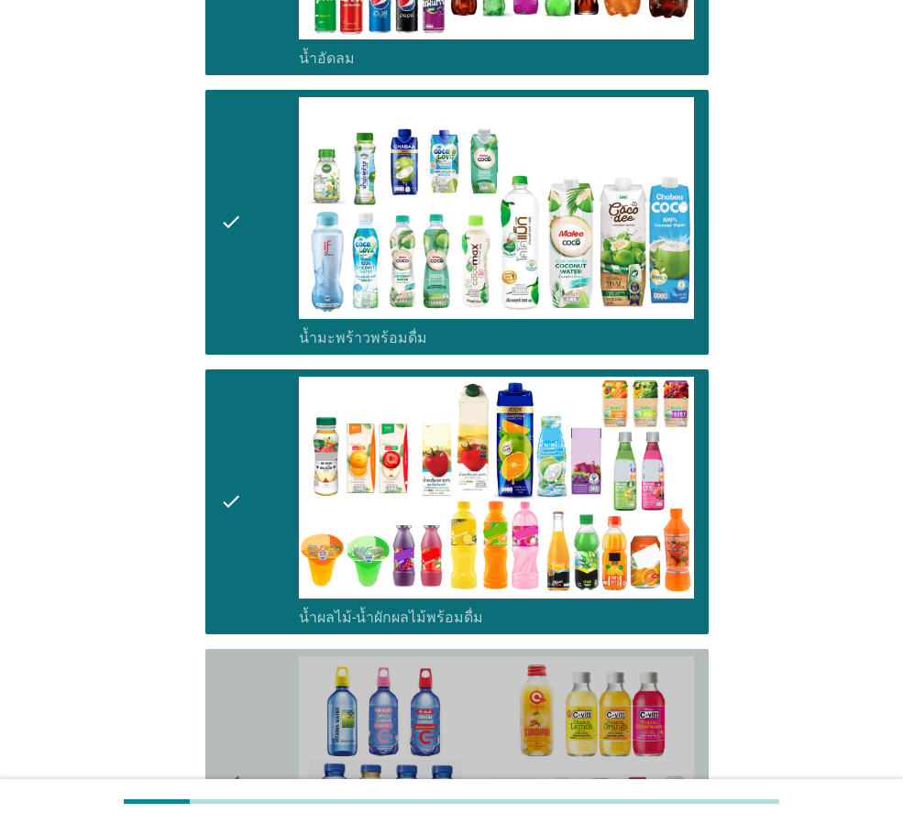
click at [246, 668] on div "check" at bounding box center [259, 781] width 79 height 250
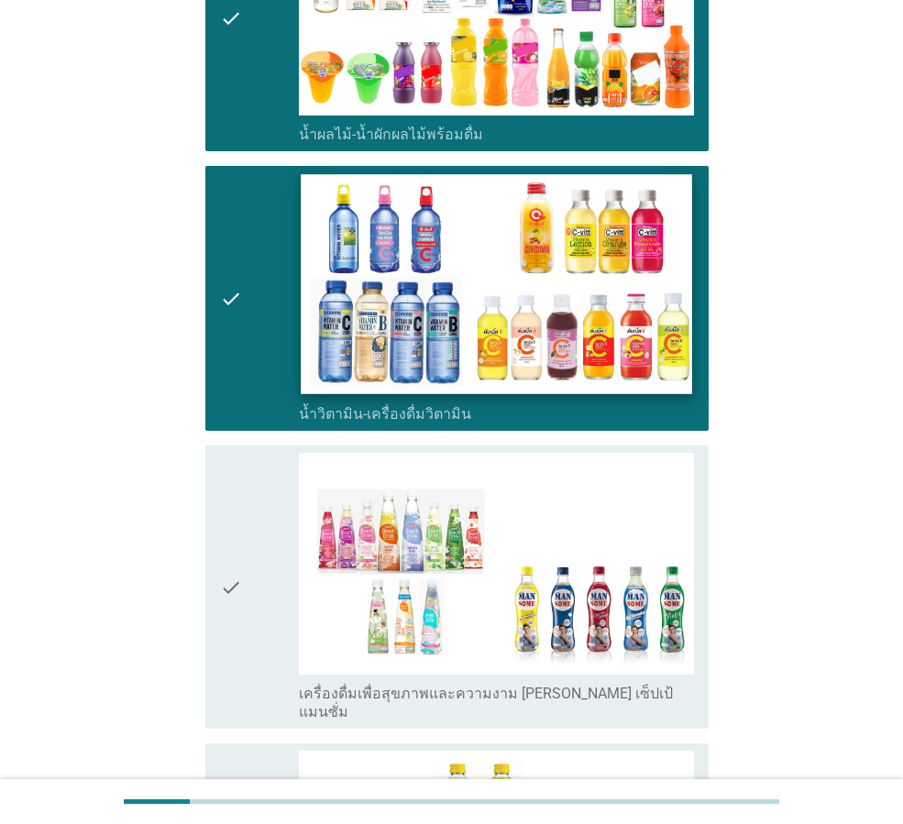
scroll to position [2657, 0]
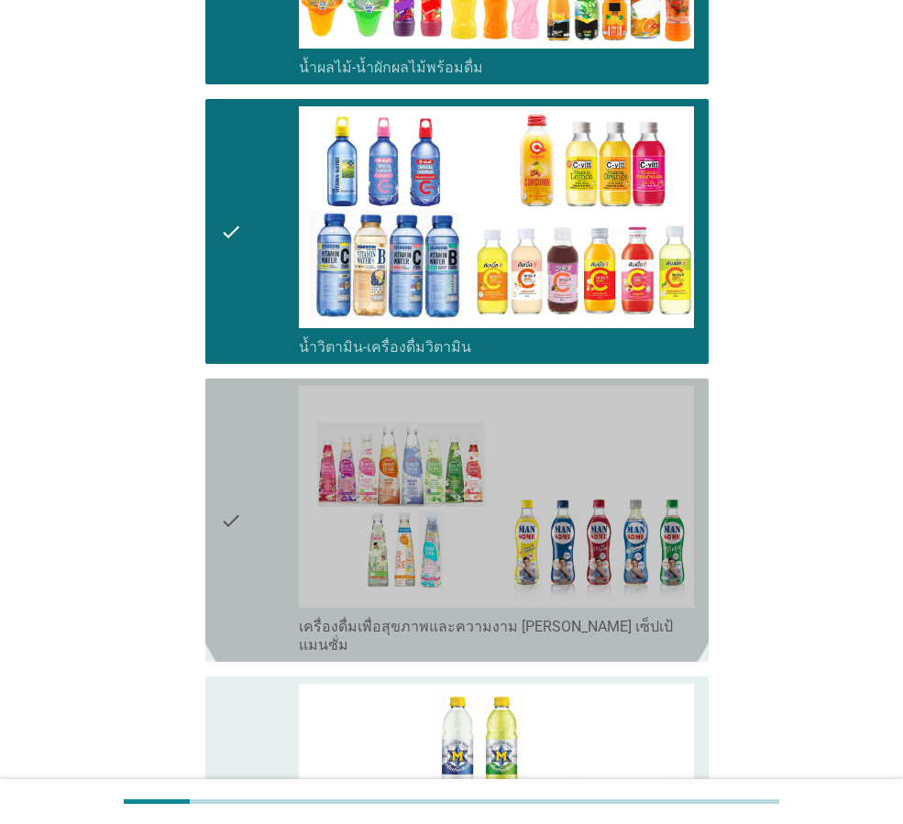
drag, startPoint x: 230, startPoint y: 509, endPoint x: 248, endPoint y: 584, distance: 77.3
click at [230, 512] on icon "check" at bounding box center [231, 520] width 22 height 268
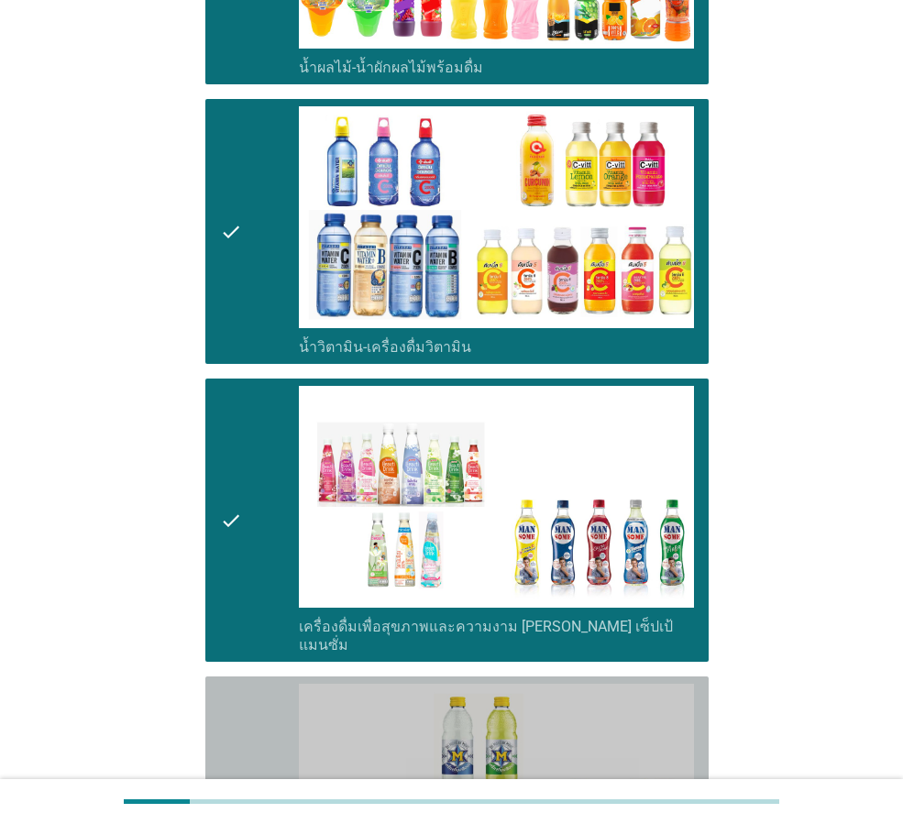
click at [257, 684] on div "check" at bounding box center [259, 809] width 79 height 250
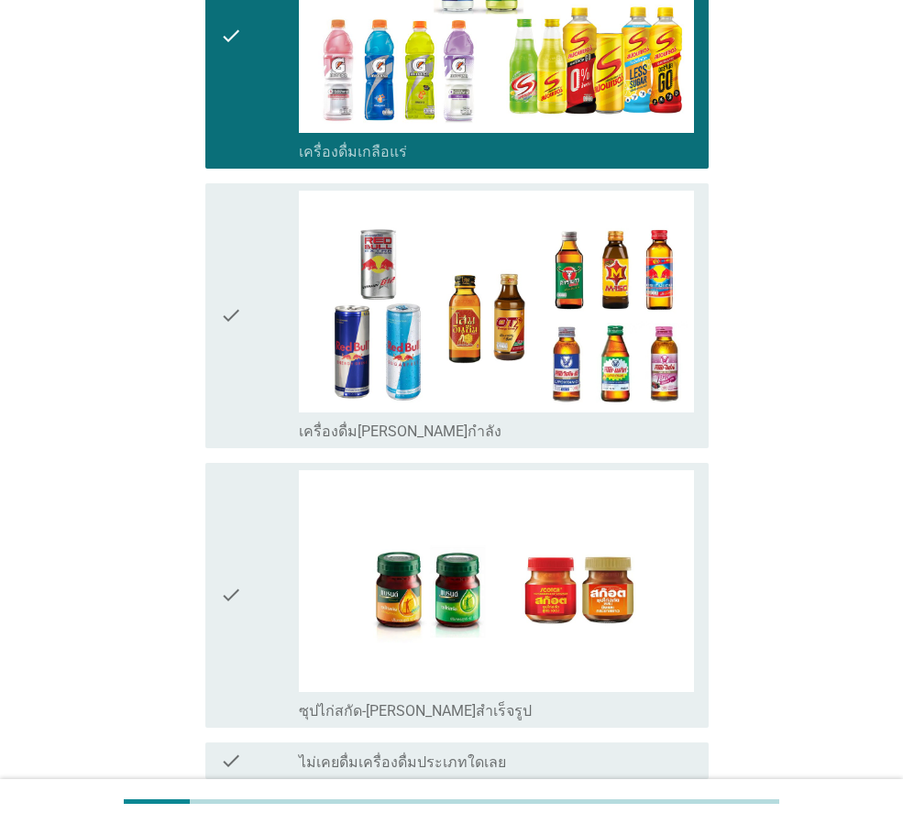
scroll to position [3529, 0]
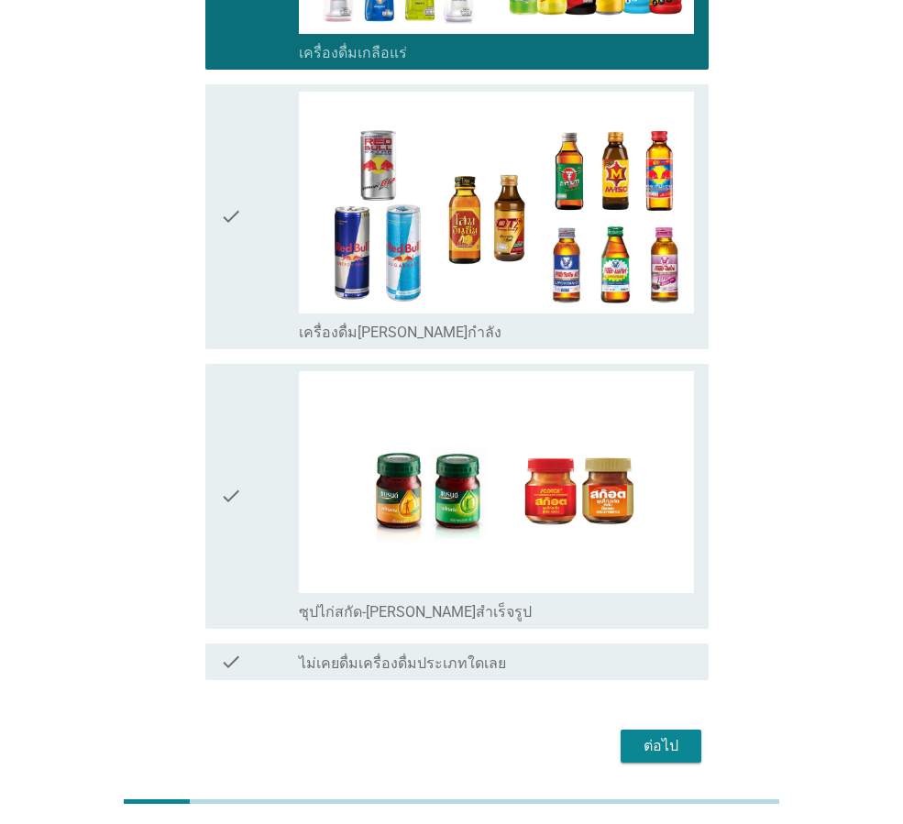
drag, startPoint x: 236, startPoint y: 487, endPoint x: 348, endPoint y: 606, distance: 162.7
click at [237, 498] on icon "check" at bounding box center [231, 496] width 22 height 250
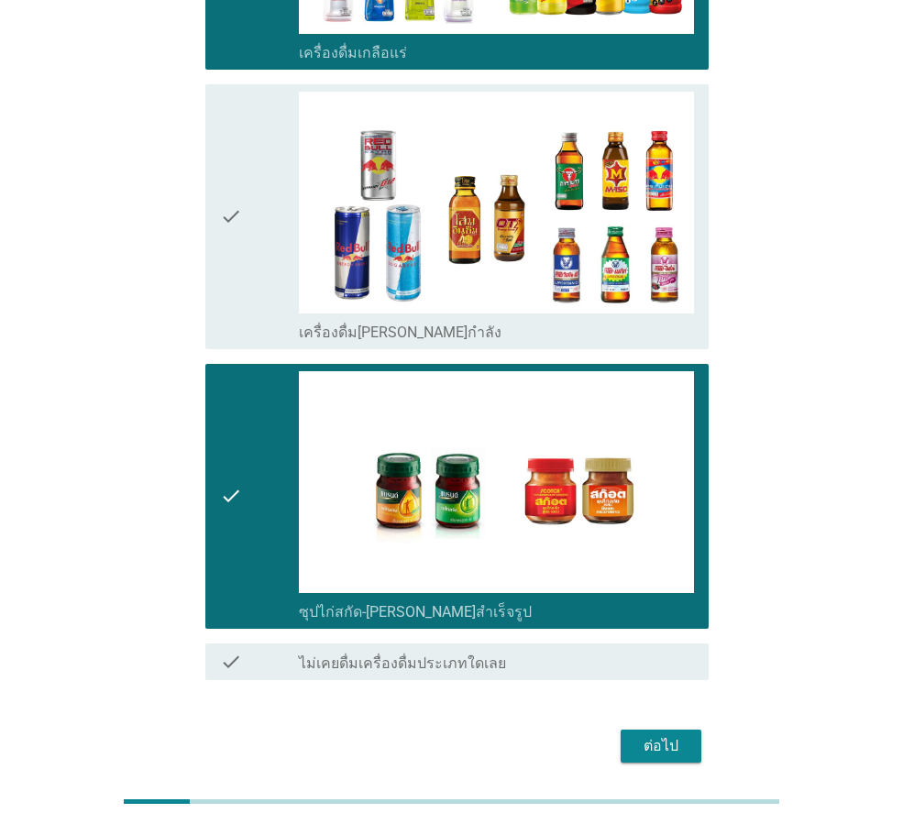
click at [651, 735] on div "ต่อไป" at bounding box center [660, 746] width 51 height 22
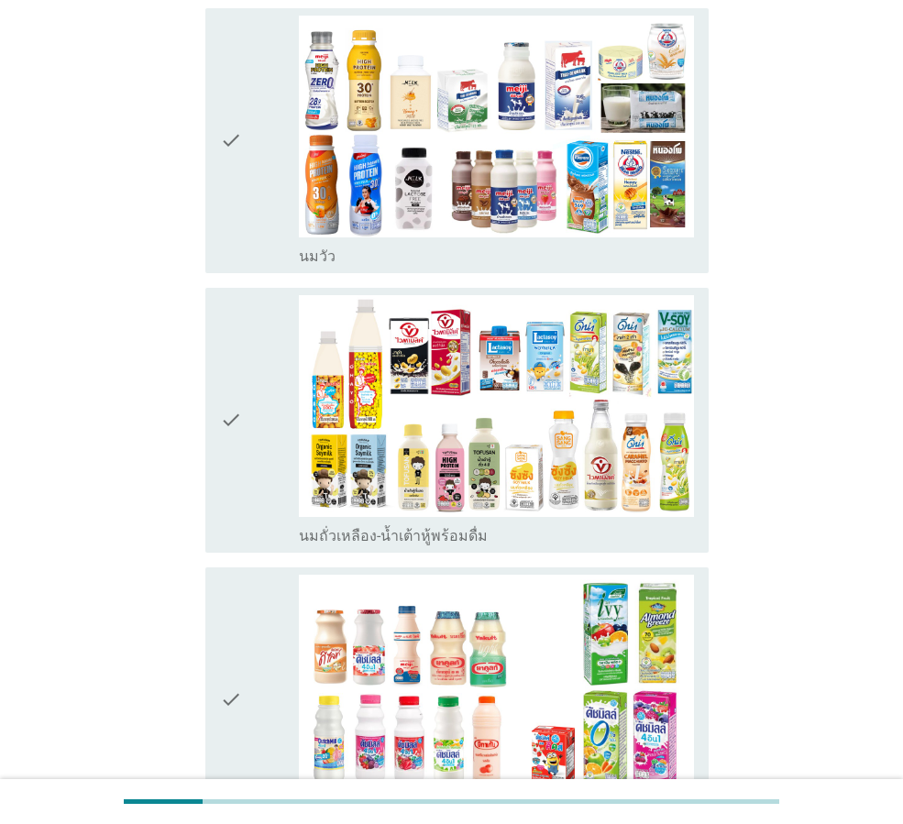
scroll to position [275, 0]
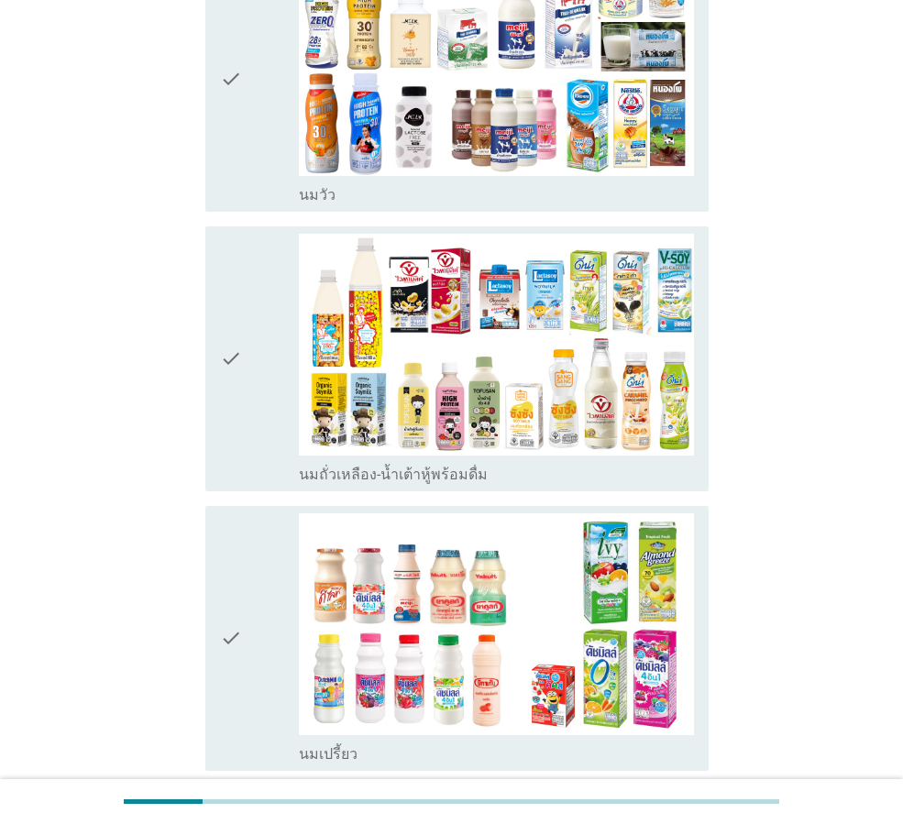
drag, startPoint x: 258, startPoint y: 186, endPoint x: 271, endPoint y: 238, distance: 53.8
click at [258, 188] on div "check" at bounding box center [259, 79] width 79 height 250
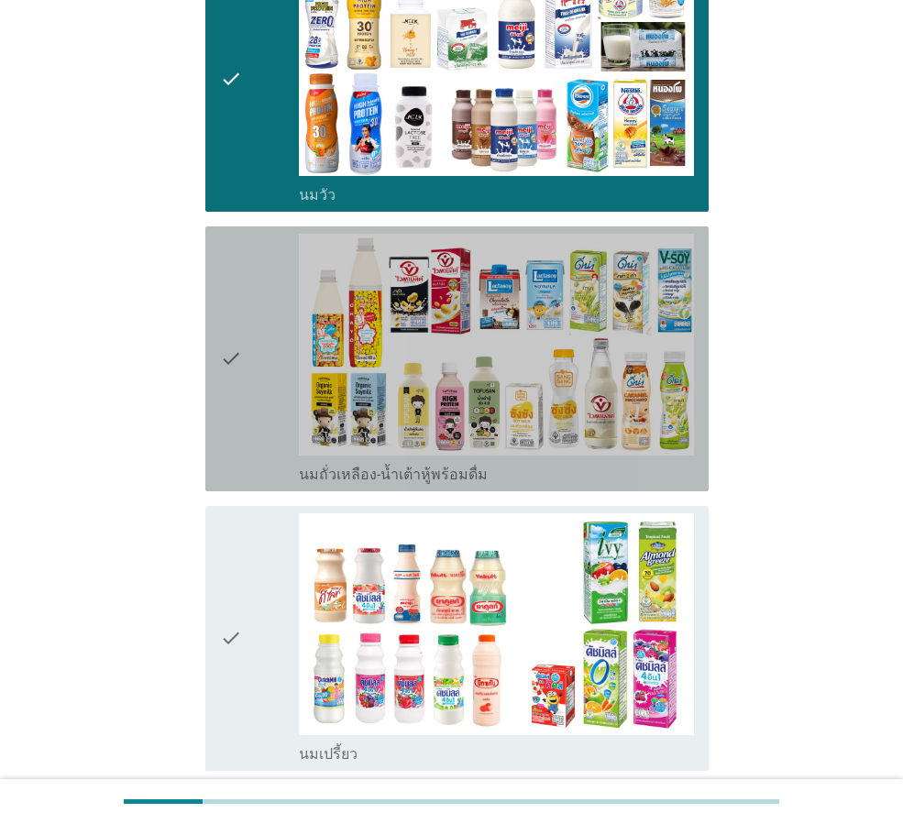
drag, startPoint x: 270, startPoint y: 326, endPoint x: 477, endPoint y: 477, distance: 256.4
click at [274, 335] on div "check" at bounding box center [259, 359] width 79 height 250
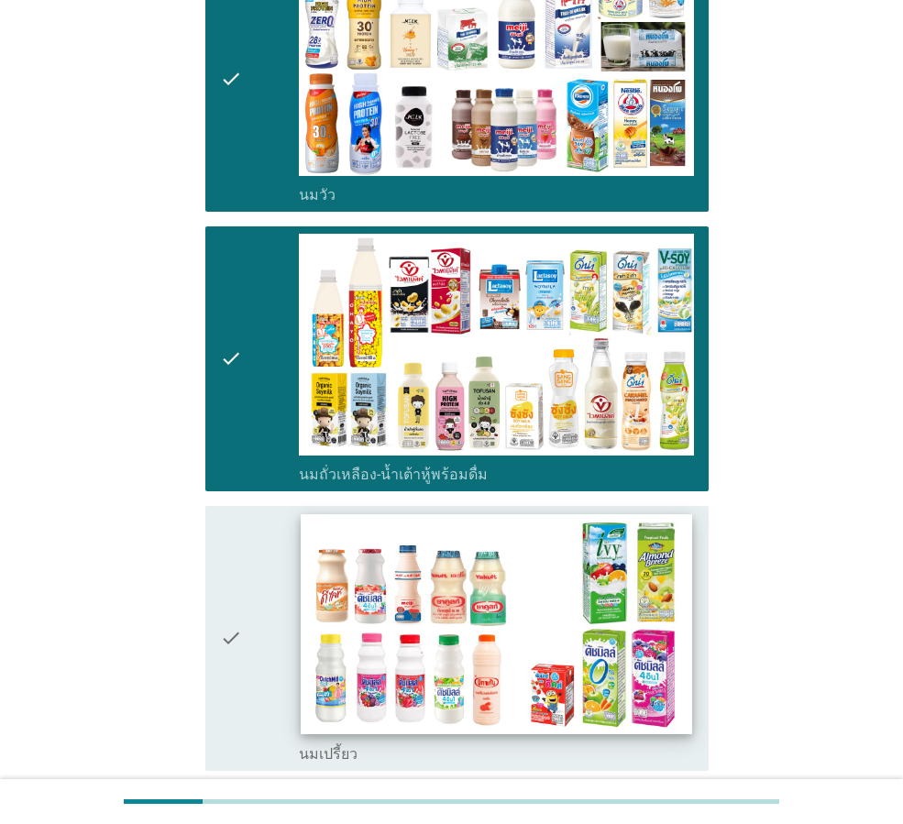
drag, startPoint x: 239, startPoint y: 679, endPoint x: 423, endPoint y: 677, distance: 184.2
click at [245, 679] on div "check" at bounding box center [259, 638] width 79 height 250
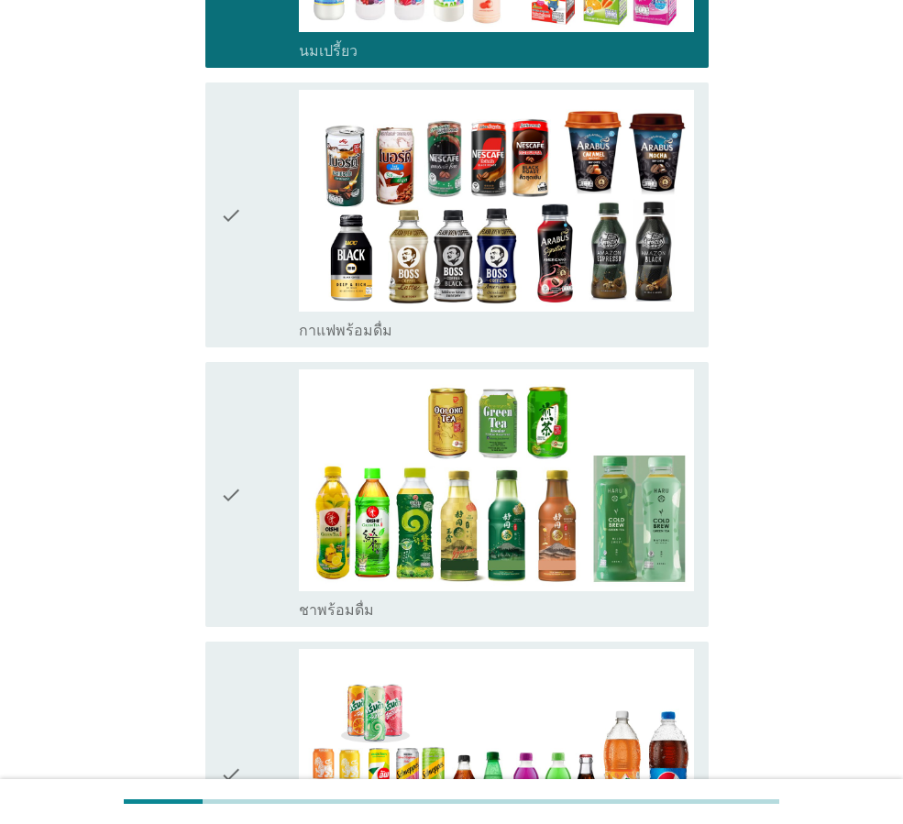
scroll to position [1100, 0]
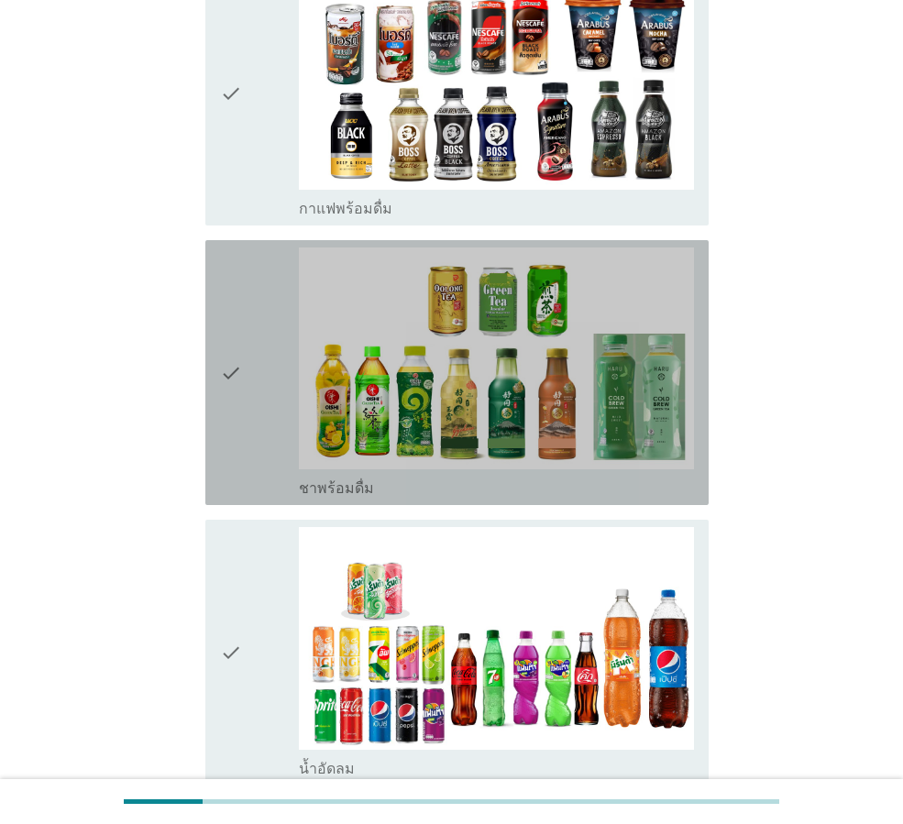
drag, startPoint x: 269, startPoint y: 472, endPoint x: 625, endPoint y: 511, distance: 357.7
click at [270, 474] on div "check" at bounding box center [259, 372] width 79 height 250
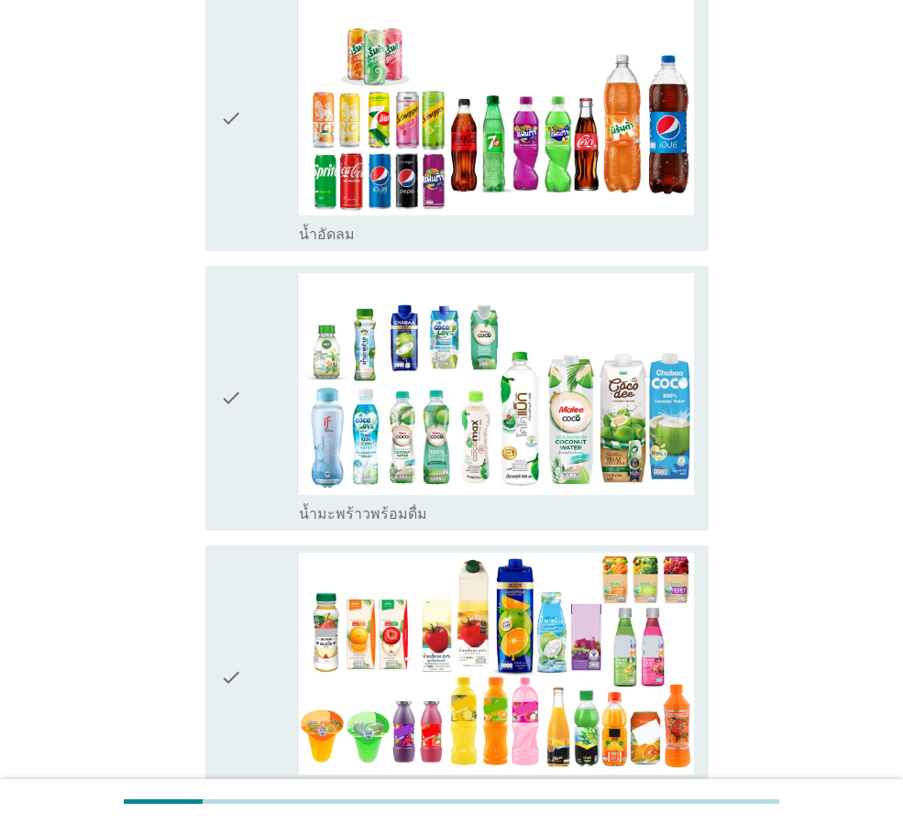
scroll to position [1649, 0]
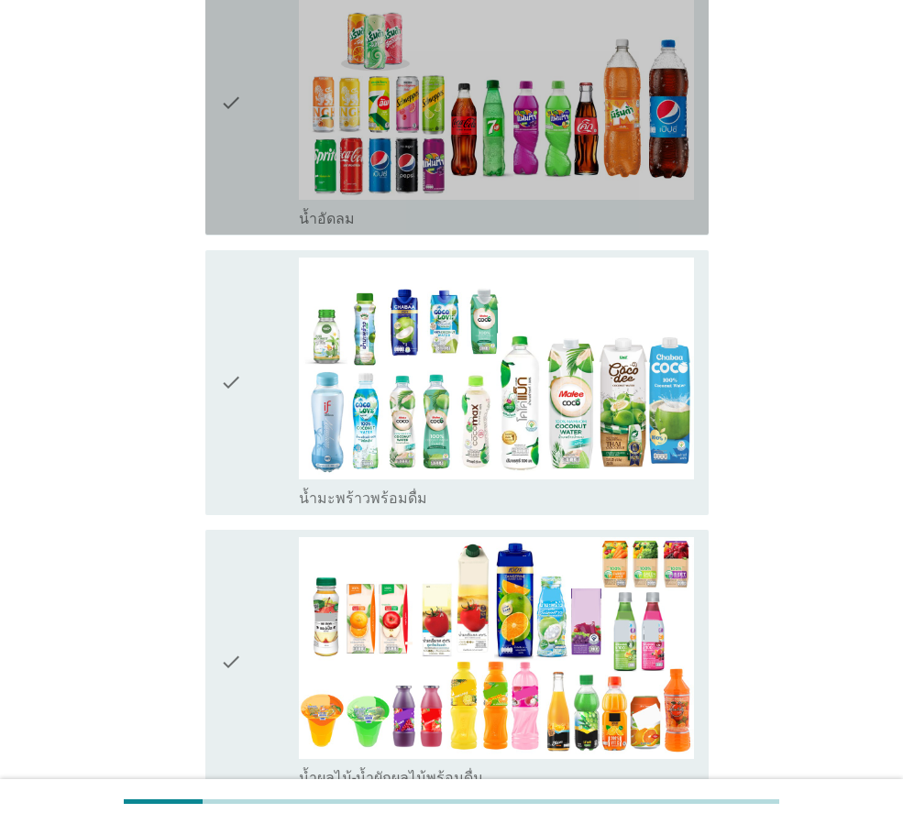
click at [236, 181] on icon "check" at bounding box center [231, 102] width 22 height 250
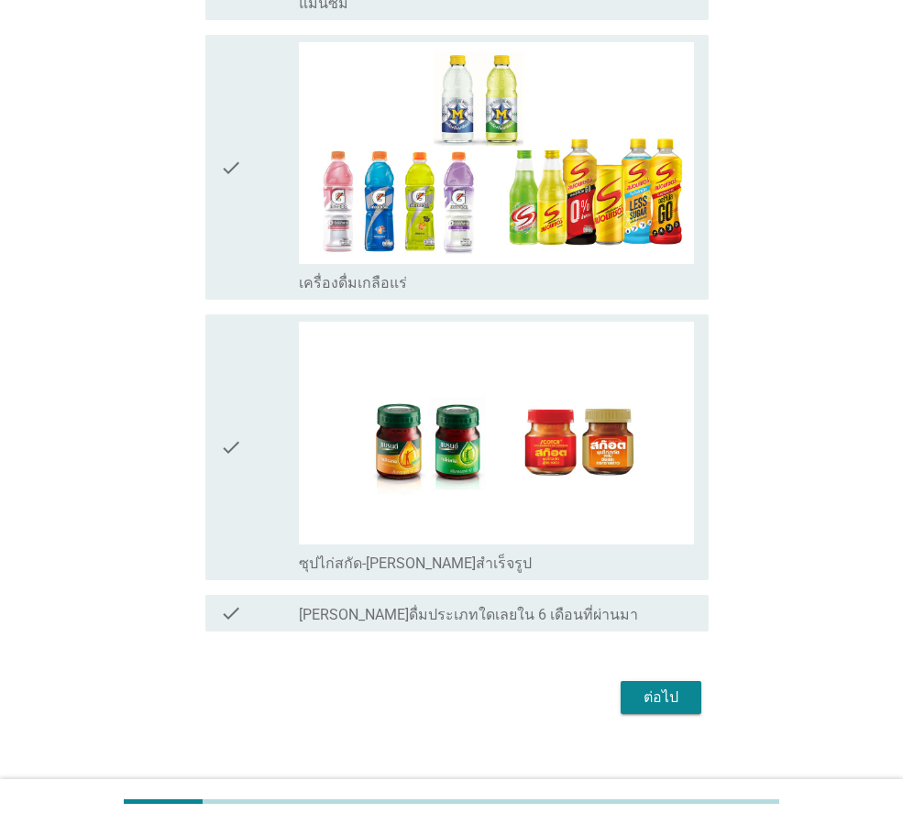
scroll to position [3004, 0]
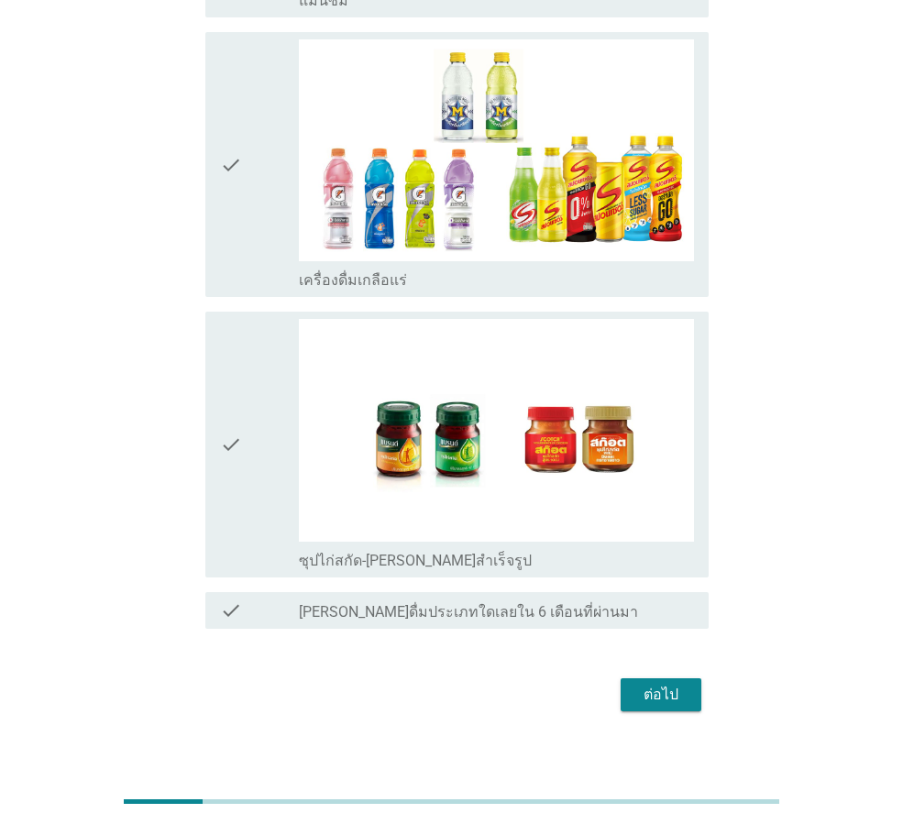
click at [650, 684] on div "ต่อไป" at bounding box center [660, 695] width 51 height 22
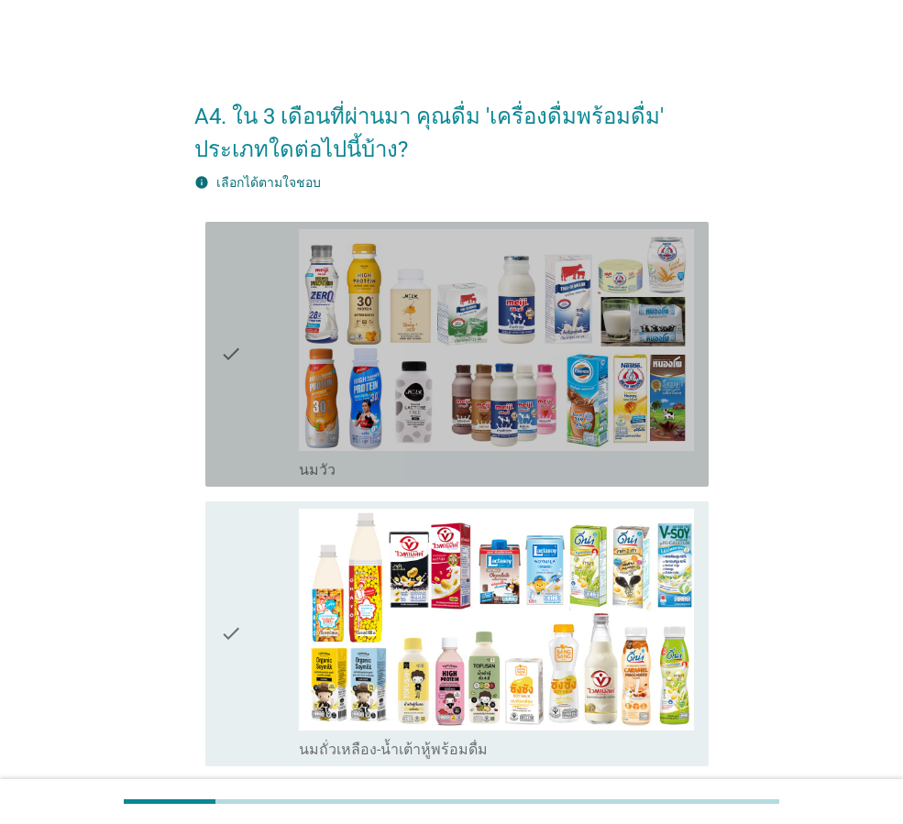
drag, startPoint x: 242, startPoint y: 427, endPoint x: 245, endPoint y: 523, distance: 96.2
click at [241, 432] on icon "check" at bounding box center [231, 354] width 22 height 250
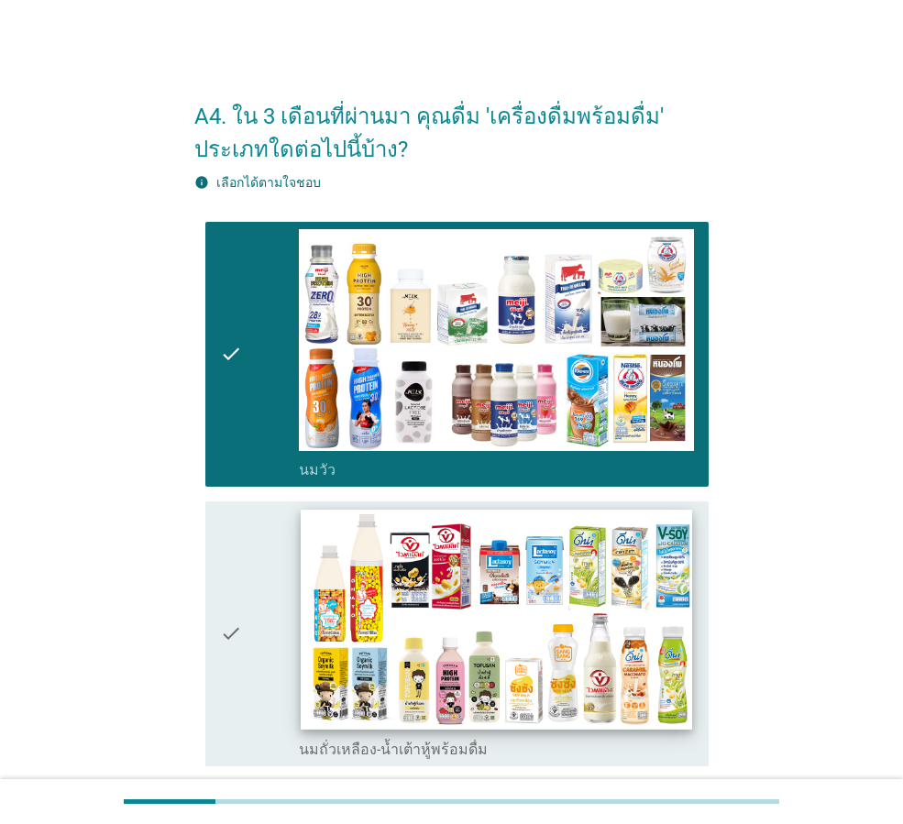
drag, startPoint x: 230, startPoint y: 551, endPoint x: 304, endPoint y: 559, distance: 74.7
click at [232, 553] on icon "check" at bounding box center [231, 634] width 22 height 250
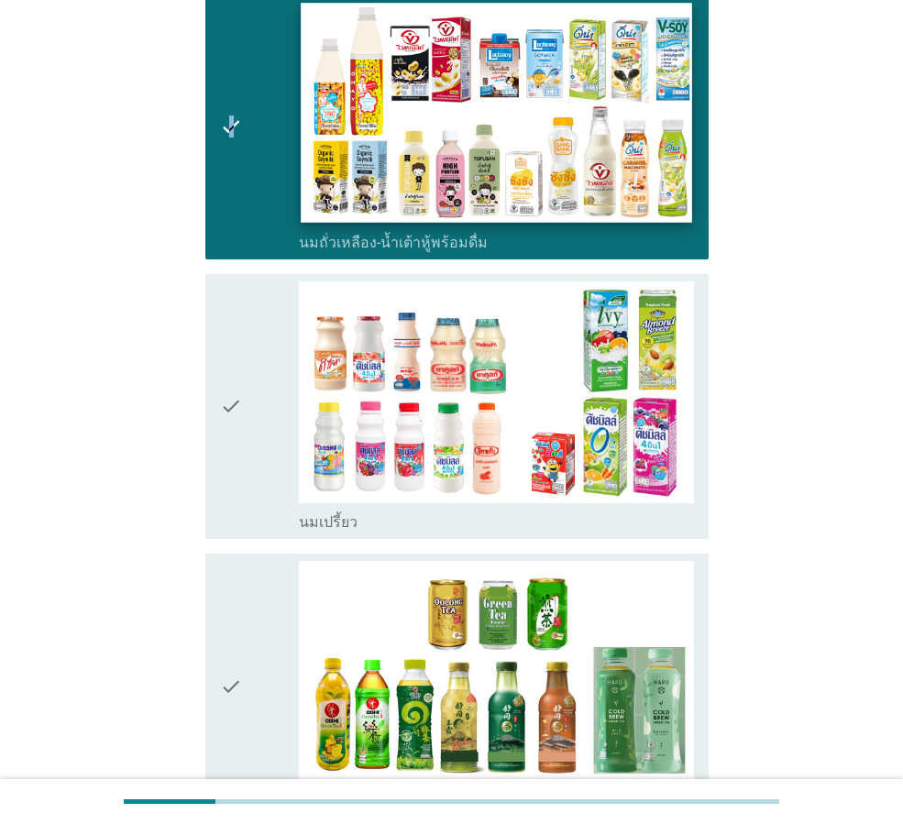
scroll to position [550, 0]
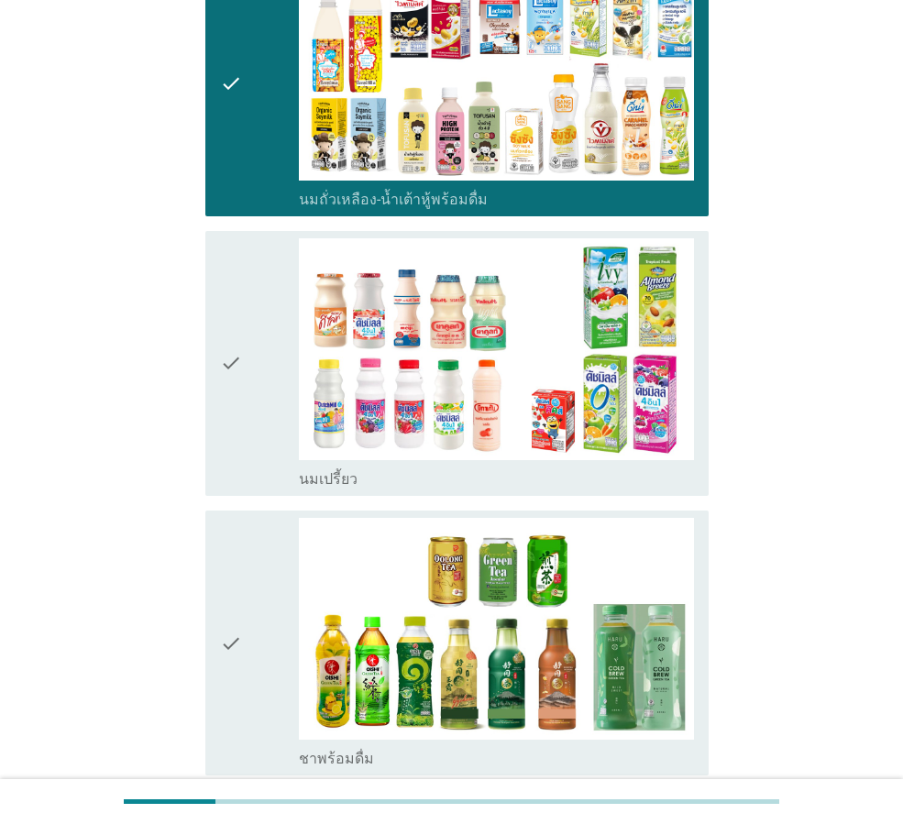
click at [256, 620] on div "check" at bounding box center [259, 643] width 79 height 250
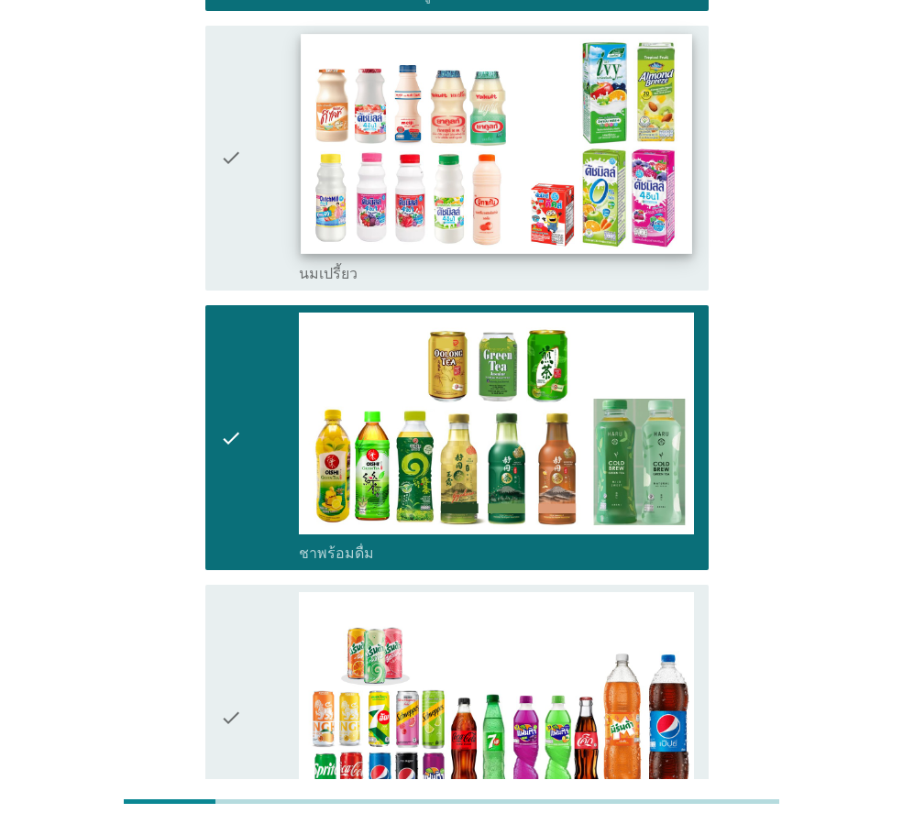
scroll to position [680, 0]
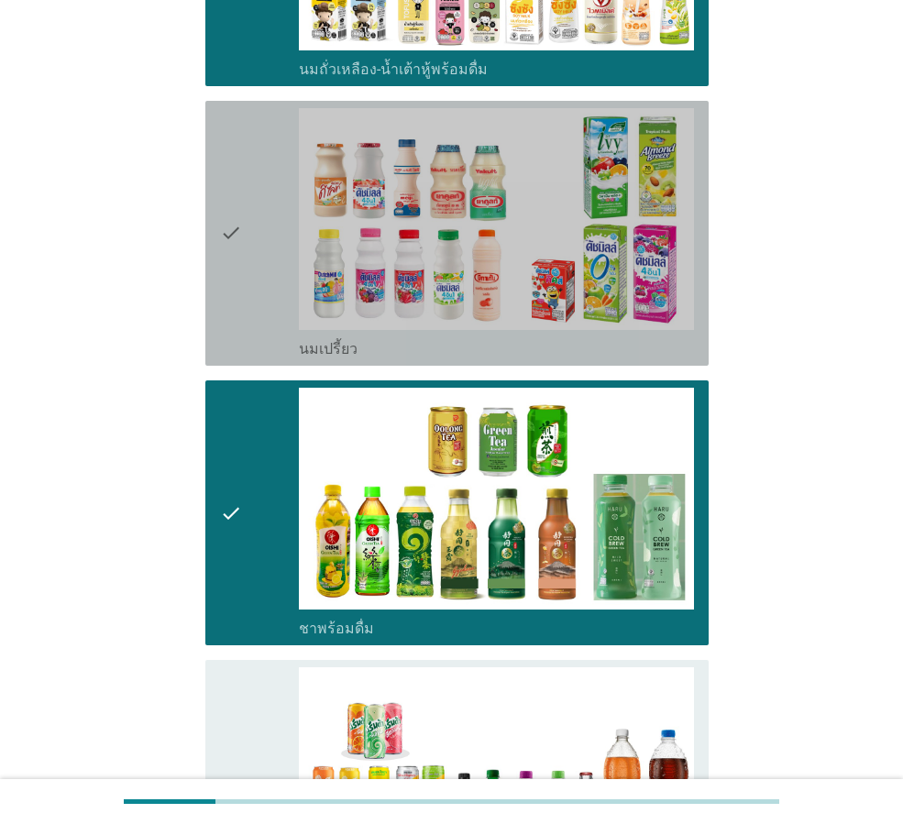
drag, startPoint x: 251, startPoint y: 298, endPoint x: 254, endPoint y: 435, distance: 137.5
click at [255, 313] on div "check" at bounding box center [259, 233] width 79 height 250
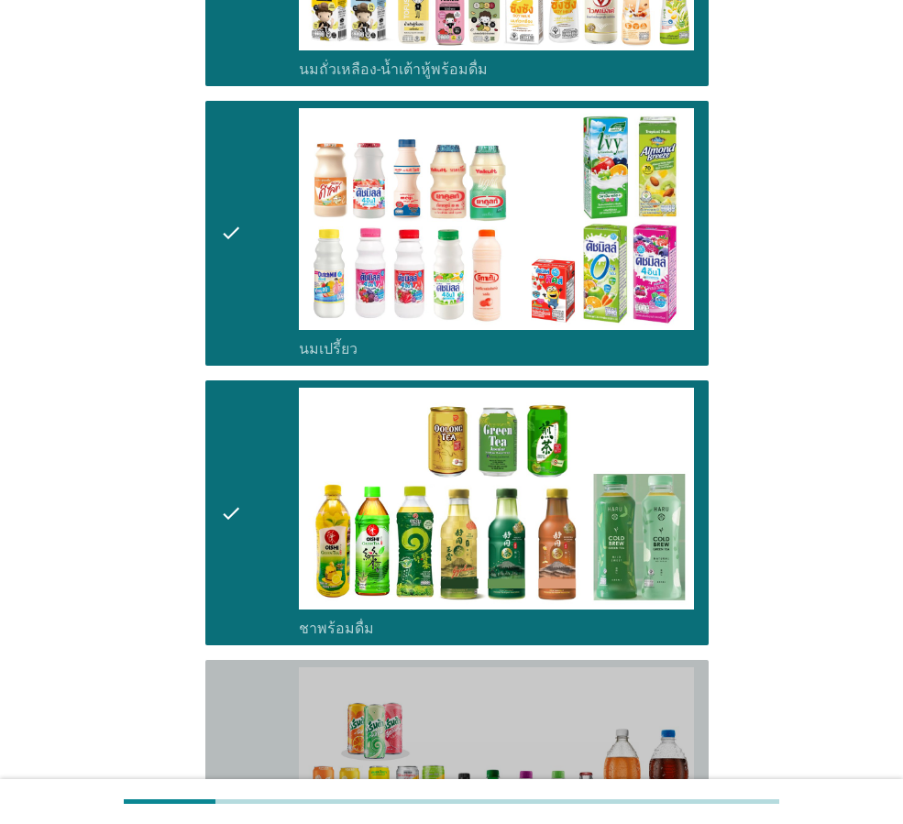
drag, startPoint x: 233, startPoint y: 698, endPoint x: 497, endPoint y: 640, distance: 270.1
click at [237, 698] on icon "check" at bounding box center [231, 792] width 22 height 250
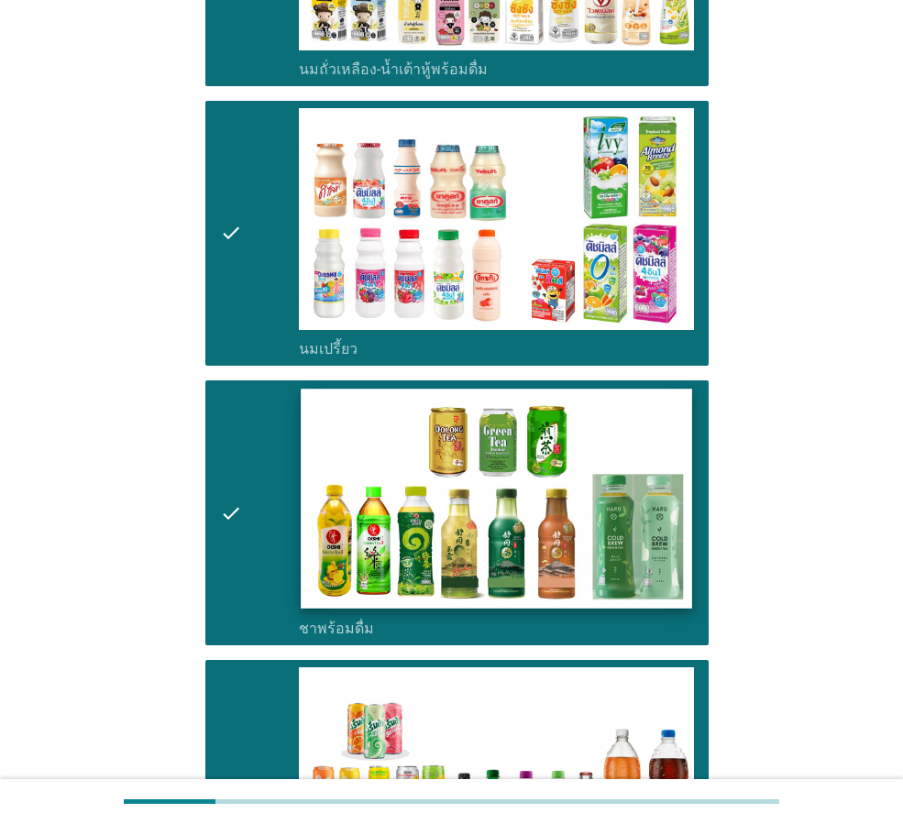
scroll to position [1046, 0]
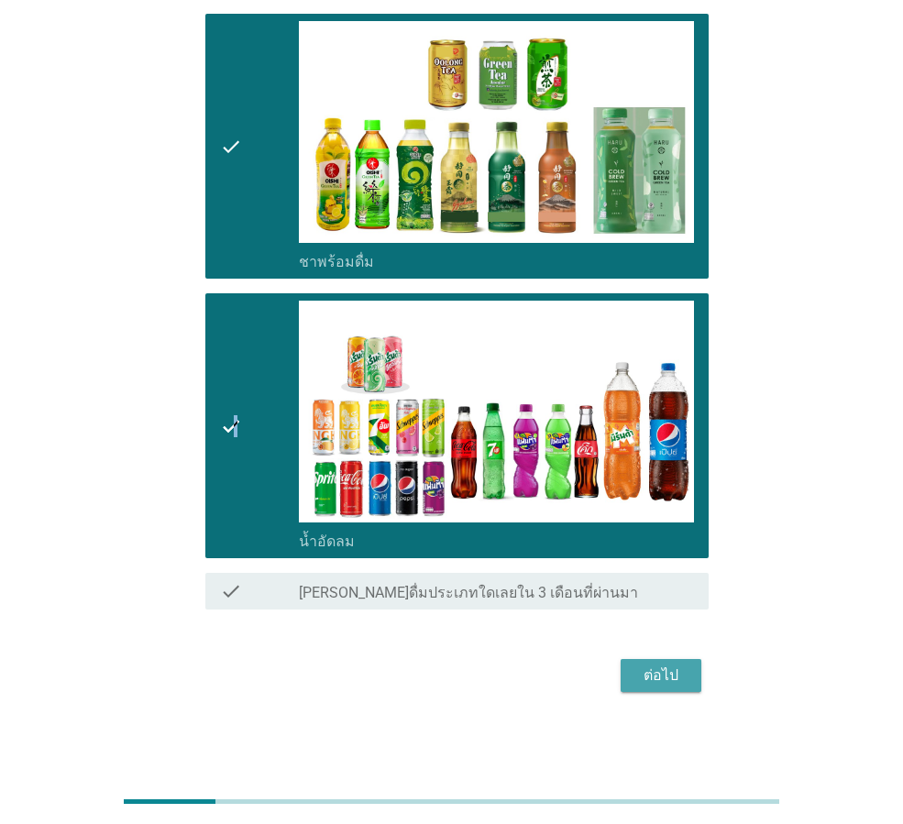
click at [654, 673] on div "ต่อไป" at bounding box center [660, 675] width 51 height 22
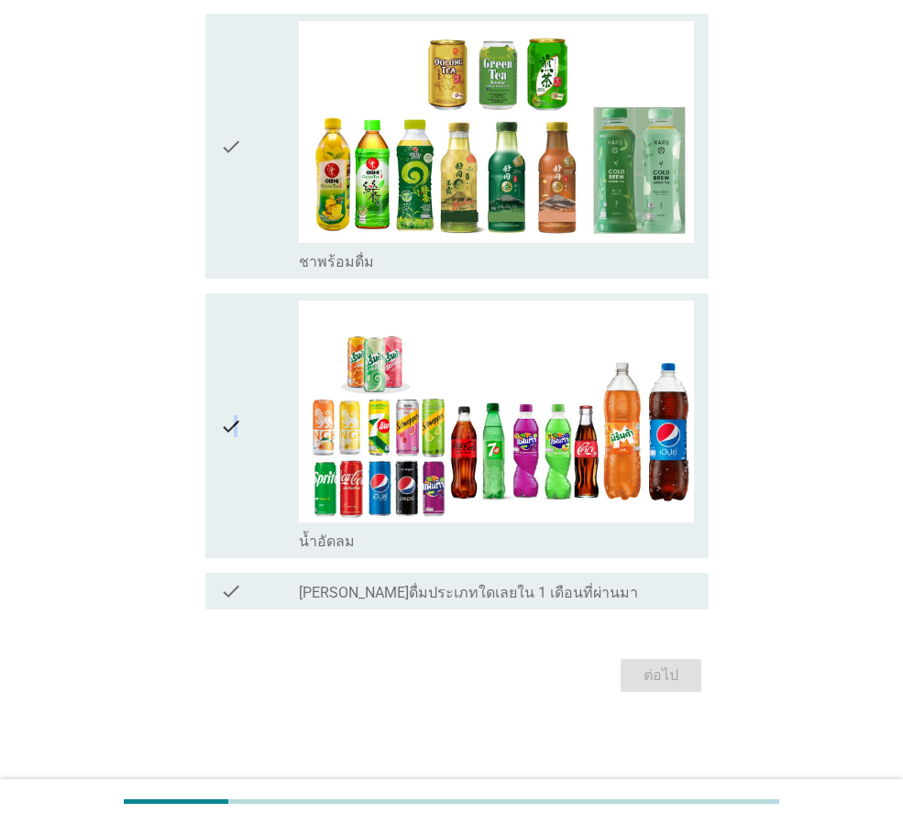
scroll to position [0, 0]
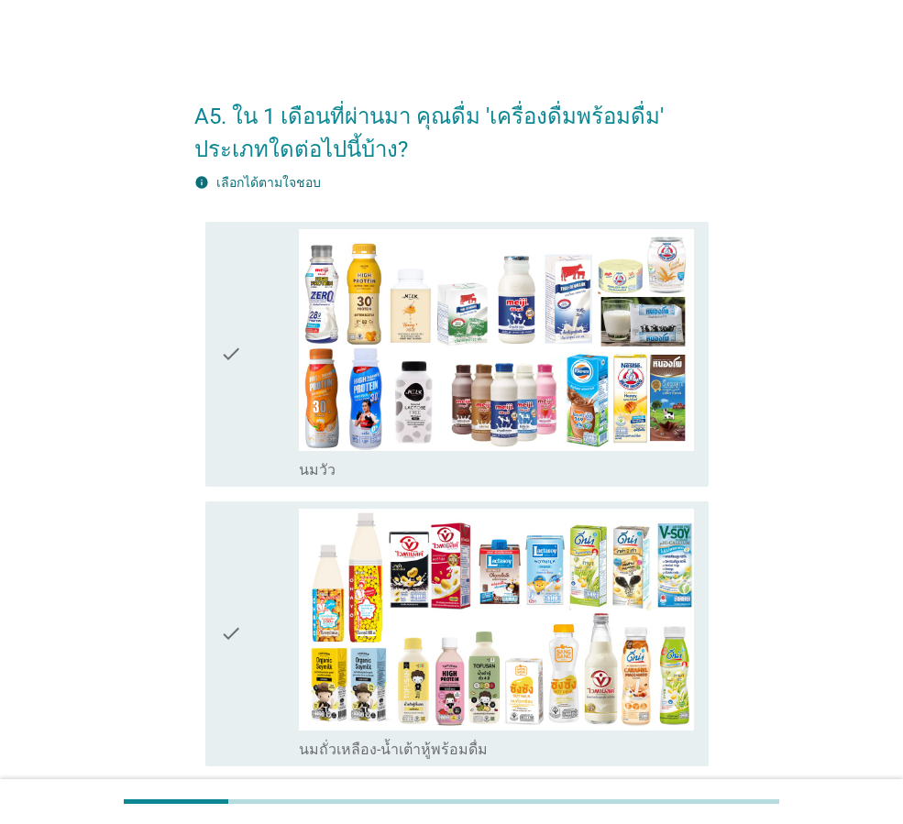
click at [263, 429] on div "check" at bounding box center [259, 354] width 79 height 250
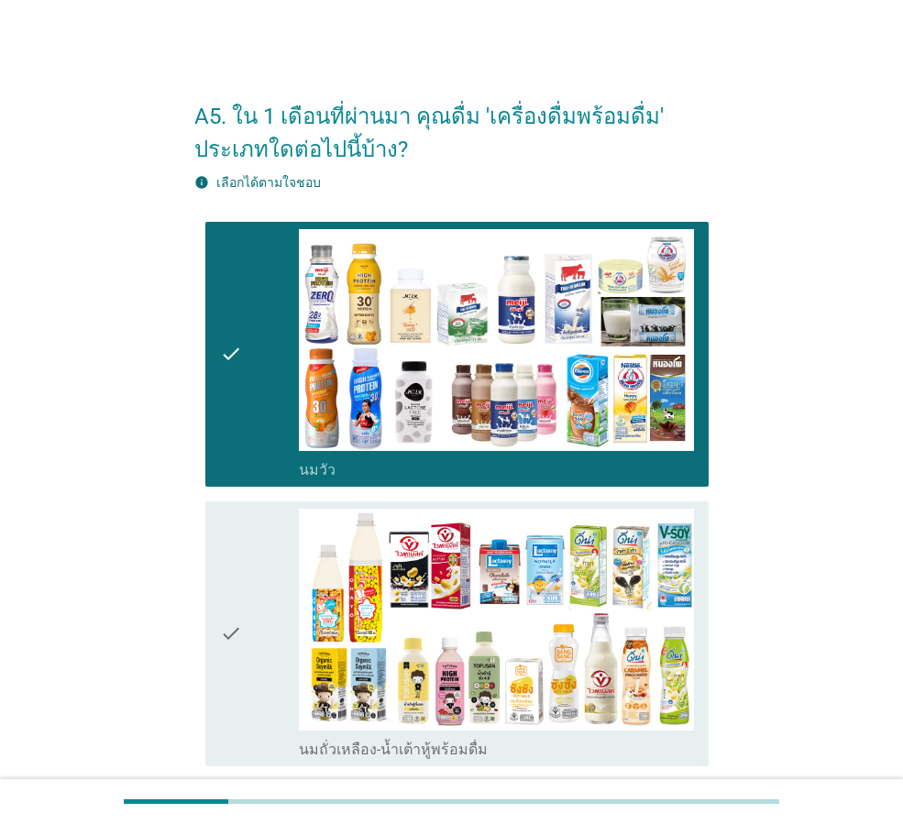
click at [250, 547] on div "check" at bounding box center [259, 634] width 79 height 250
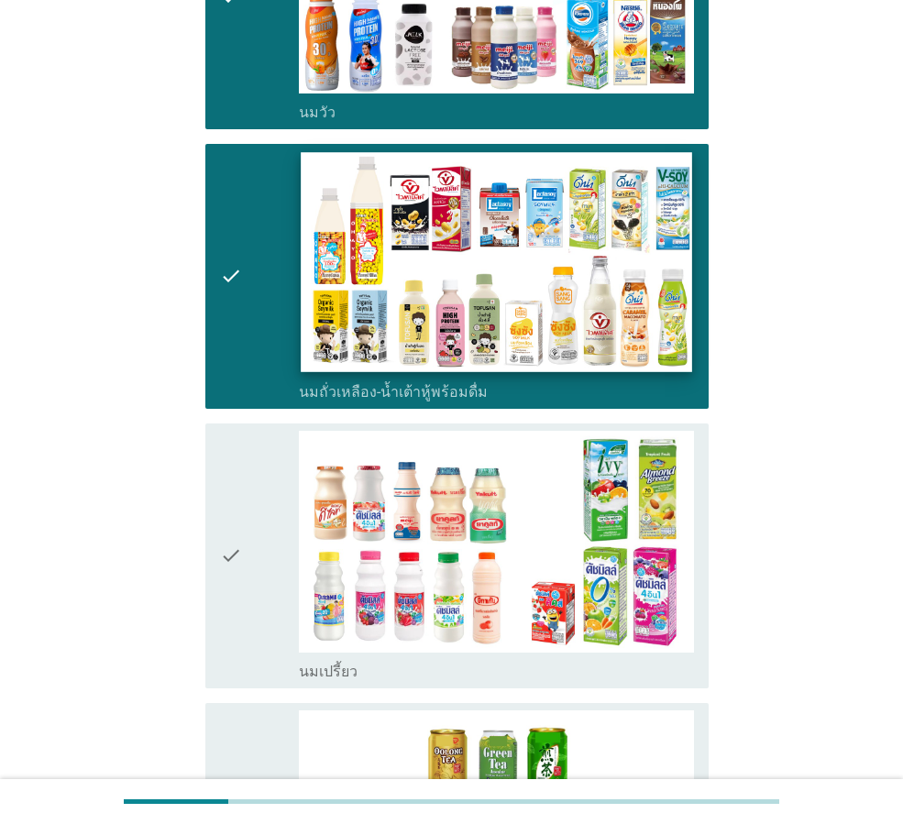
scroll to position [367, 0]
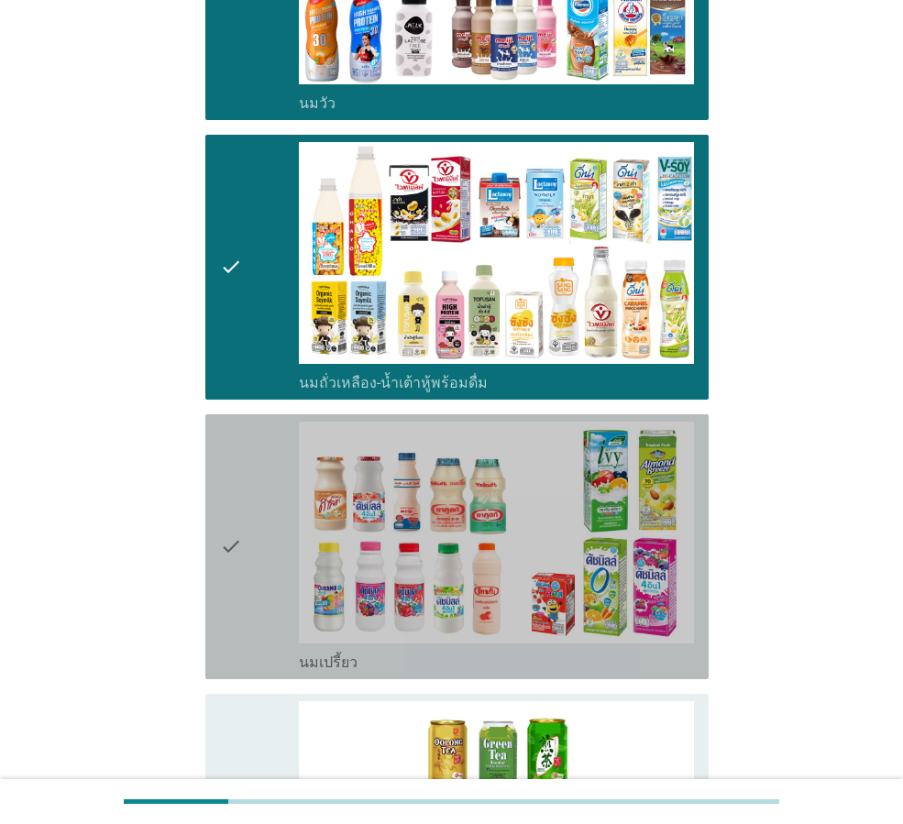
click at [257, 635] on div "check" at bounding box center [259, 546] width 79 height 250
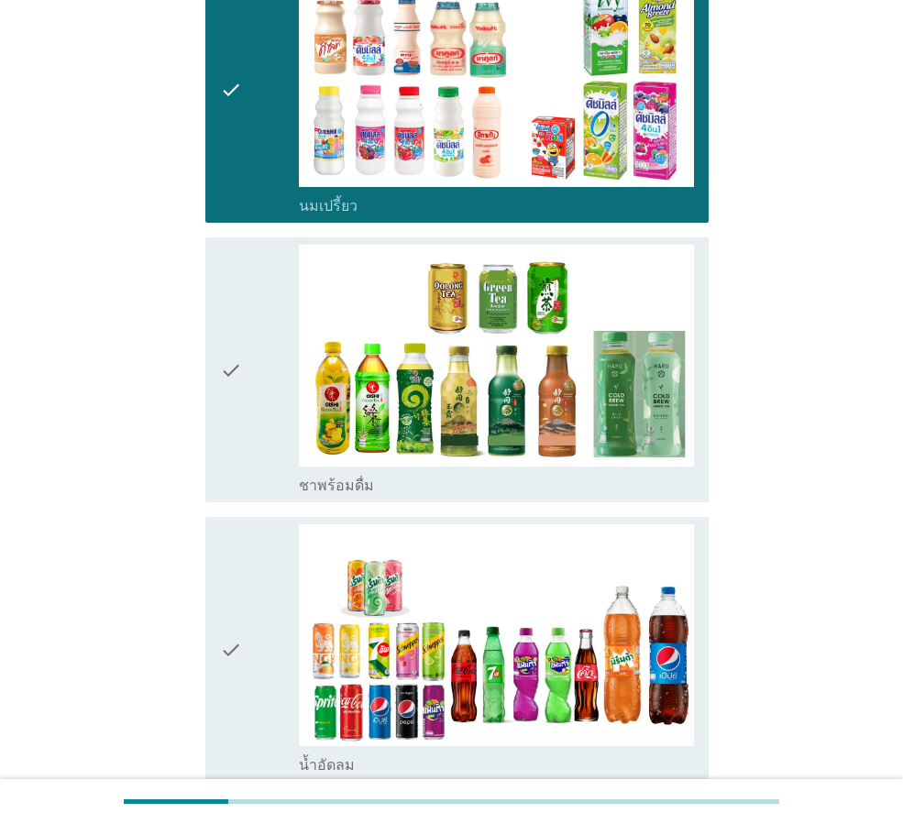
scroll to position [825, 0]
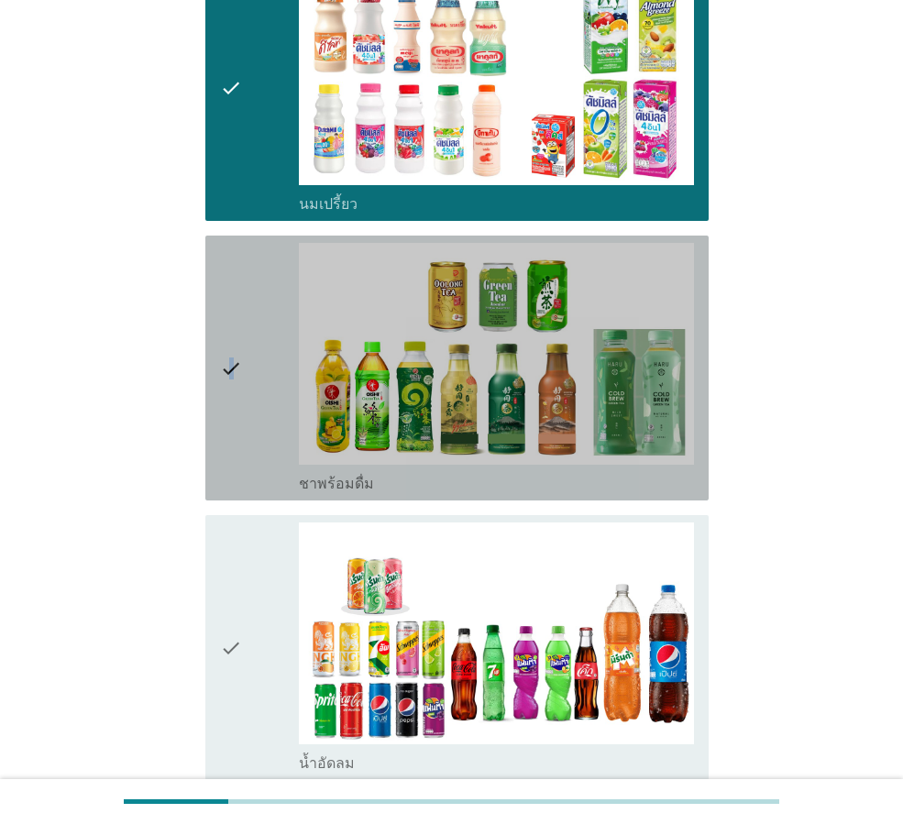
drag, startPoint x: 233, startPoint y: 434, endPoint x: 224, endPoint y: 585, distance: 151.4
click at [228, 458] on icon "check" at bounding box center [231, 368] width 22 height 250
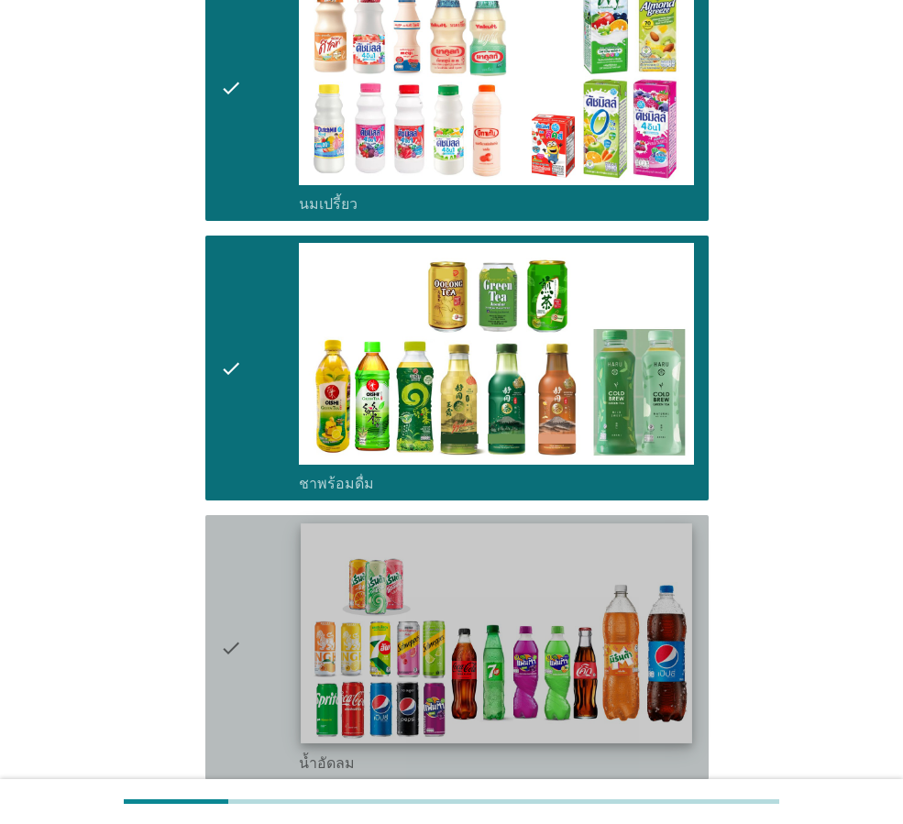
drag, startPoint x: 238, startPoint y: 626, endPoint x: 342, endPoint y: 655, distance: 107.6
click at [239, 631] on icon "check" at bounding box center [231, 647] width 22 height 250
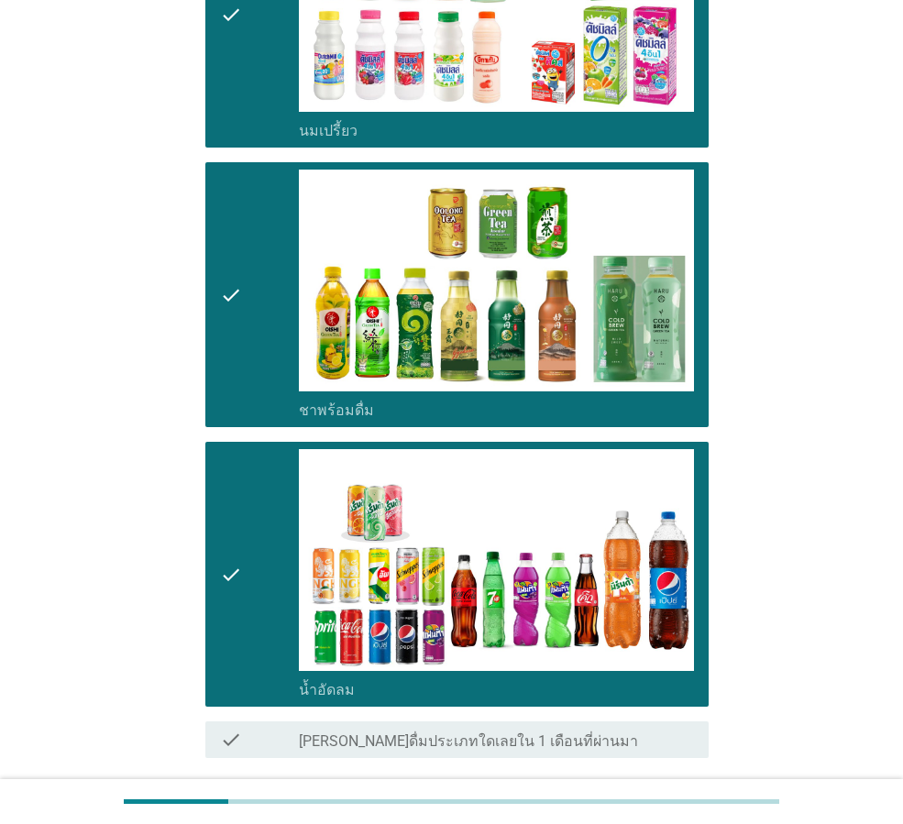
scroll to position [1046, 0]
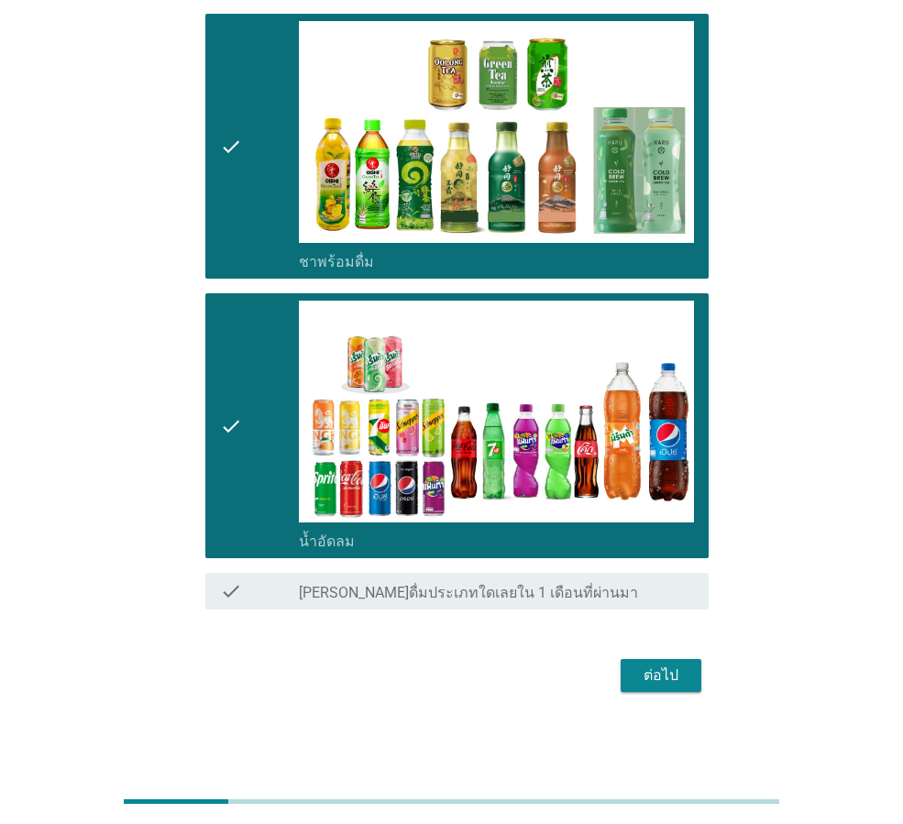
click at [645, 680] on div "ต่อไป" at bounding box center [660, 675] width 51 height 22
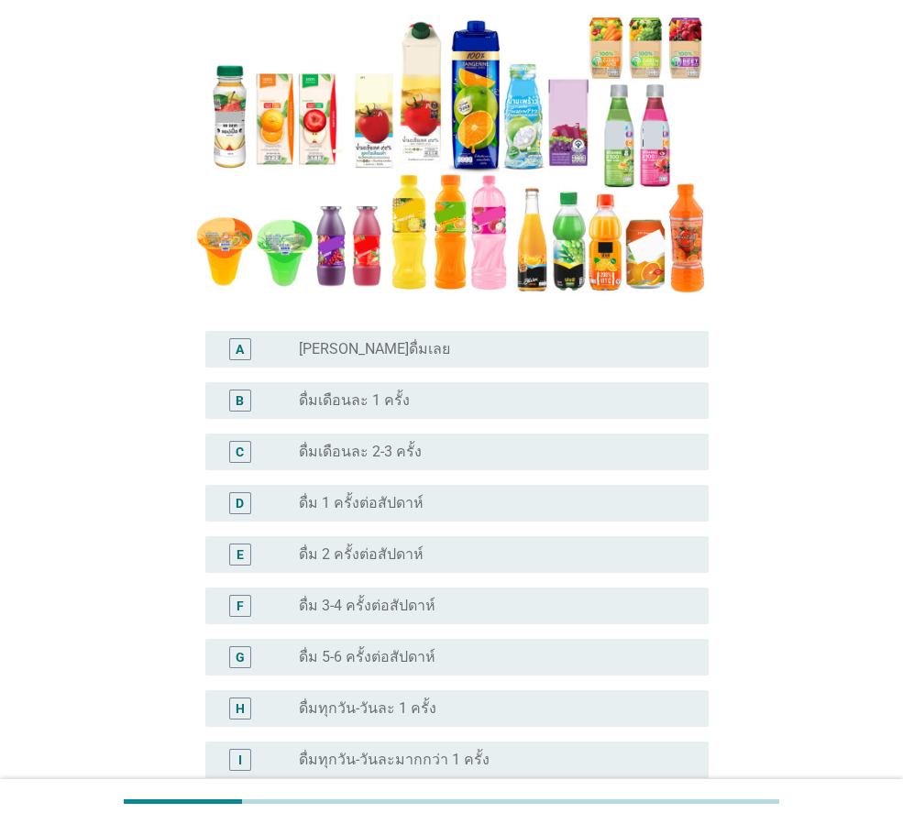
scroll to position [275, 0]
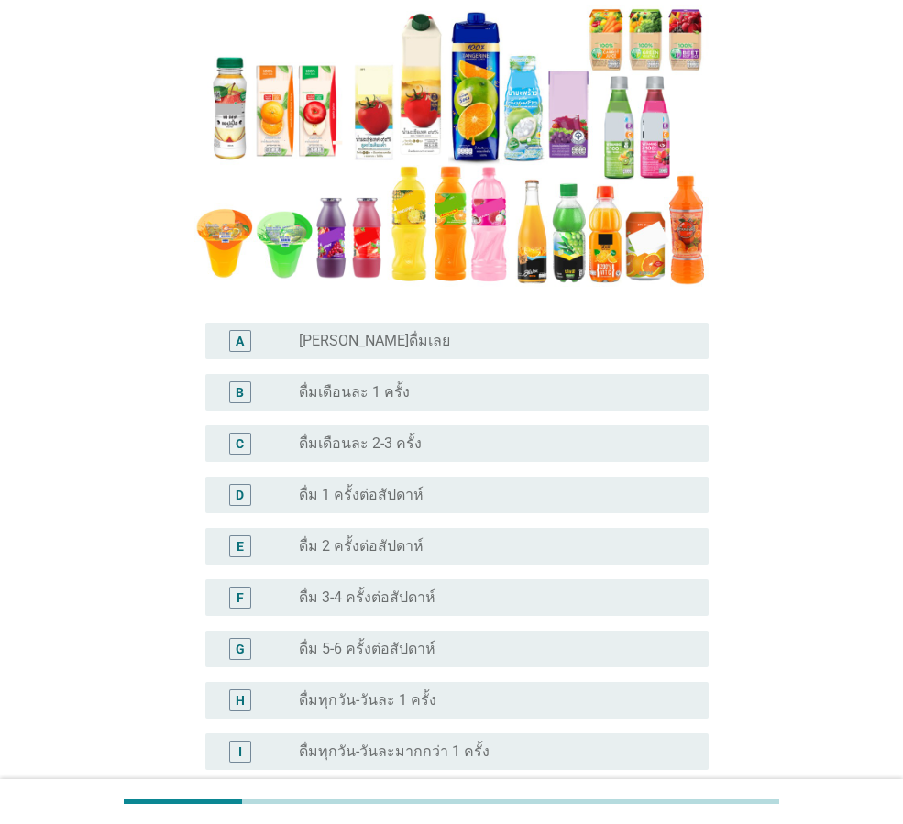
drag, startPoint x: 319, startPoint y: 550, endPoint x: 328, endPoint y: 554, distance: 10.2
click at [320, 550] on label "ดื่ม 2 ครั้งต่อสัปดาห์" at bounding box center [361, 546] width 125 height 18
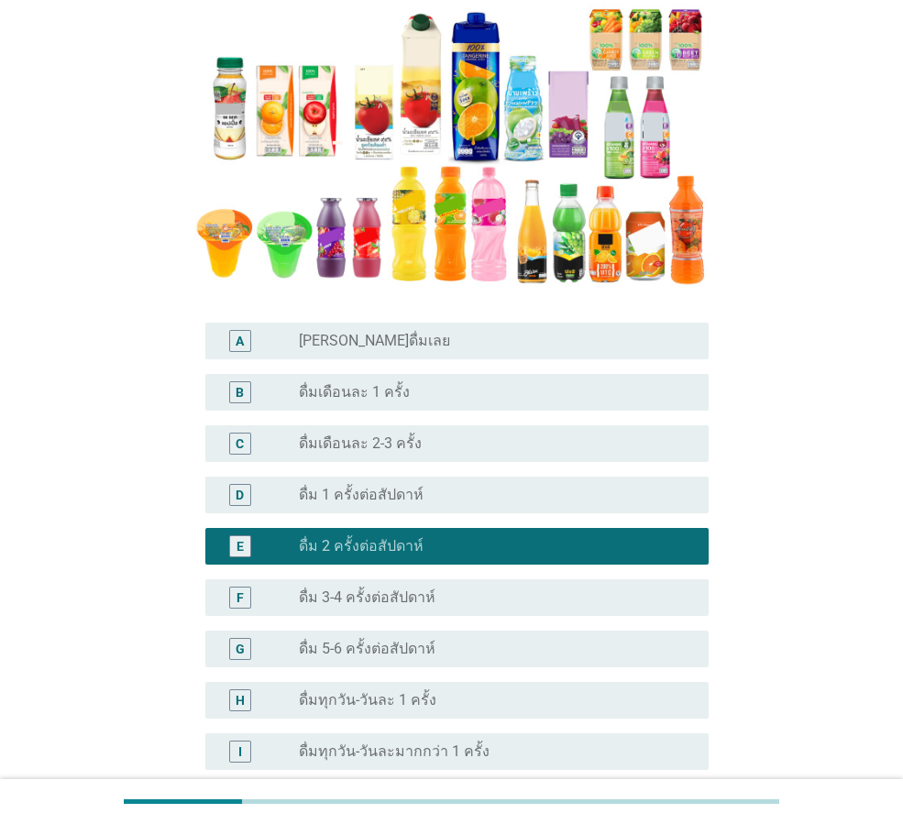
click at [381, 450] on label "ดื่มเดือนละ 2-3 ครั้ง" at bounding box center [360, 443] width 123 height 18
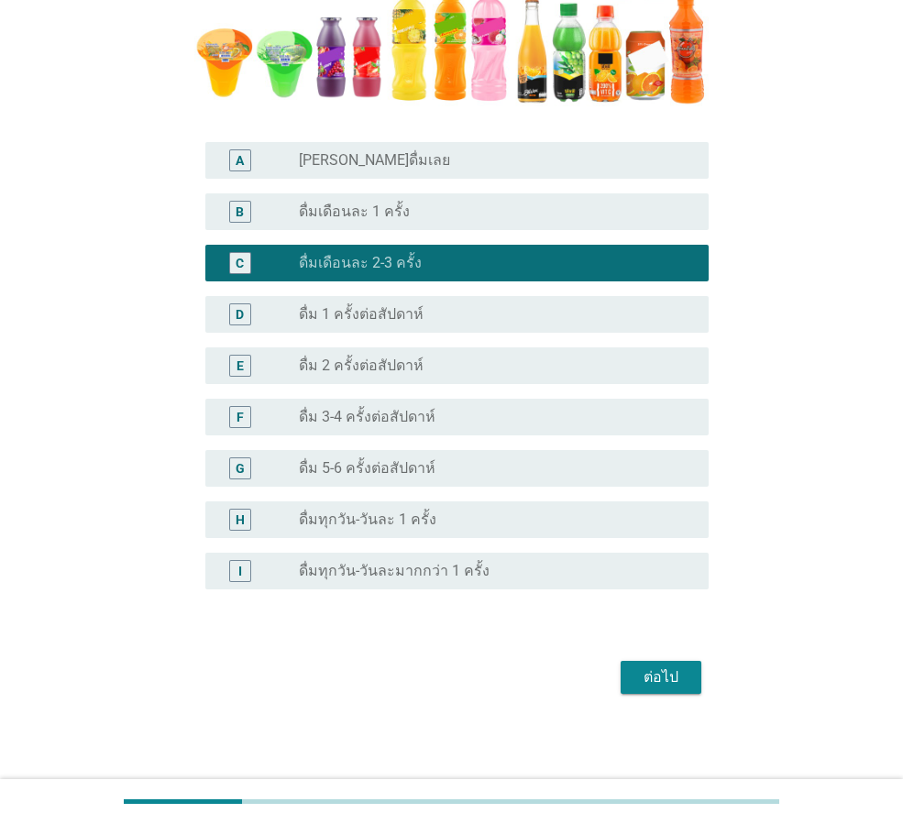
scroll to position [456, 0]
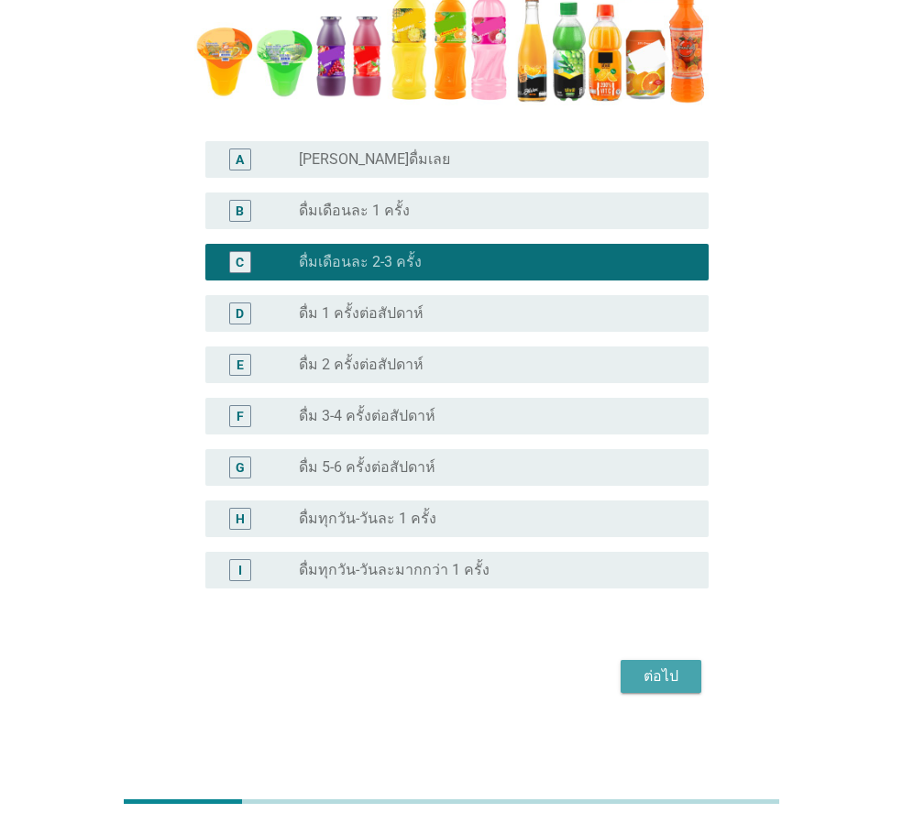
click at [647, 669] on div "ต่อไป" at bounding box center [660, 676] width 51 height 22
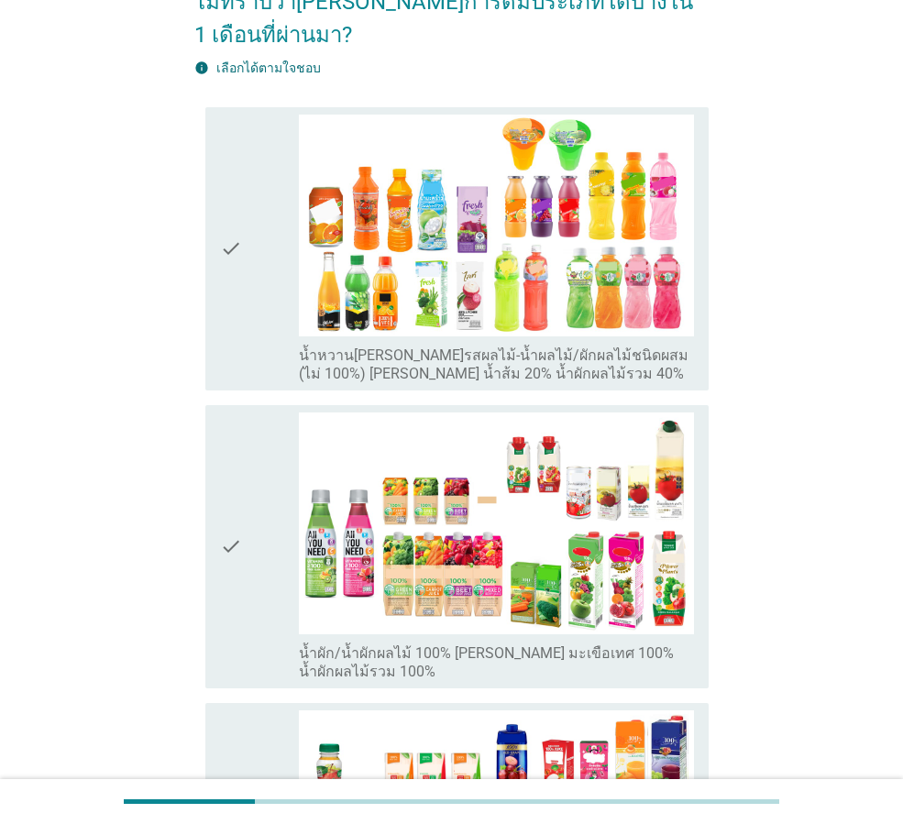
scroll to position [0, 0]
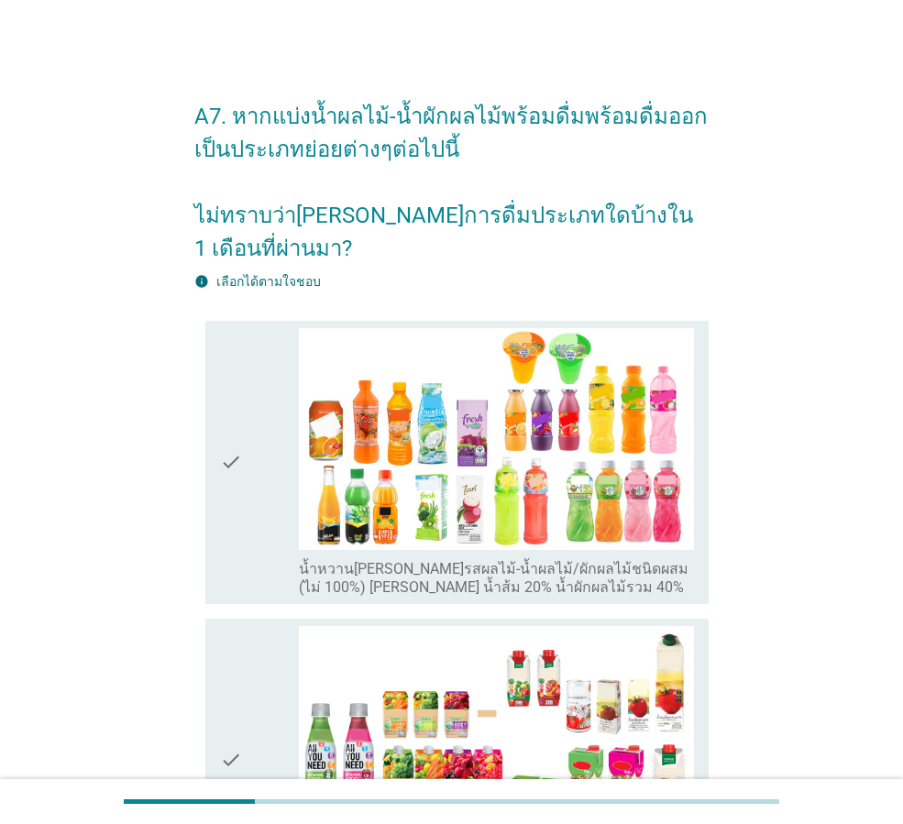
drag, startPoint x: 235, startPoint y: 505, endPoint x: 259, endPoint y: 518, distance: 27.1
click at [238, 505] on icon "check" at bounding box center [231, 462] width 22 height 268
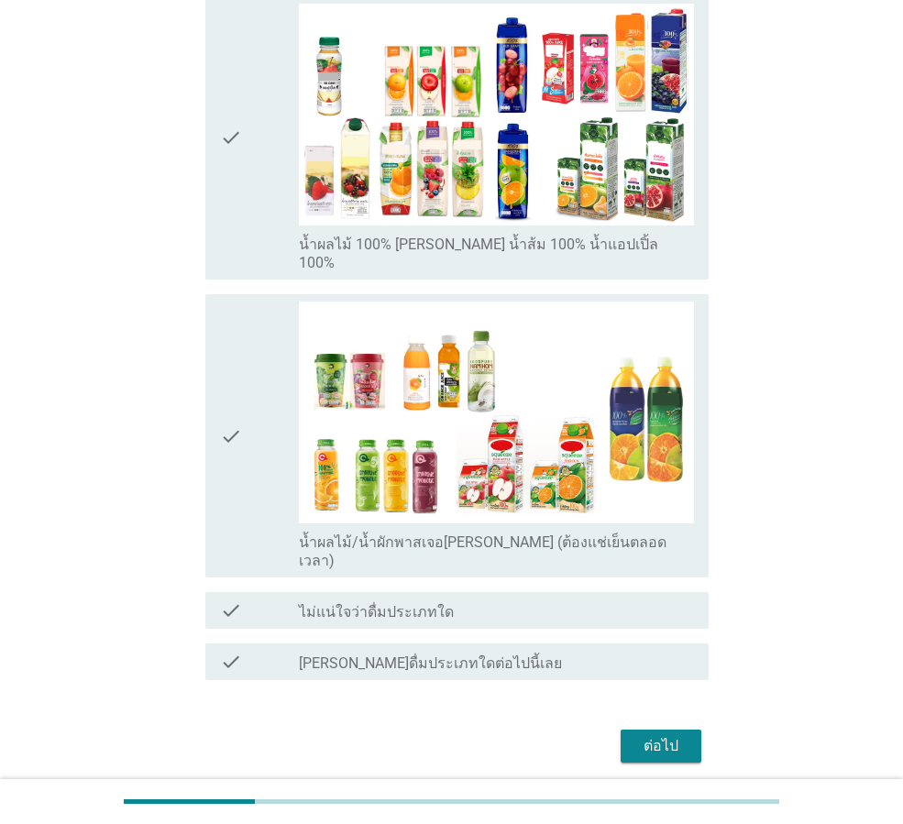
scroll to position [921, 0]
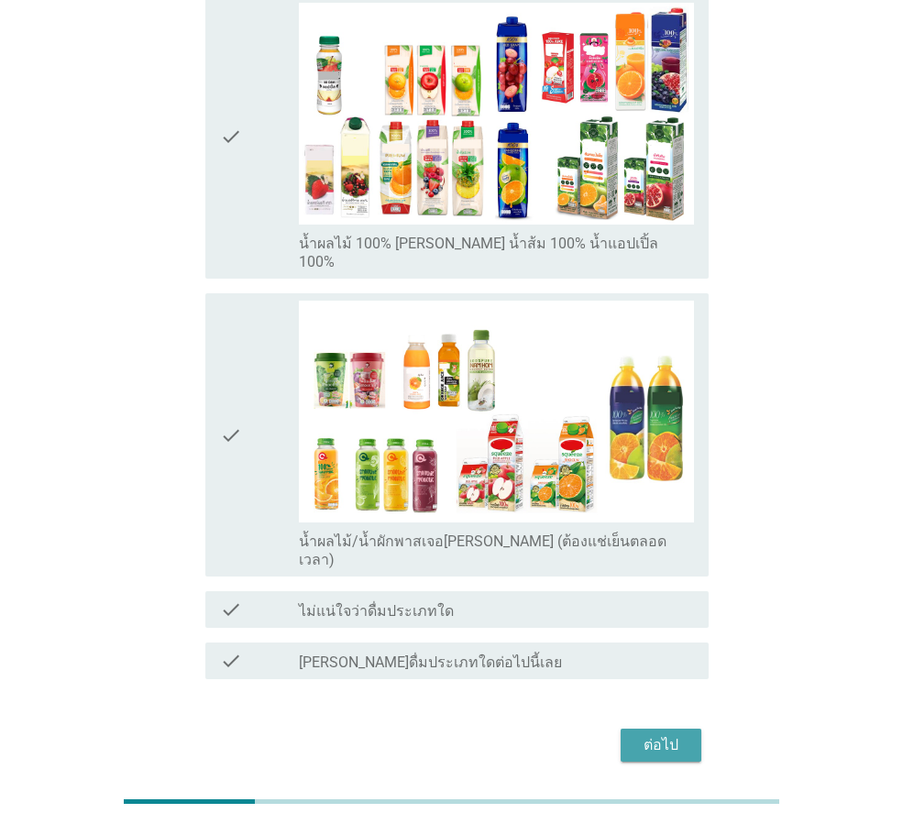
click at [674, 734] on div "ต่อไป" at bounding box center [660, 745] width 51 height 22
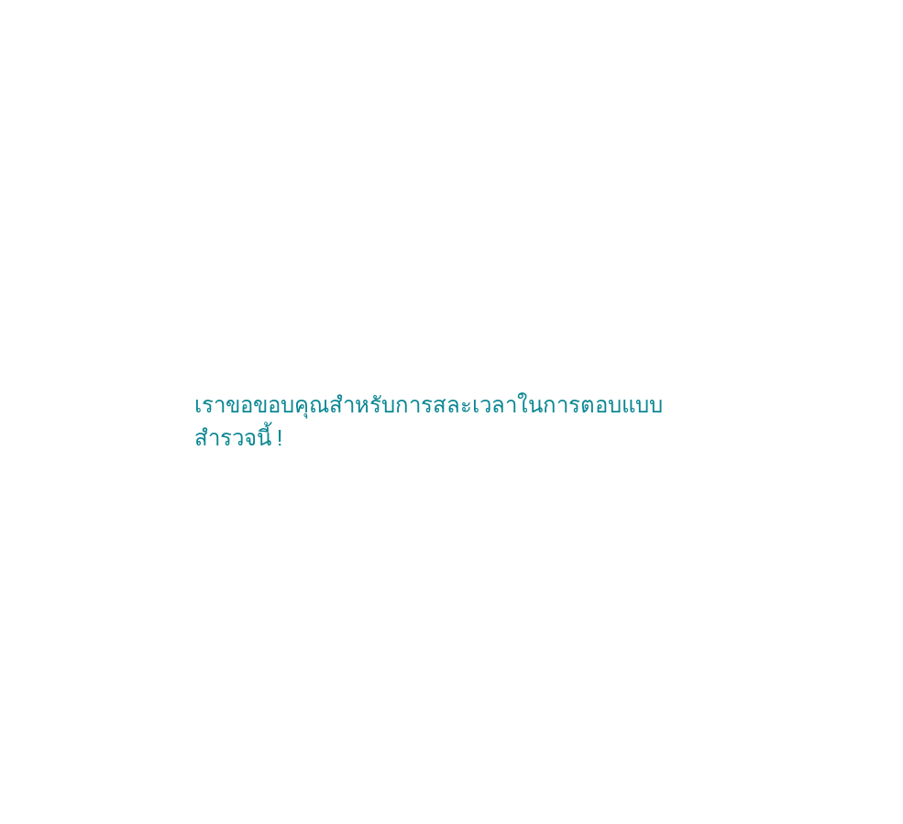
scroll to position [0, 0]
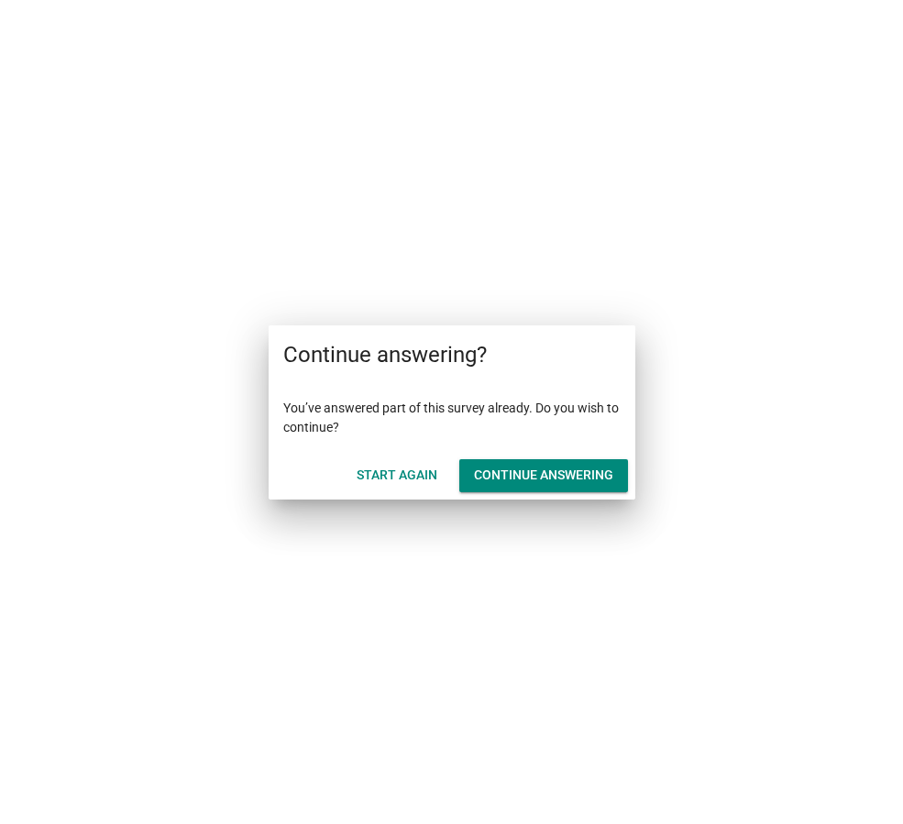
click at [552, 479] on div "Continue answering" at bounding box center [543, 474] width 139 height 19
